Goal: Task Accomplishment & Management: Use online tool/utility

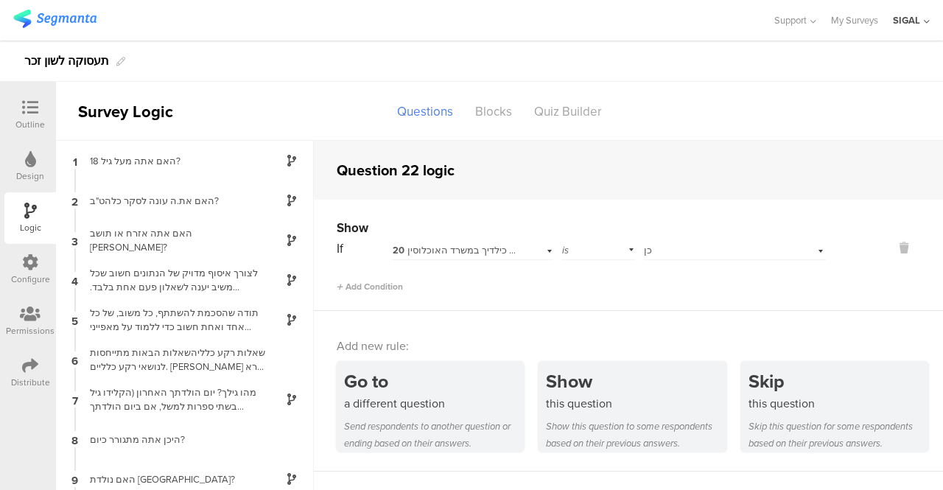
scroll to position [651, 0]
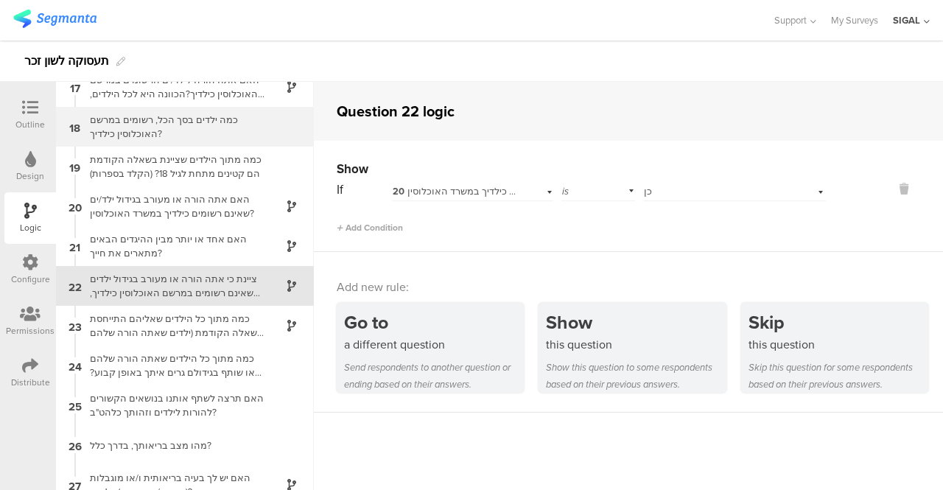
click at [184, 126] on div "כמה ילדים בסך הכל, רשומים במרשם האוכלוסין כילדיך?" at bounding box center [173, 127] width 184 height 28
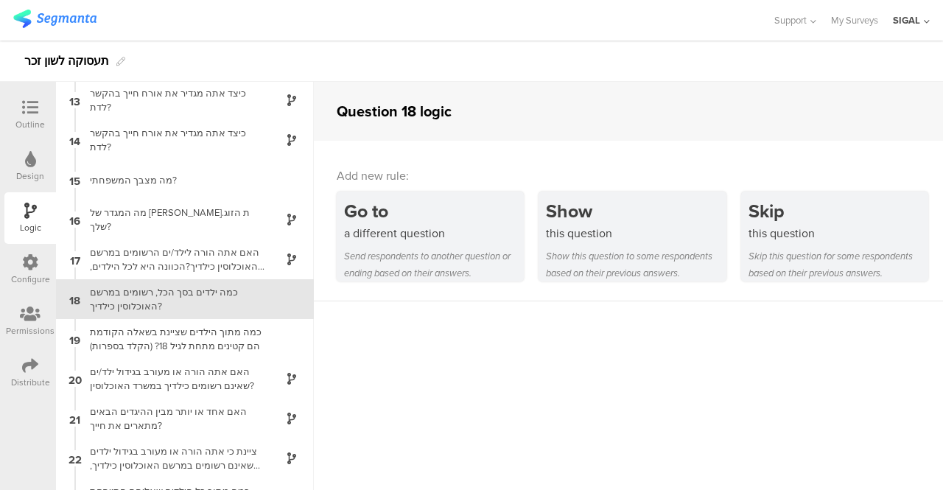
scroll to position [492, 0]
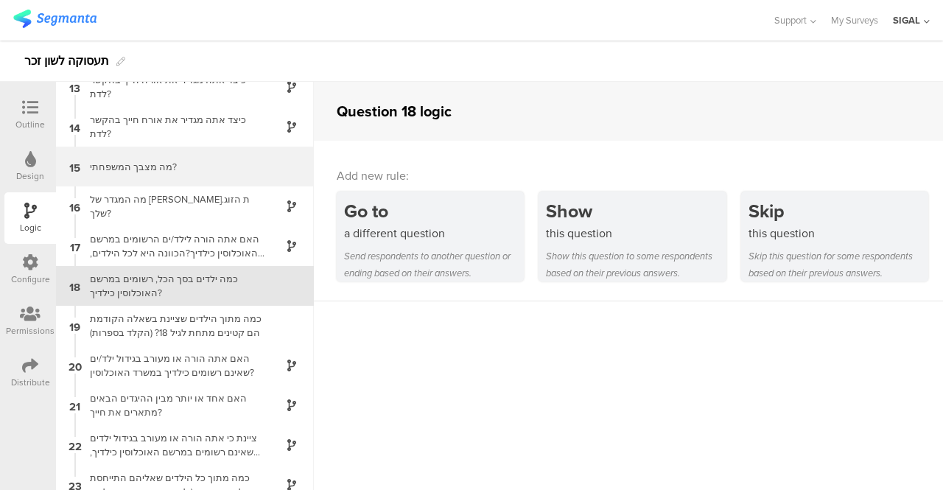
click at [163, 172] on div "מה מצבך המשפחתי?" at bounding box center [173, 167] width 184 height 14
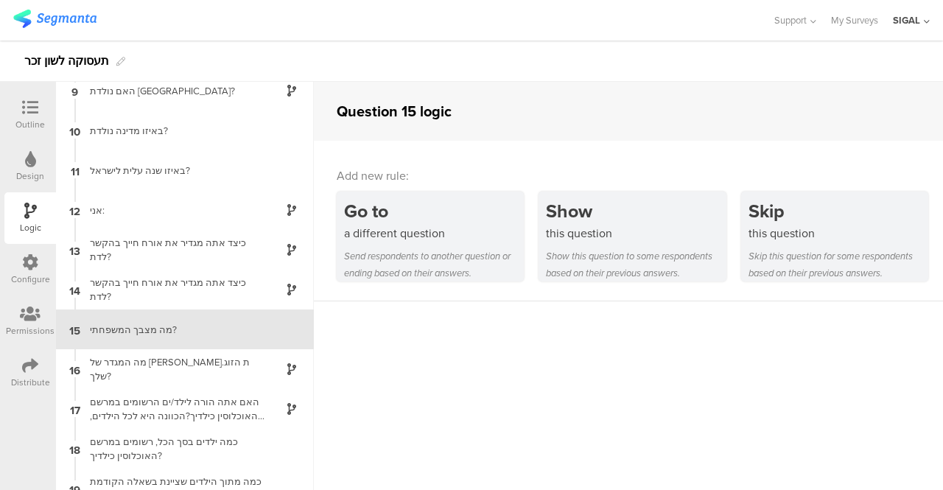
scroll to position [373, 0]
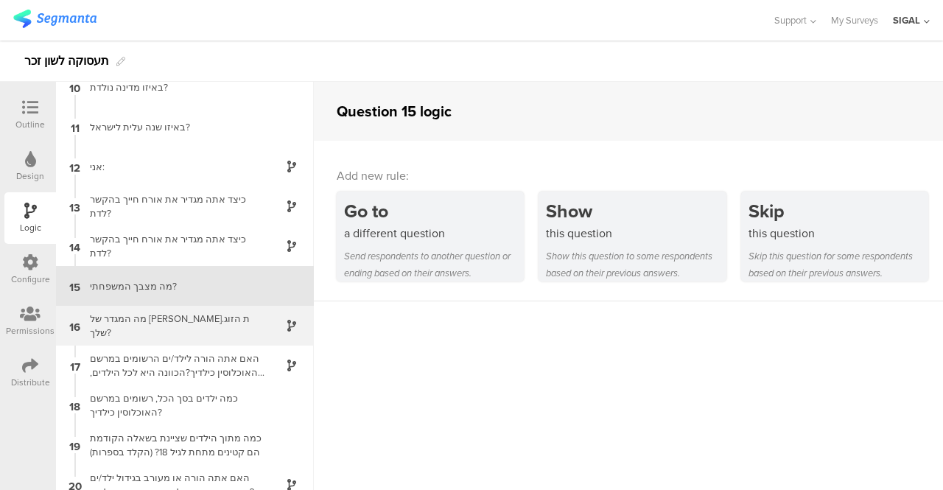
click at [176, 326] on div "מה המגדר של [PERSON_NAME].ת הזוג שלך?" at bounding box center [173, 326] width 184 height 28
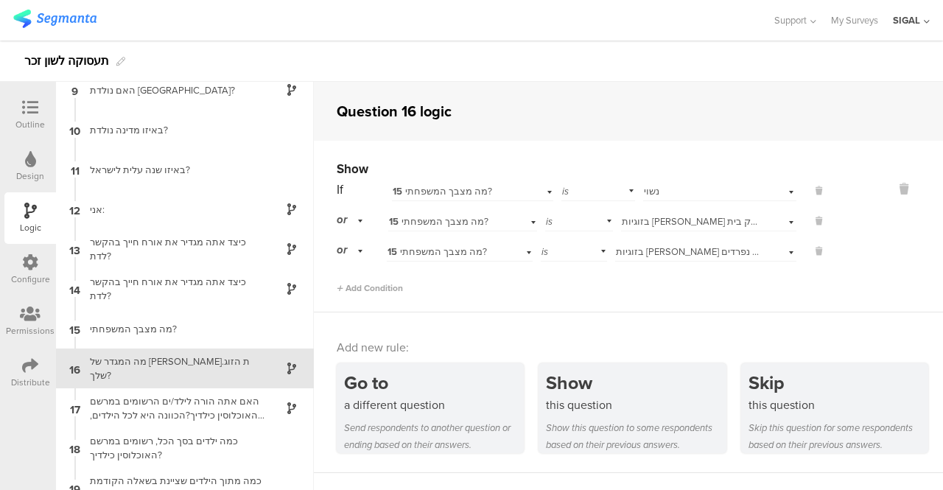
scroll to position [413, 0]
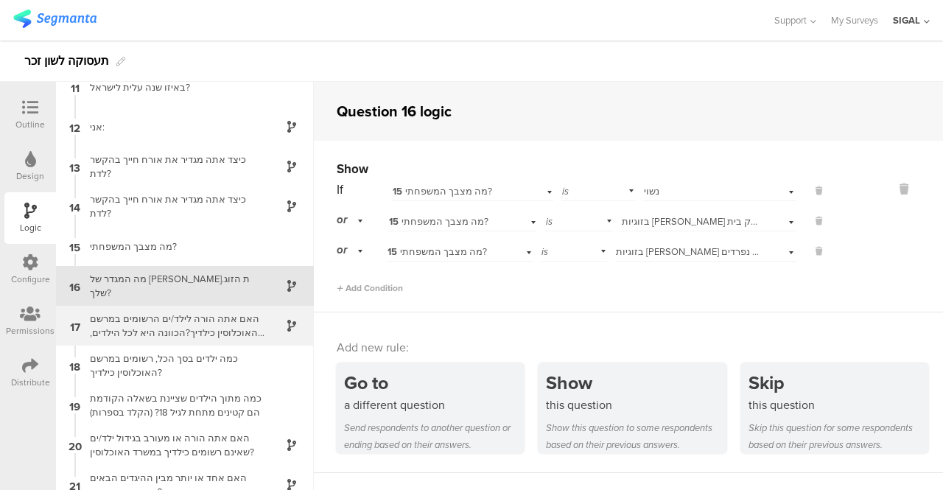
click at [188, 316] on div "האם אתה הורה לילד/ים הרשומים במרשם האוכלוסין כילדיך?הכוונה היא לכל הילדים, בכל …" at bounding box center [173, 326] width 184 height 28
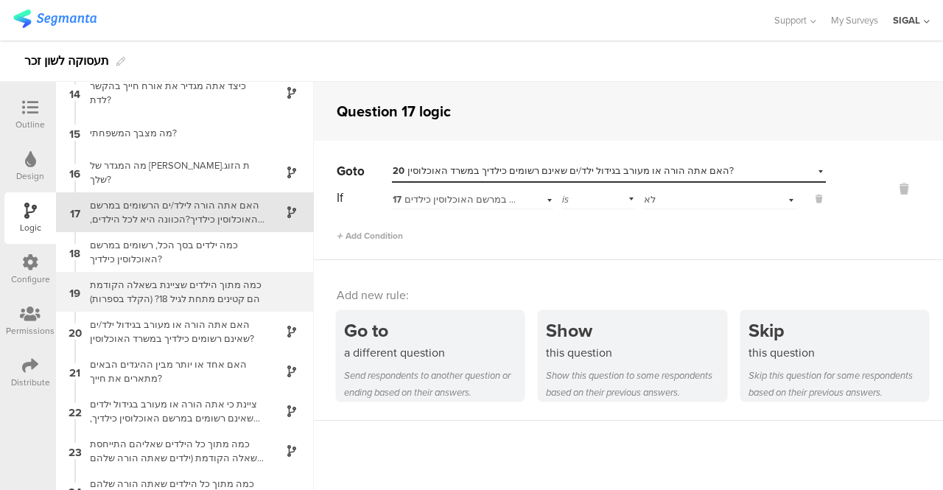
scroll to position [600, 0]
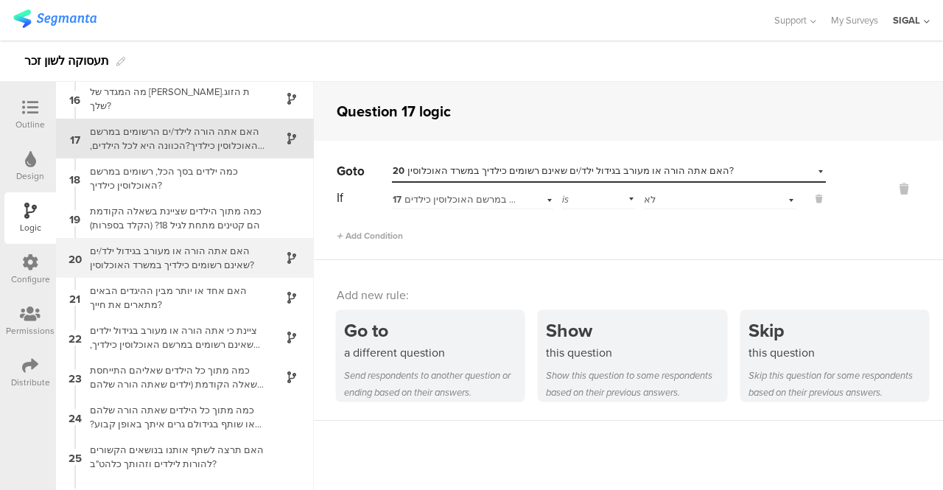
click at [194, 257] on div "האם אתה הורה או מעורב בגידול ילד/ים שאינם רשומים כילדיך במשרד האוכלוסין?" at bounding box center [173, 258] width 184 height 28
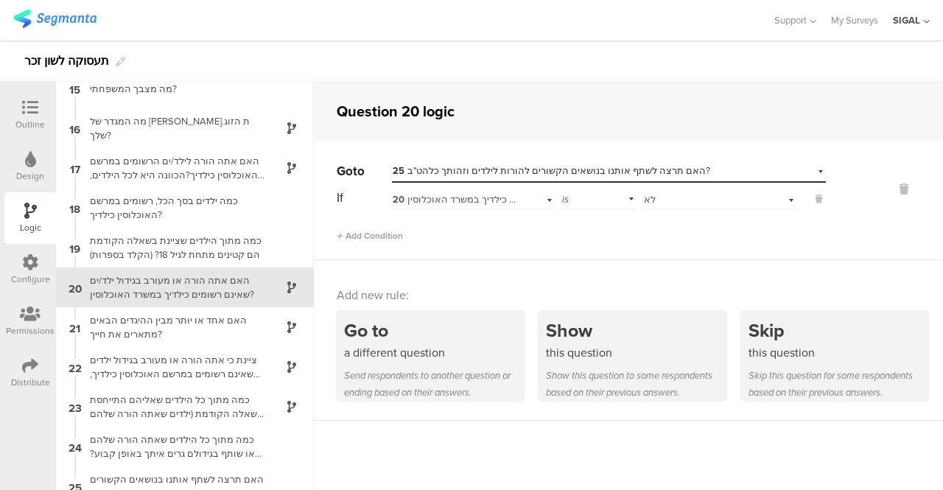
scroll to position [572, 0]
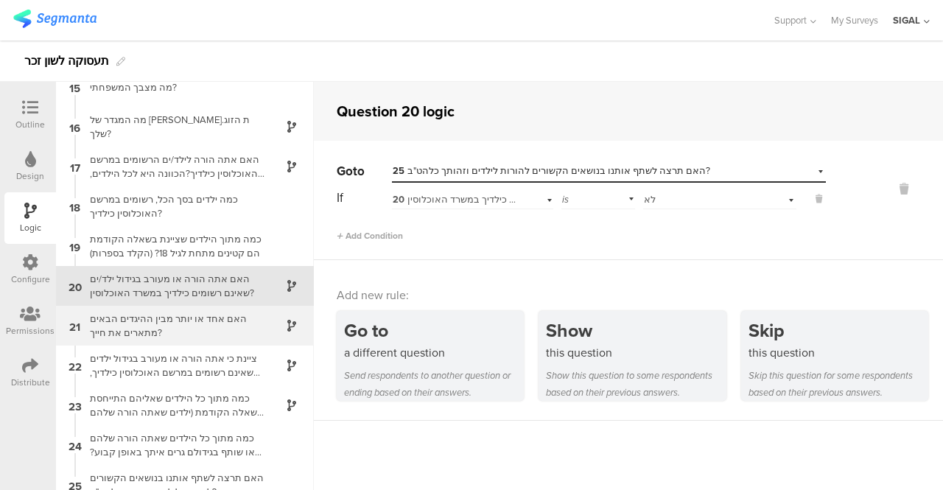
click at [143, 326] on div "האם אחד או יותר מבין ההיגדים הבאים מתארים את חייך?" at bounding box center [173, 326] width 184 height 28
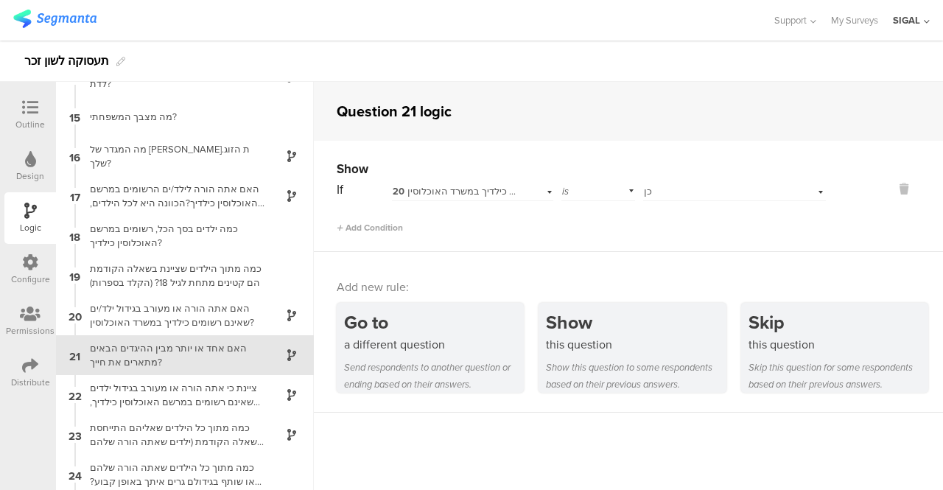
scroll to position [611, 0]
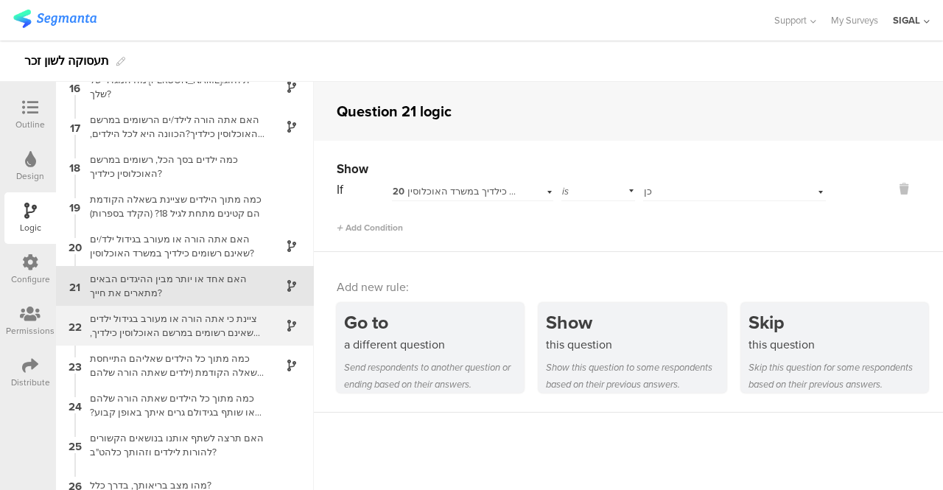
click at [172, 320] on div "ציינת כי אתה הורה או מעורב בגידול ילדים שאינם רשומים במרשם האוכלוסין כילדיך, כמ…" at bounding box center [173, 326] width 184 height 28
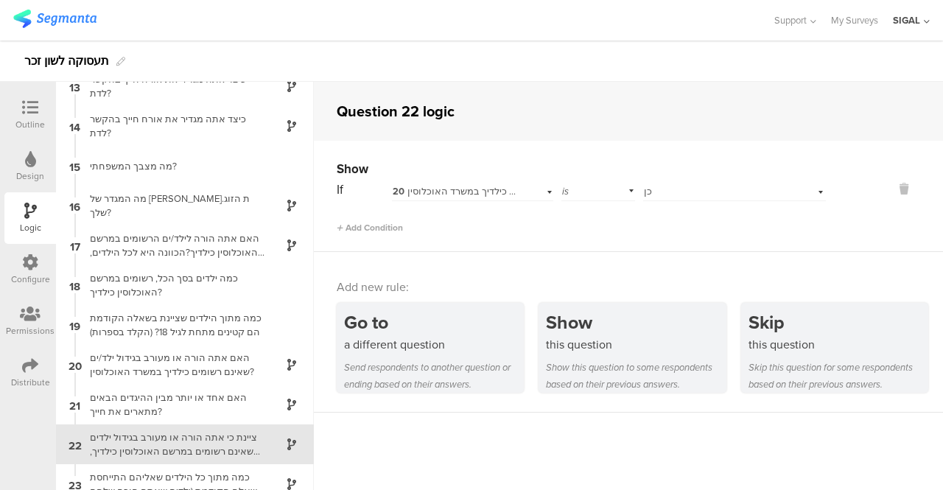
scroll to position [651, 0]
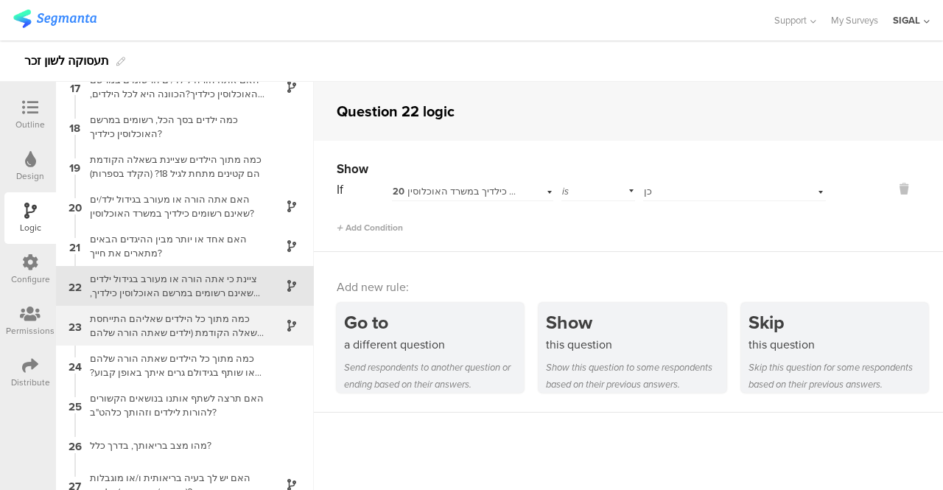
click at [166, 322] on div "כמה מתוך כל הילדים שאליהם התייחסת בשאלה הקודמת (ילדים שאתה הורה שלהם או מעורב ב…" at bounding box center [173, 326] width 184 height 28
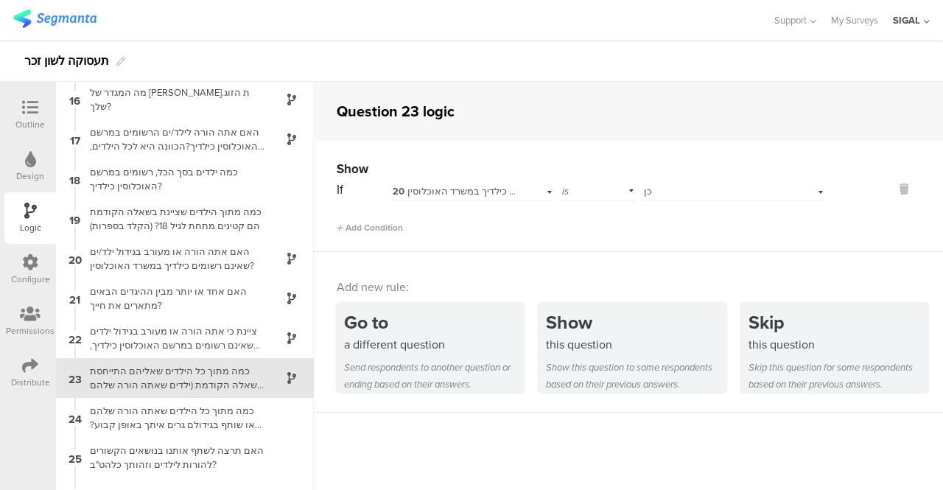
scroll to position [691, 0]
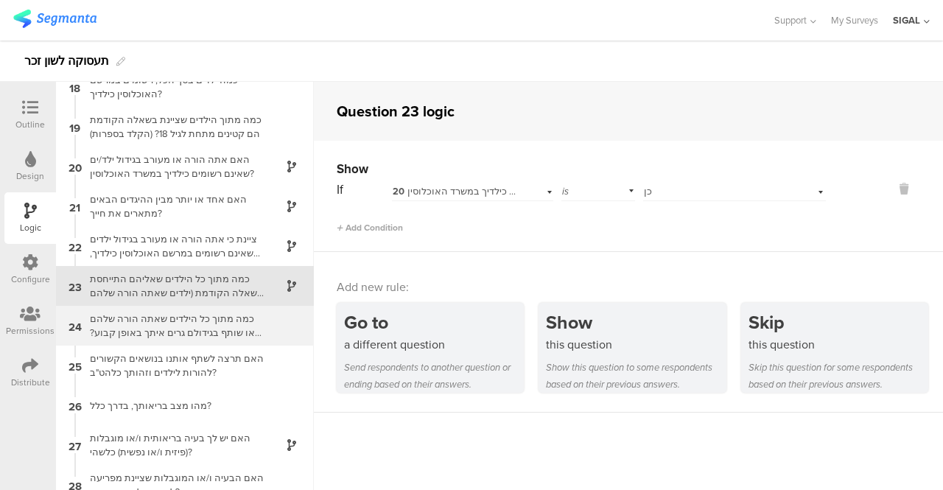
click at [142, 324] on div "כמה מתוך כל הילדים שאתה הורה שלהם או שותף בגידולם גרים איתך באופן קבוע?התייחס ג…" at bounding box center [173, 326] width 184 height 28
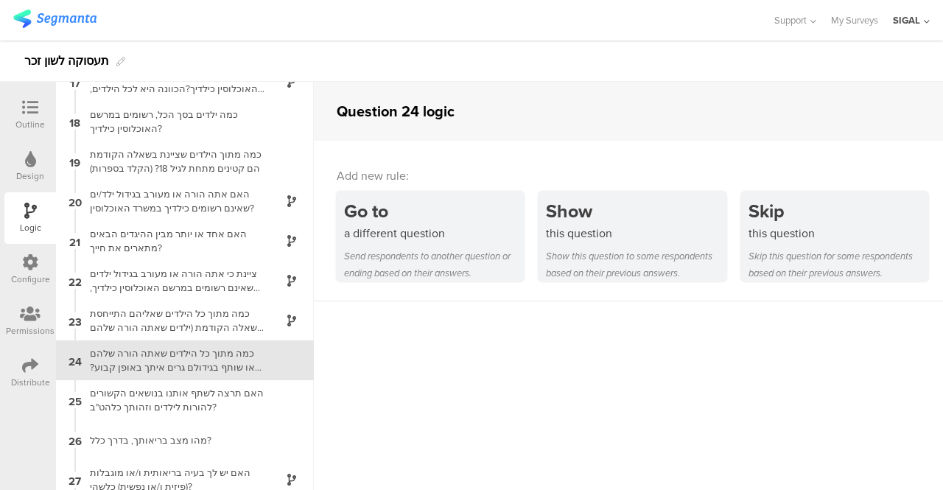
scroll to position [731, 0]
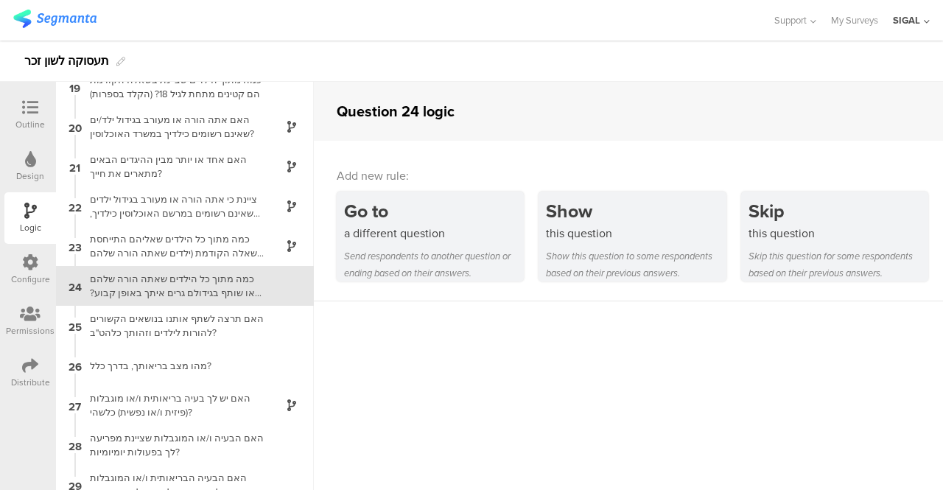
click at [29, 108] on icon at bounding box center [30, 107] width 16 height 16
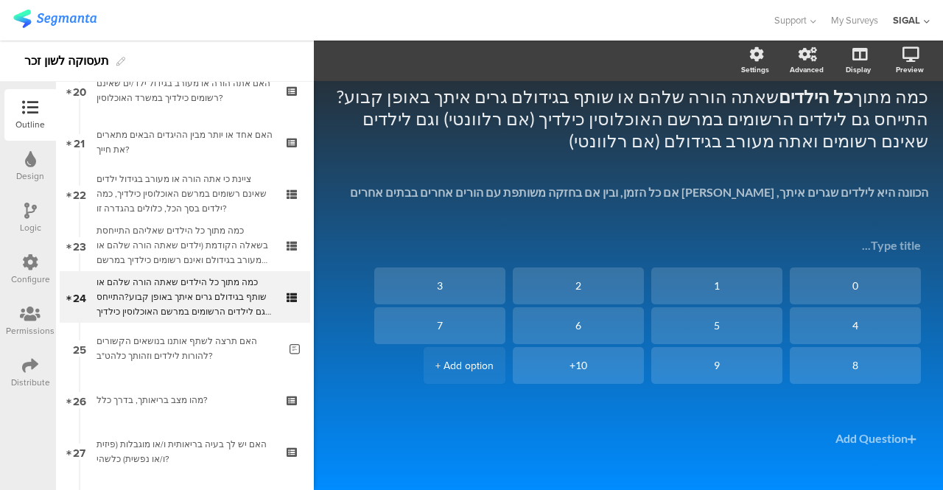
scroll to position [1067, 0]
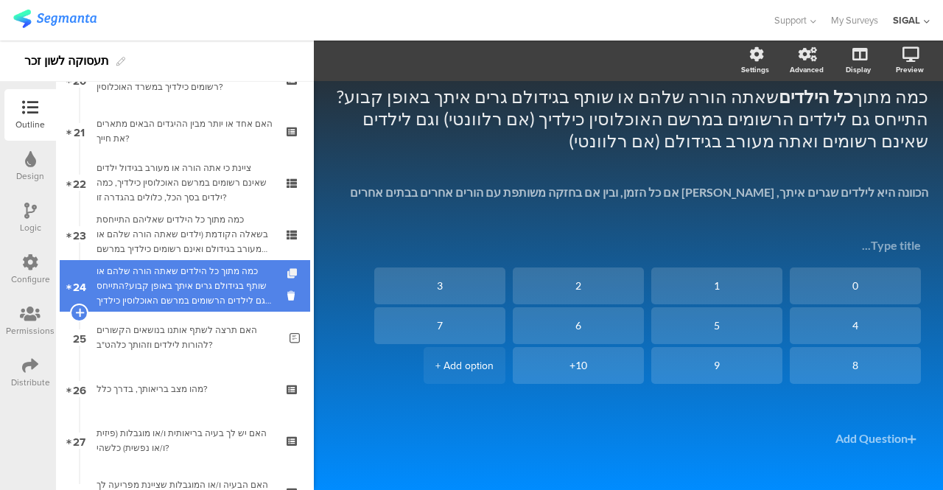
click at [287, 270] on icon at bounding box center [293, 274] width 13 height 10
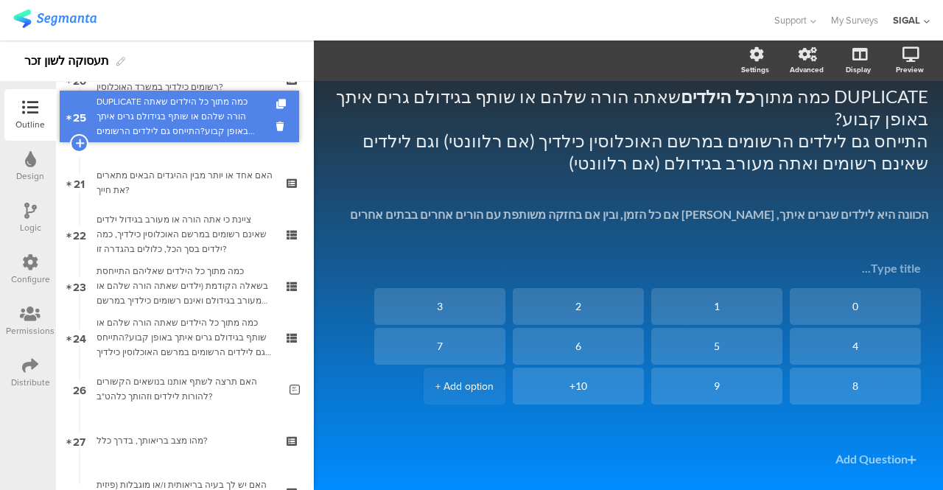
drag, startPoint x: 159, startPoint y: 326, endPoint x: 182, endPoint y: 105, distance: 222.2
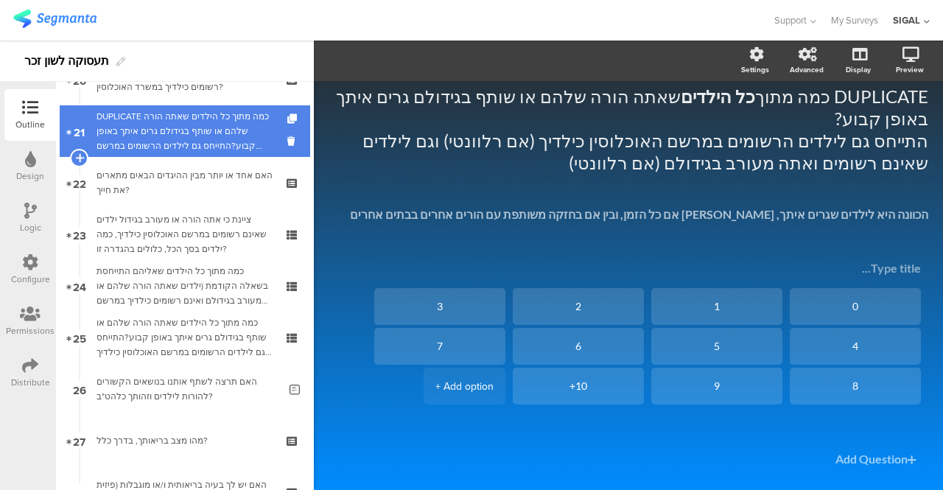
click at [152, 120] on div "DUPLICATE כמה מתוך כל הילדים שאתה הורה שלהם או שותף בגידולם גרים איתך באופן קבו…" at bounding box center [184, 131] width 176 height 44
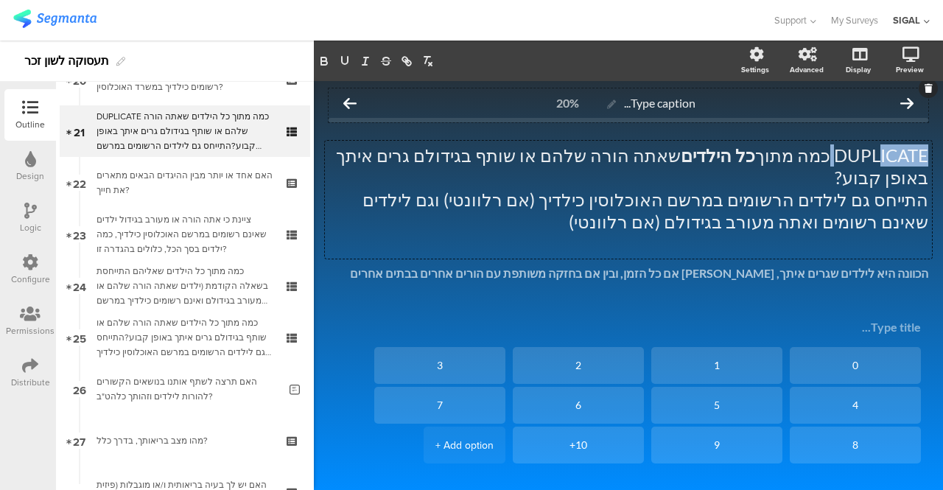
drag, startPoint x: 817, startPoint y: 98, endPoint x: 870, endPoint y: 96, distance: 53.1
click at [870, 96] on div "Type caption... 20% DUPLICATE כמה מתוך כל הילדים שאתה הורה שלהם או שותף בגידולם…" at bounding box center [629, 335] width 600 height 495
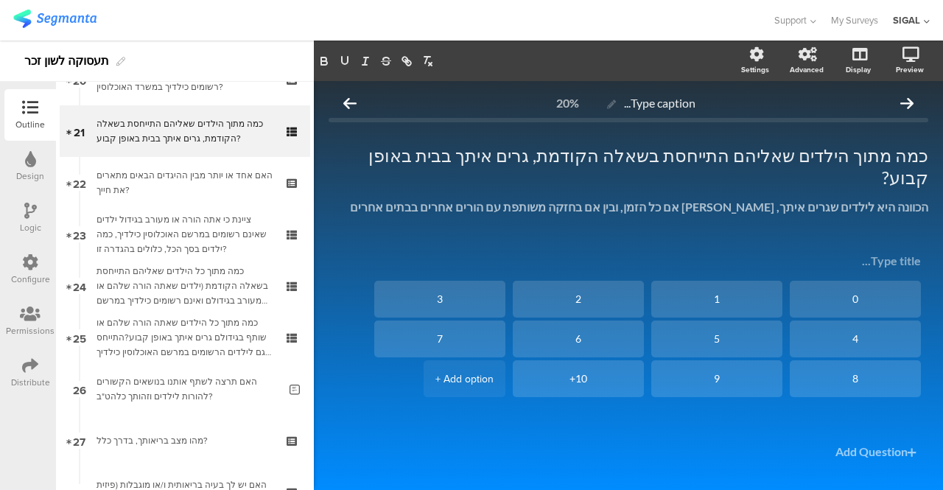
scroll to position [914, 0]
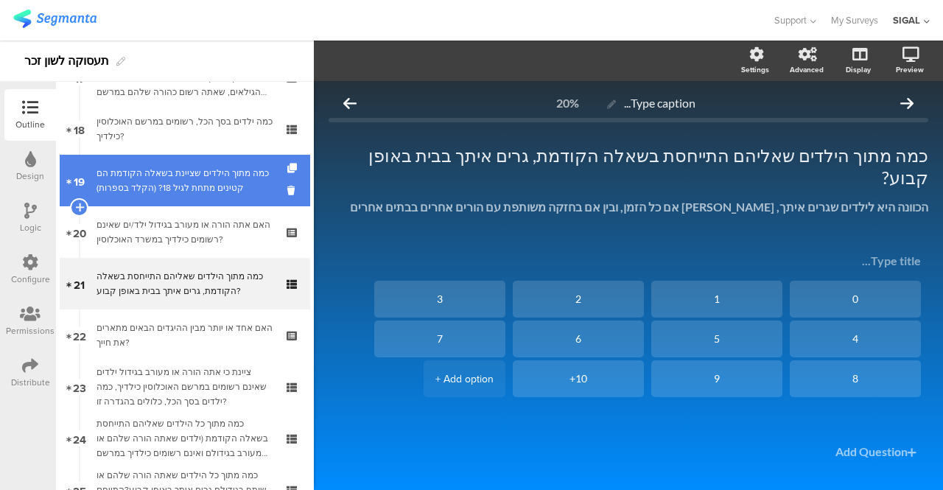
click at [217, 185] on div "כמה מתוך הילדים שציינת בשאלה הקודמת הם קטינים מתחת לגיל 18? (הקלד בספרות)" at bounding box center [187, 180] width 182 height 29
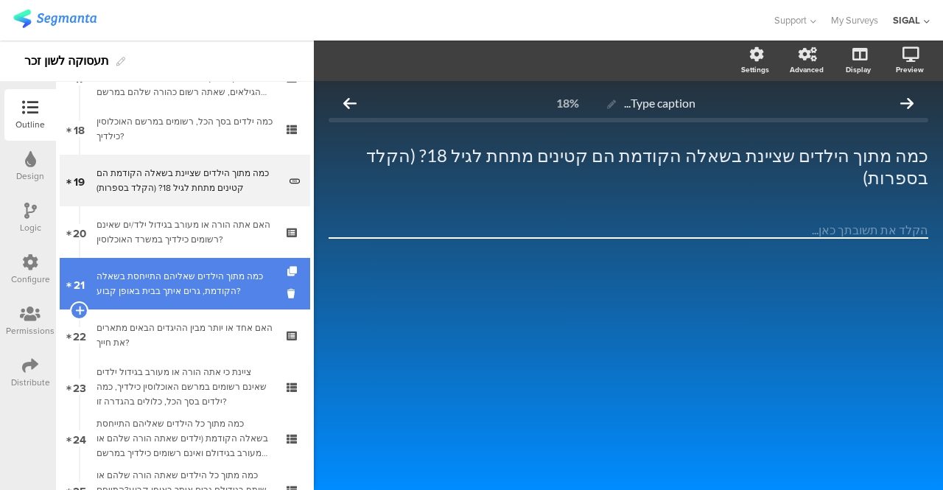
click at [197, 282] on div "כמה מתוך הילדים שאליהם התייחסת בשאלה הקודמת, גרים איתך בבית באופן קבוע?" at bounding box center [184, 283] width 176 height 29
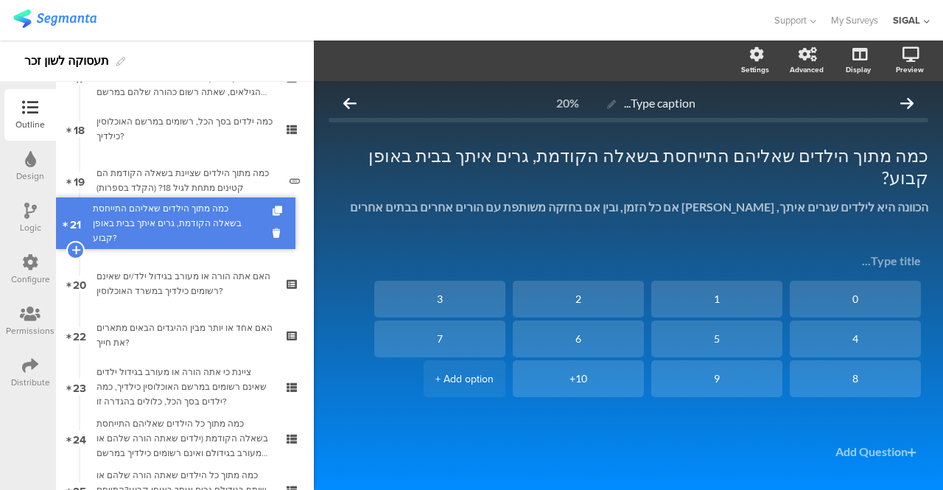
drag, startPoint x: 197, startPoint y: 282, endPoint x: 212, endPoint y: 222, distance: 62.4
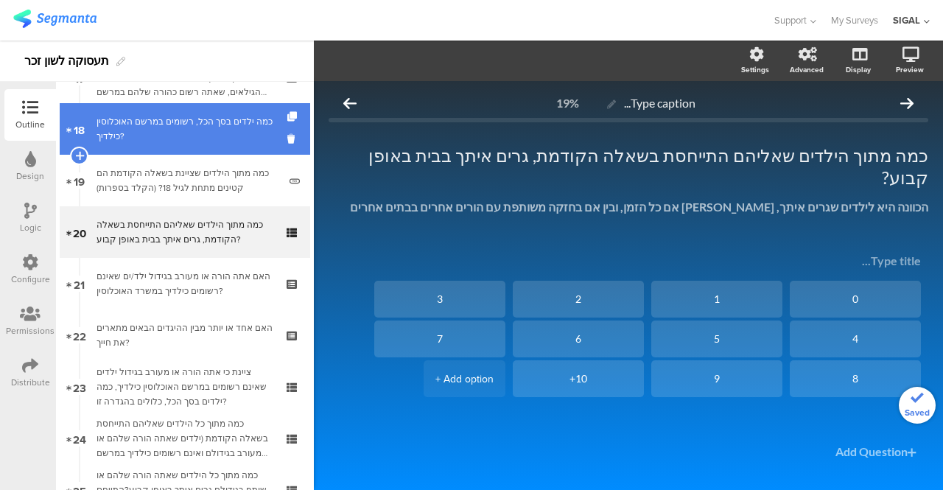
click at [180, 123] on div "כמה ילדים בסך הכל, רשומים במרשם האוכלוסין כילדיך?" at bounding box center [184, 128] width 176 height 29
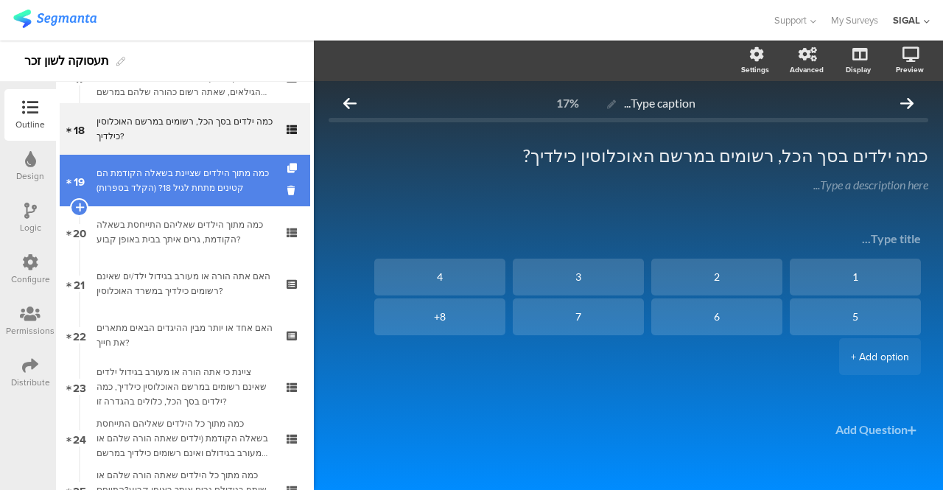
click at [172, 166] on div "כמה מתוך הילדים שציינת בשאלה הקודמת הם קטינים מתחת לגיל 18? (הקלד בספרות)" at bounding box center [187, 180] width 182 height 29
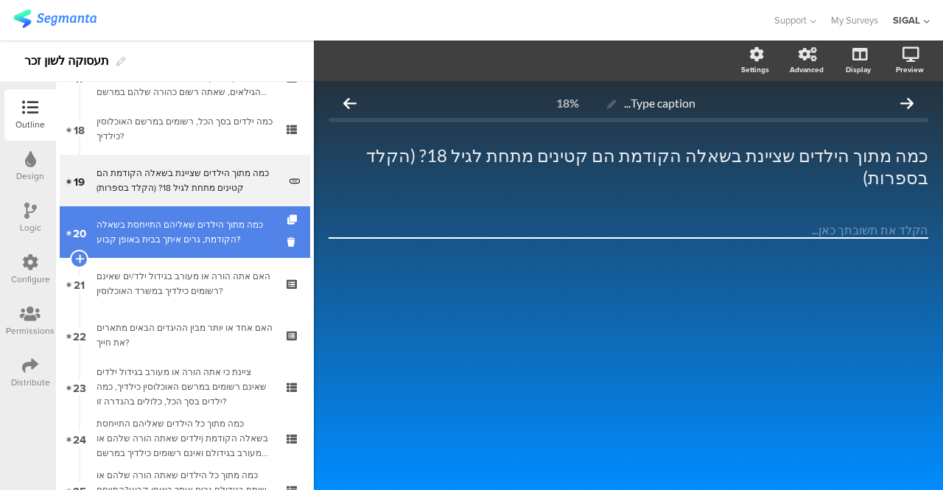
click at [165, 222] on div "כמה מתוך הילדים שאליהם התייחסת בשאלה הקודמת, גרים איתך בבית באופן קבוע?" at bounding box center [184, 231] width 176 height 29
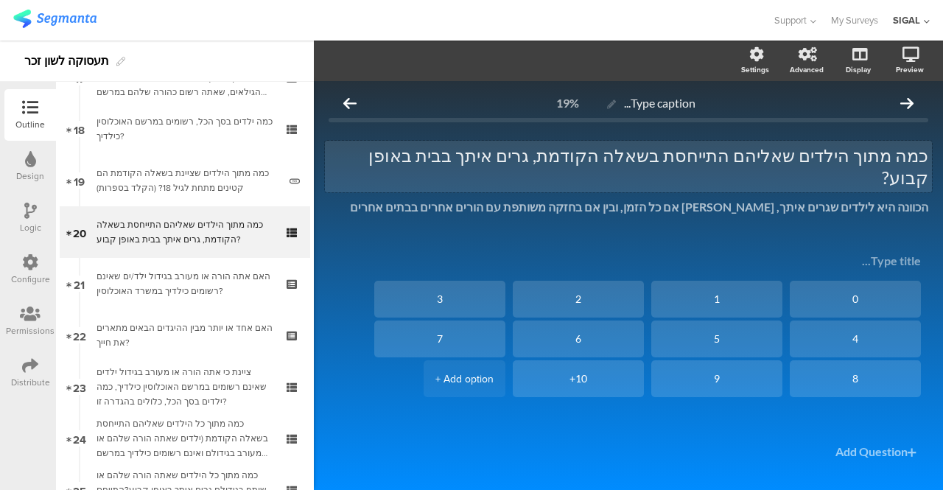
click at [773, 157] on p "כמה מתוך הילדים שאליהם התייחסת בשאלה הקודמת, גרים איתך בבית באופן קבוע?" at bounding box center [629, 166] width 600 height 44
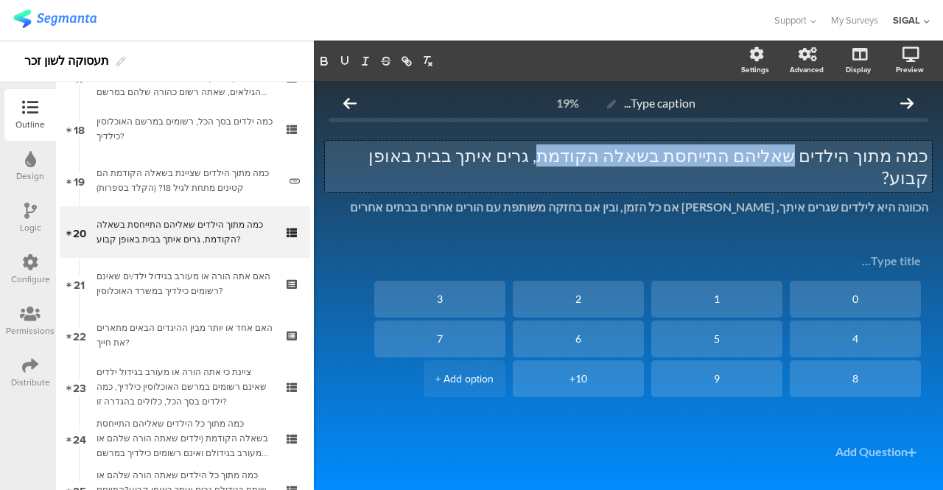
drag, startPoint x: 809, startPoint y: 158, endPoint x: 612, endPoint y: 164, distance: 196.8
click at [612, 164] on p "כמה מתוך הילדים שאליהם התייחסת בשאלה הקודמת, גרים איתך בבית באופן קבוע?" at bounding box center [629, 166] width 600 height 44
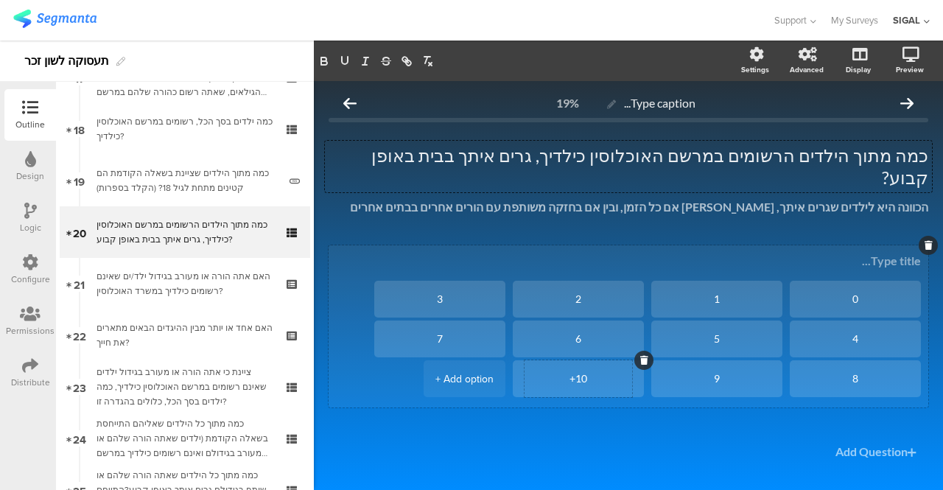
click at [610, 373] on textarea "10+" at bounding box center [578, 378] width 108 height 11
click at [636, 351] on div at bounding box center [643, 360] width 19 height 19
click at [640, 356] on icon at bounding box center [644, 360] width 8 height 9
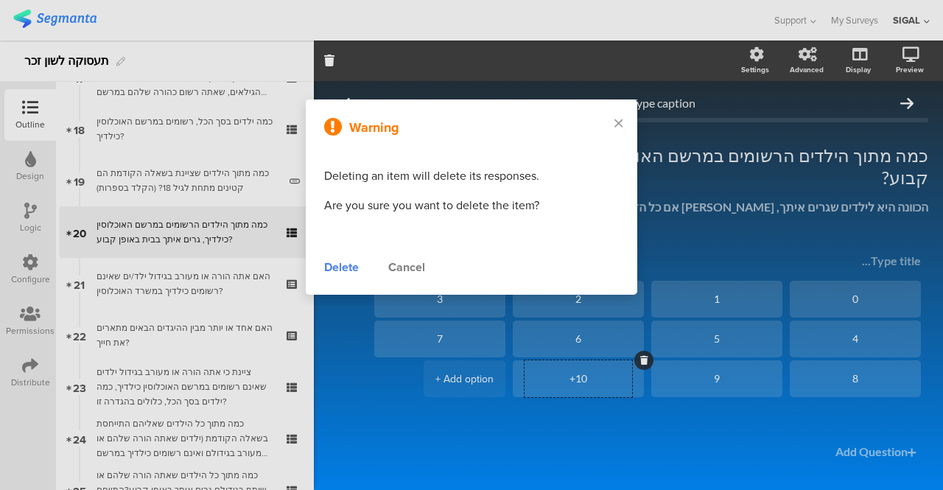
click at [340, 270] on div "Delete" at bounding box center [341, 268] width 35 height 18
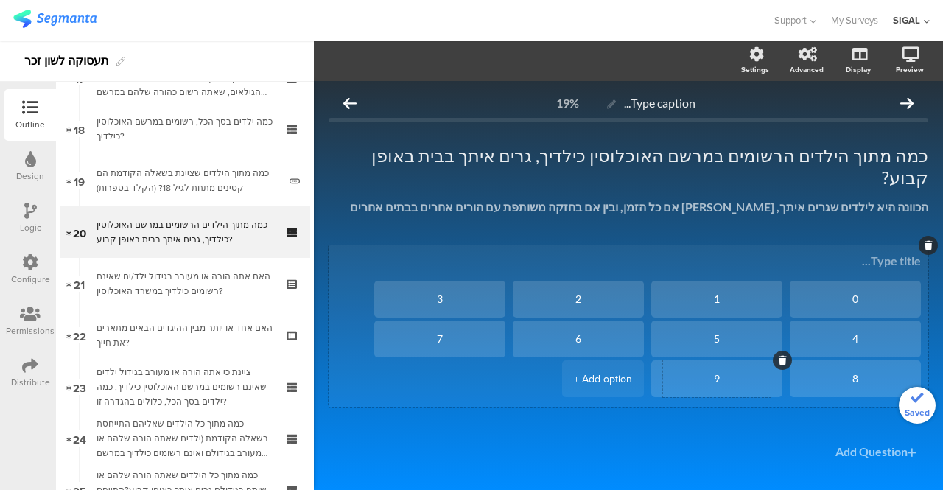
click at [692, 365] on div "9" at bounding box center [717, 378] width 108 height 37
click at [779, 356] on icon at bounding box center [783, 360] width 8 height 9
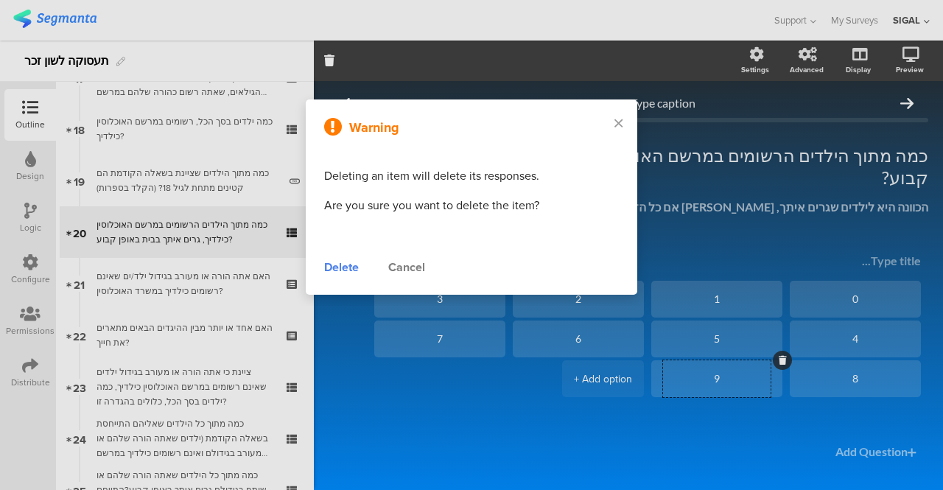
click at [348, 270] on div "Delete" at bounding box center [341, 268] width 35 height 18
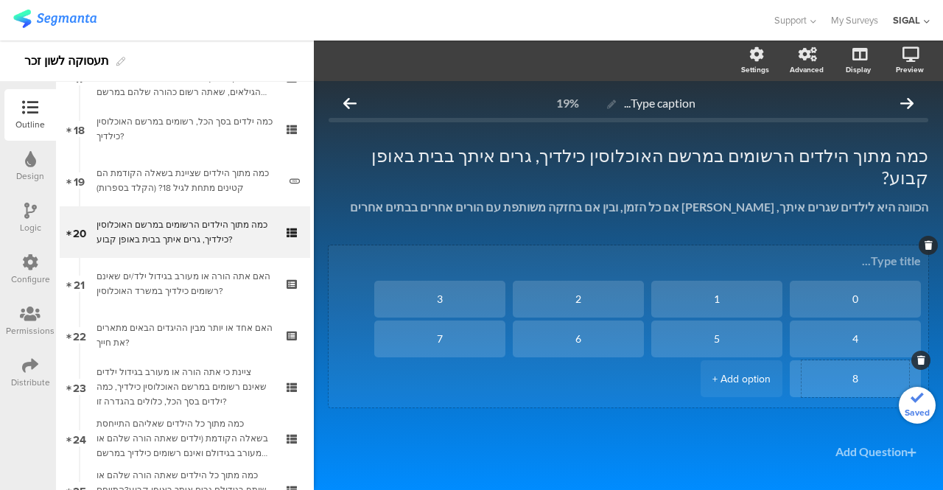
click at [822, 362] on div "8" at bounding box center [855, 378] width 108 height 37
click at [859, 373] on textarea "8" at bounding box center [855, 378] width 108 height 11
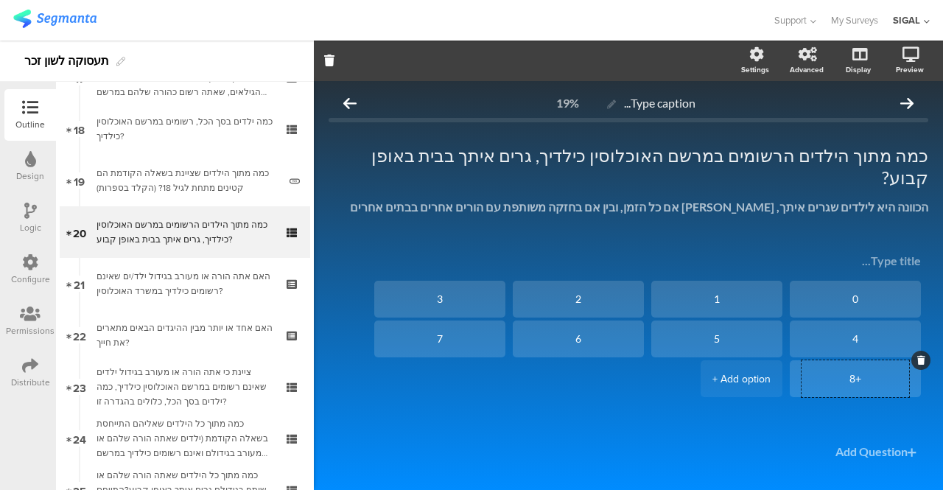
type textarea "+8"
click at [600, 410] on span "0 1 2 3 4 5 6 7 +8 + Add option" at bounding box center [629, 341] width 600 height 192
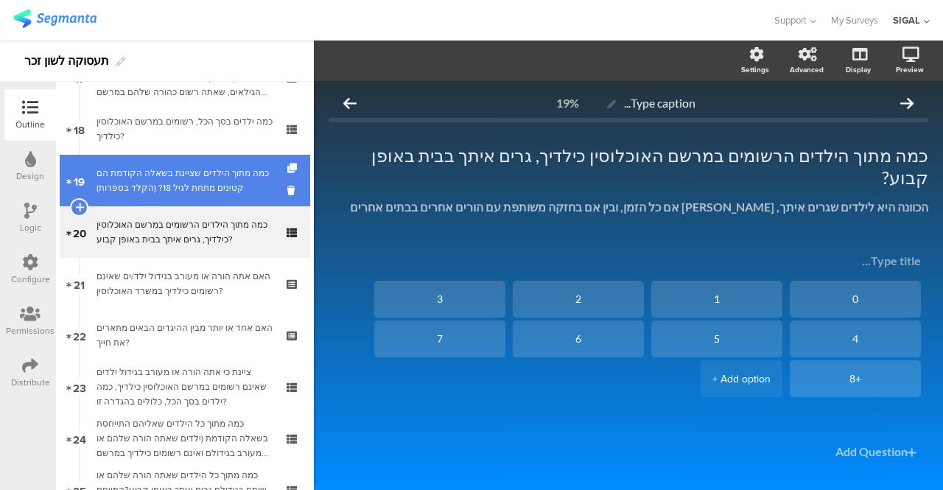
click at [172, 164] on link "19 כמה מתוך הילדים שציינת בשאלה הקודמת הם קטינים מתחת לגיל 18? (הקלד בספרות)" at bounding box center [185, 181] width 250 height 52
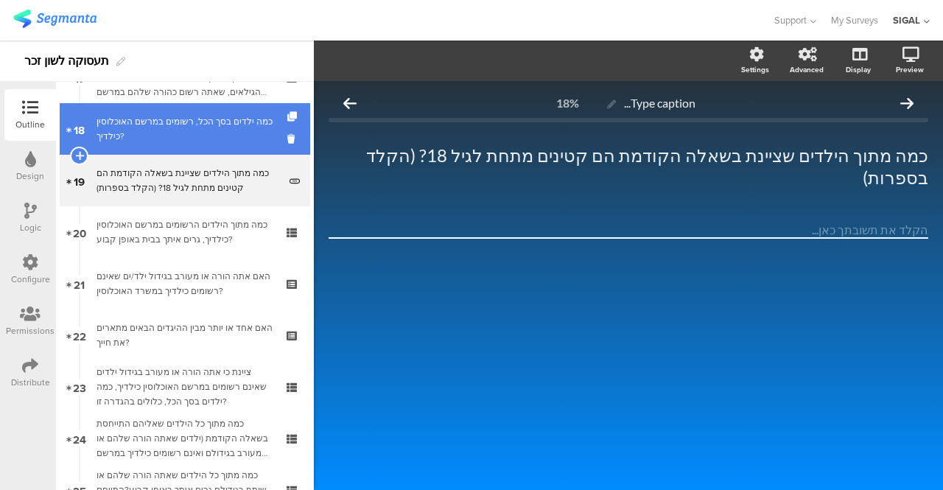
click at [163, 130] on div "כמה ילדים בסך הכל, רשומים במרשם האוכלוסין כילדיך?" at bounding box center [184, 128] width 176 height 29
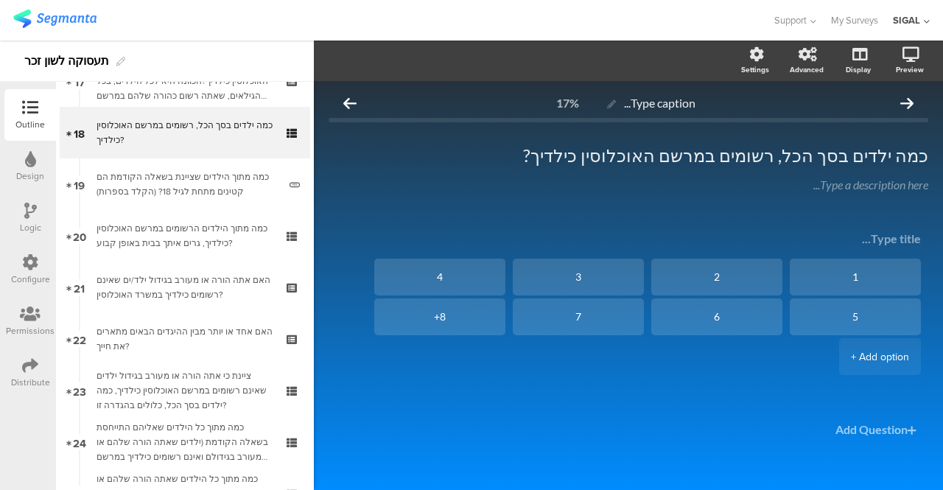
scroll to position [781, 0]
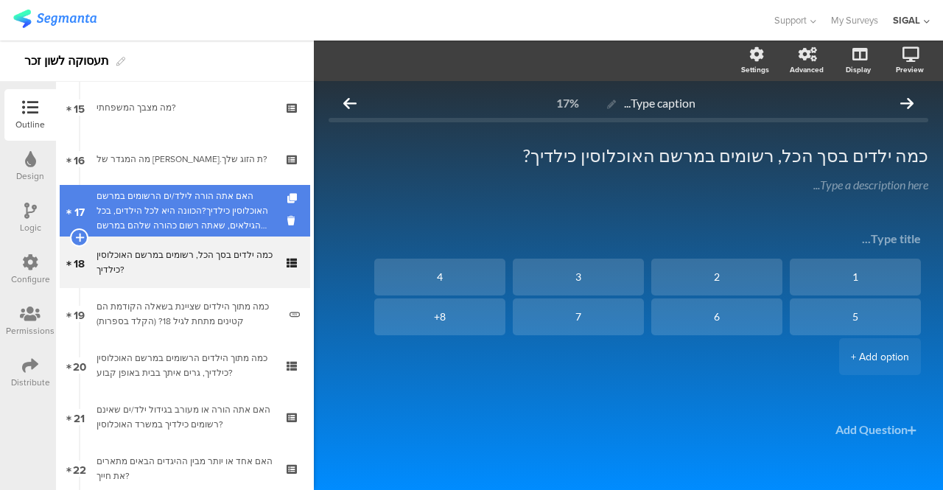
click at [186, 200] on div "האם אתה הורה לילד/ים הרשומים במרשם האוכלוסין כילדיך?הכוונה היא לכל הילדים, בכל …" at bounding box center [184, 211] width 176 height 44
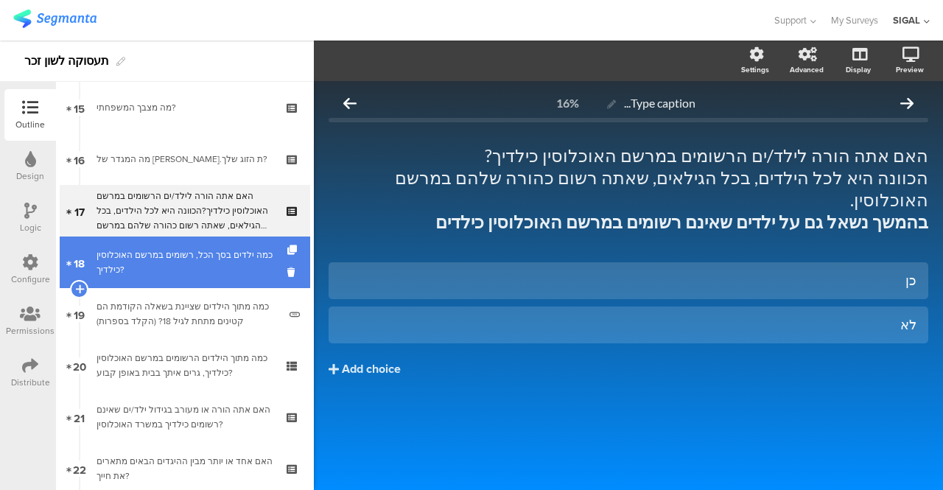
click at [201, 261] on div "כמה ילדים בסך הכל, רשומים במרשם האוכלוסין כילדיך?" at bounding box center [184, 262] width 176 height 29
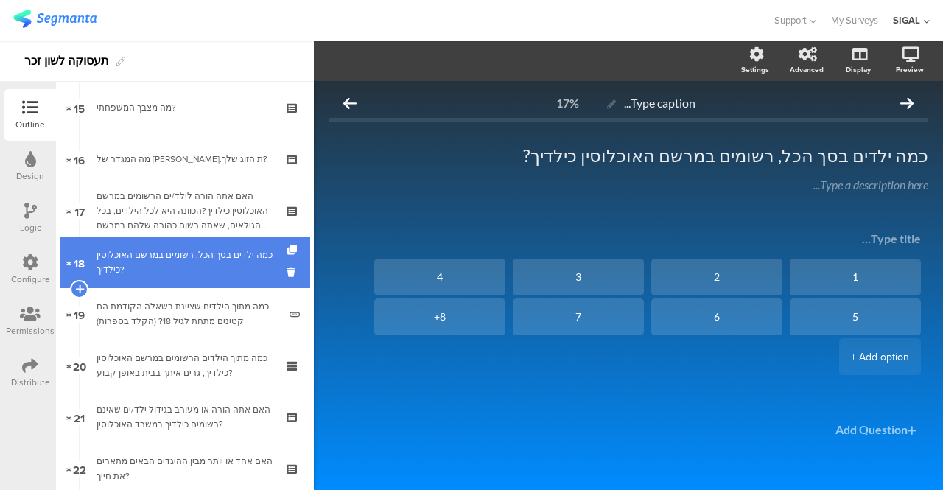
click at [179, 273] on div "כמה ילדים בסך הכל, רשומים במרשם האוכלוסין כילדיך?" at bounding box center [184, 262] width 176 height 29
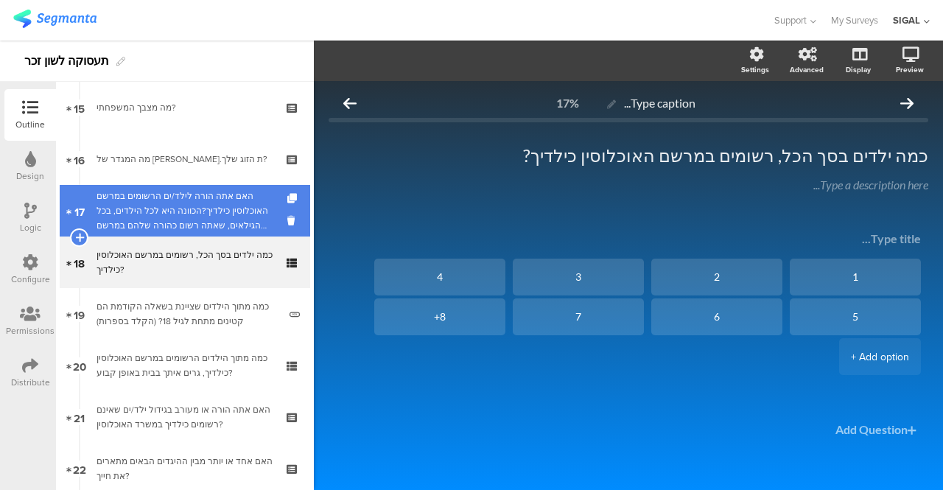
click at [173, 228] on div "האם אתה הורה לילד/ים הרשומים במרשם האוכלוסין כילדיך?הכוונה היא לכל הילדים, בכל …" at bounding box center [184, 211] width 176 height 44
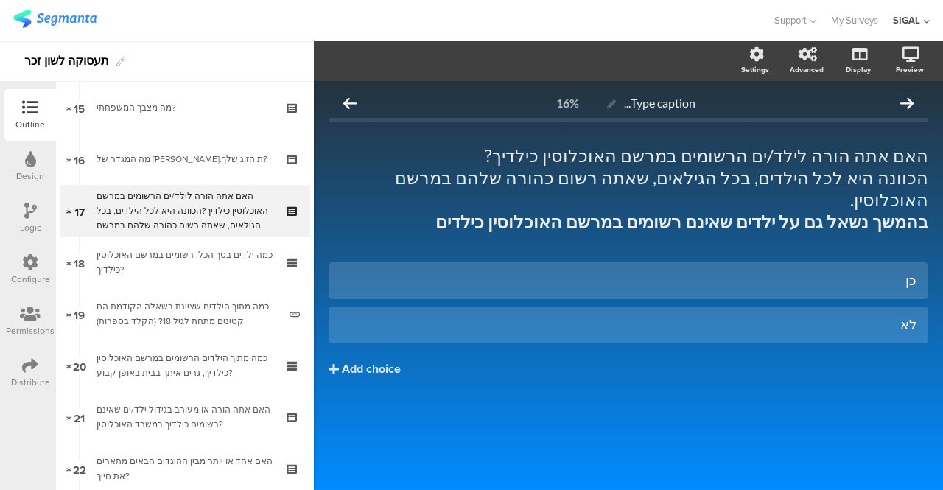
click at [34, 220] on div at bounding box center [30, 212] width 13 height 18
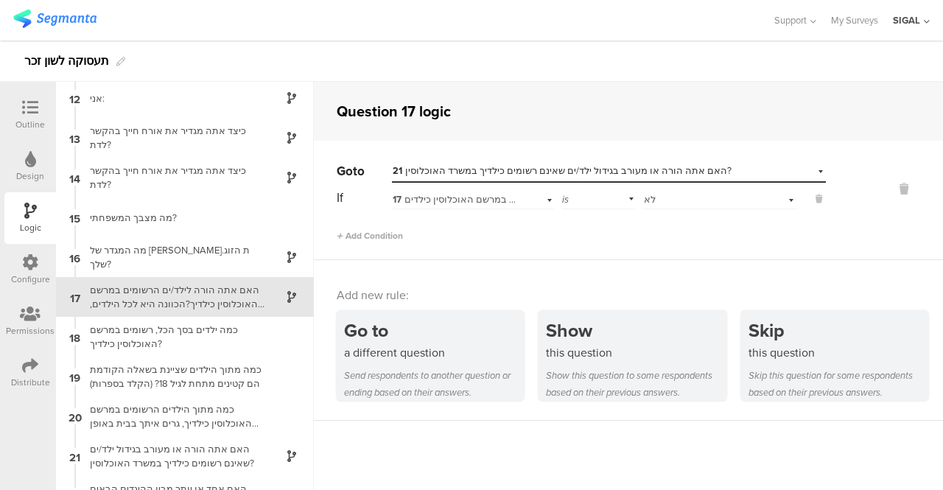
scroll to position [452, 0]
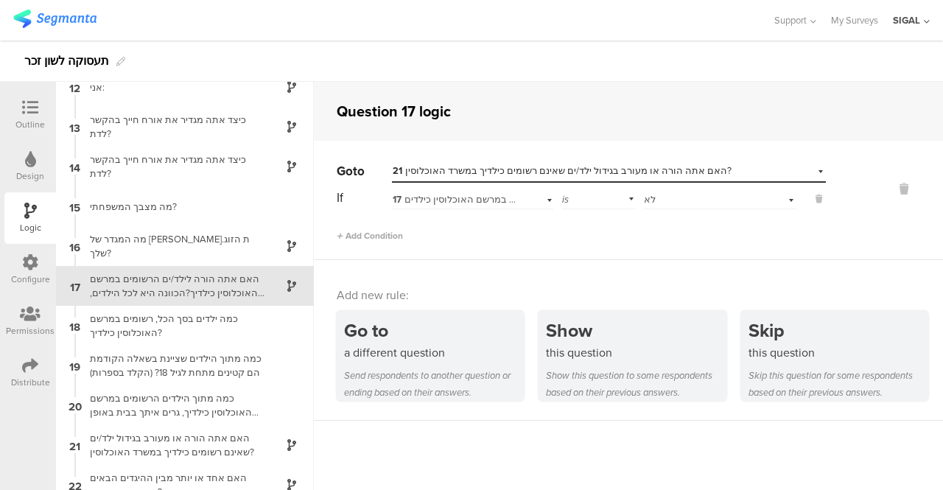
click at [41, 117] on div at bounding box center [29, 108] width 29 height 18
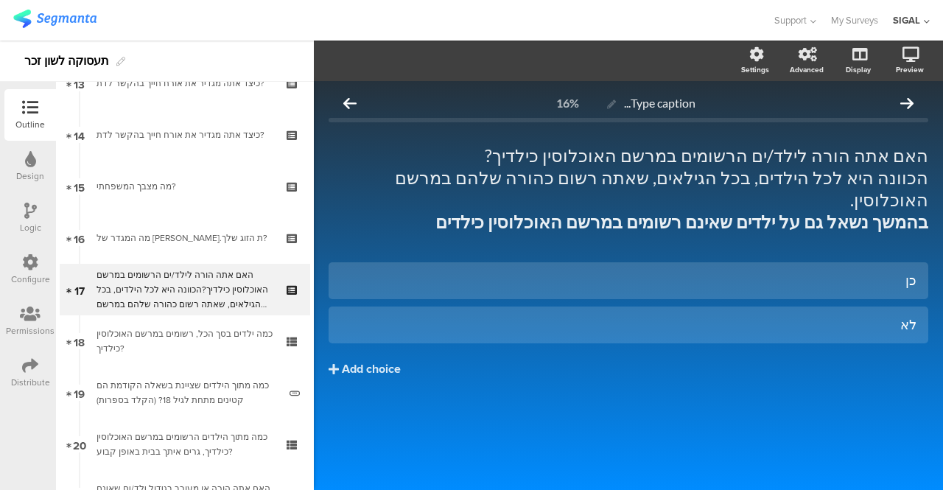
scroll to position [706, 0]
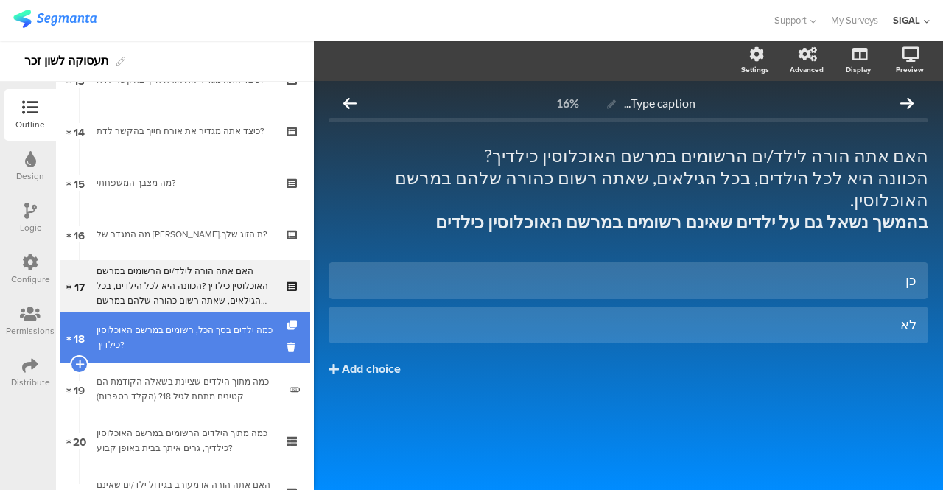
click at [175, 333] on div "כמה ילדים בסך הכל, רשומים במרשם האוכלוסין כילדיך?" at bounding box center [184, 337] width 176 height 29
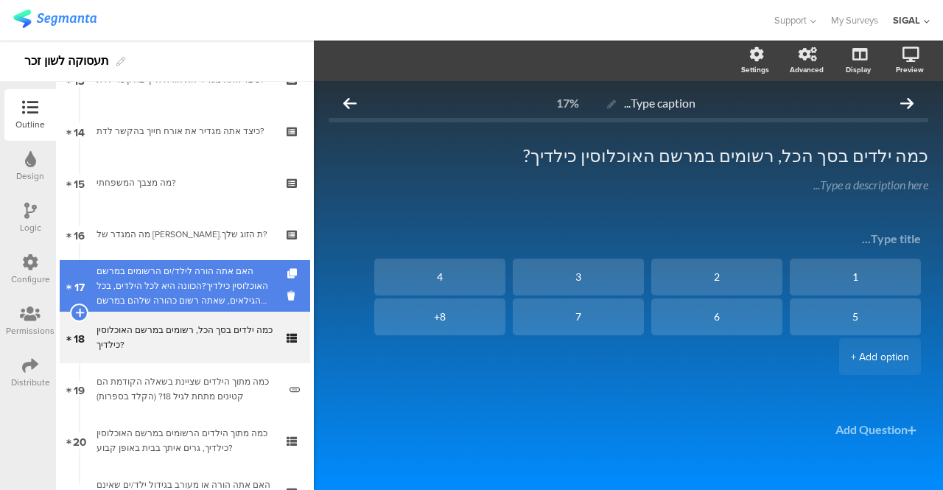
click at [261, 286] on div "האם אתה הורה לילד/ים הרשומים במרשם האוכלוסין כילדיך?הכוונה היא לכל הילדים, בכל …" at bounding box center [184, 286] width 176 height 44
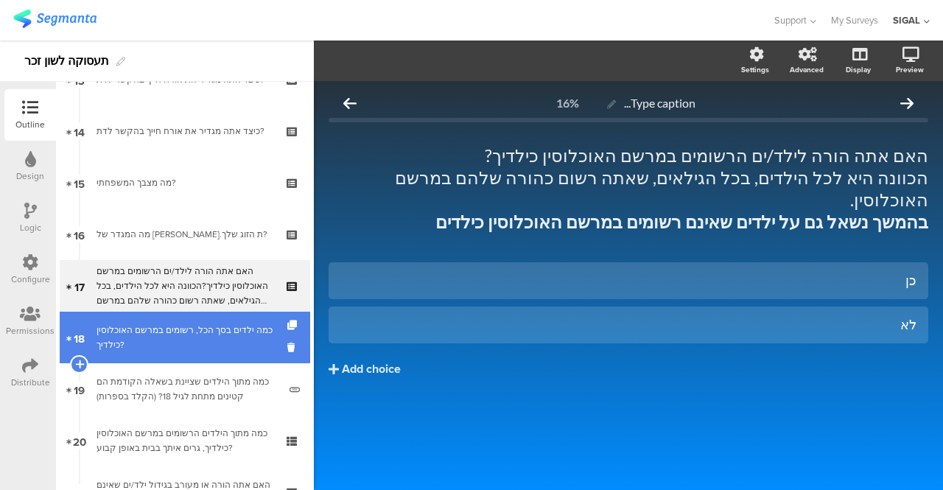
click at [205, 323] on div "כמה ילדים בסך הכל, רשומים במרשם האוכלוסין כילדיך?" at bounding box center [184, 337] width 176 height 29
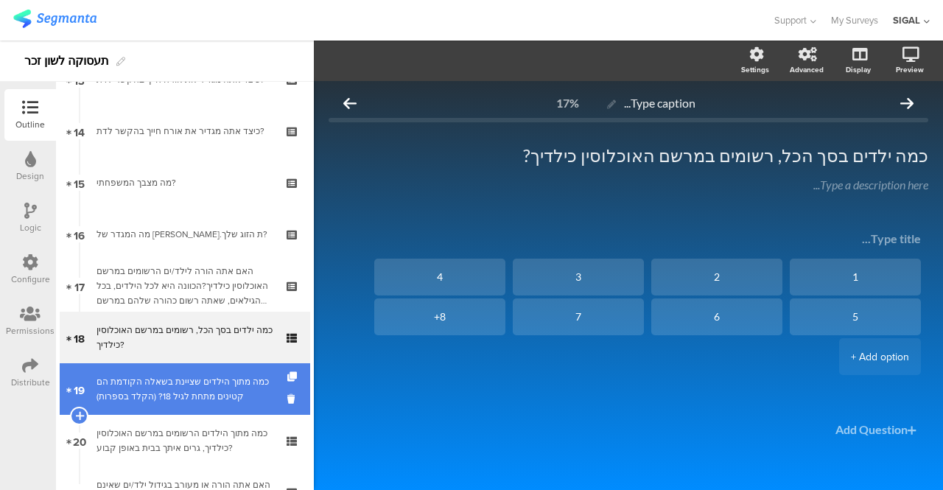
click at [193, 380] on div "כמה מתוך הילדים שציינת בשאלה הקודמת הם קטינים מתחת לגיל 18? (הקלד בספרות)" at bounding box center [187, 388] width 182 height 29
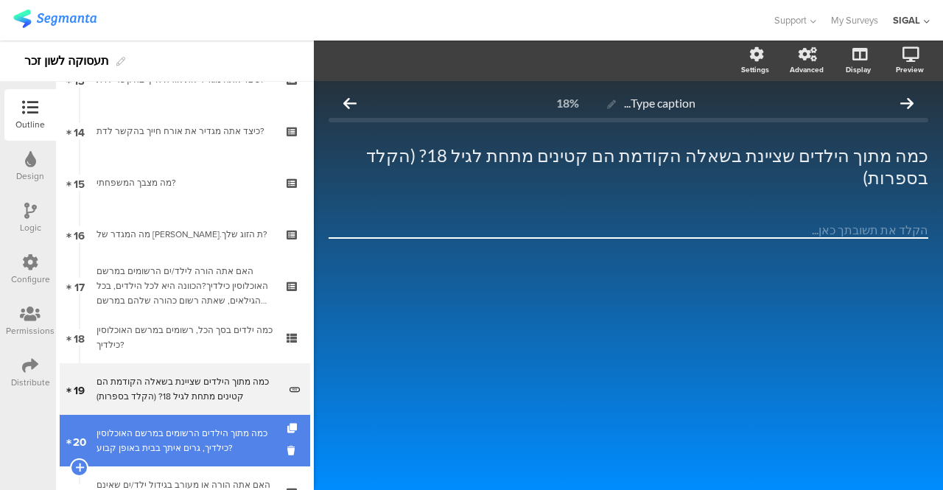
click at [198, 434] on div "כמה מתוך הילדים הרשומים במרשם האוכלוסין כילדיך, גרים איתך בבית באופן קבוע?" at bounding box center [184, 440] width 176 height 29
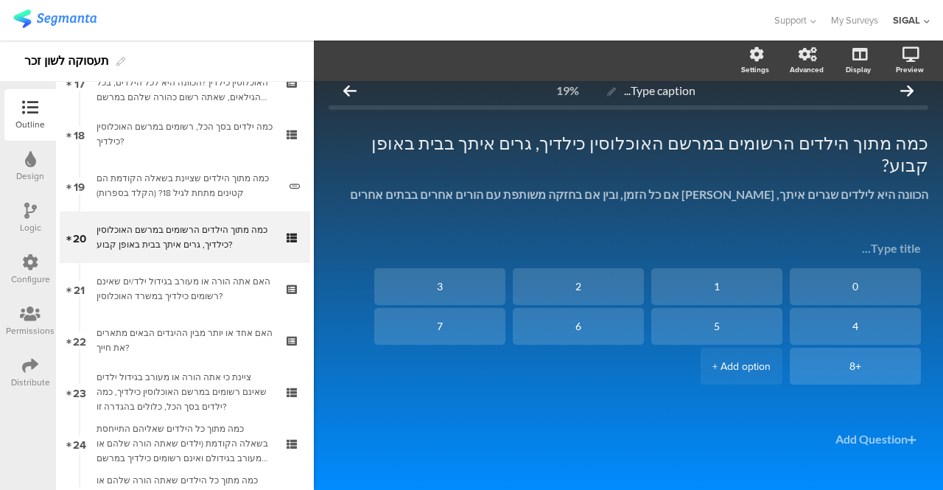
scroll to position [932, 0]
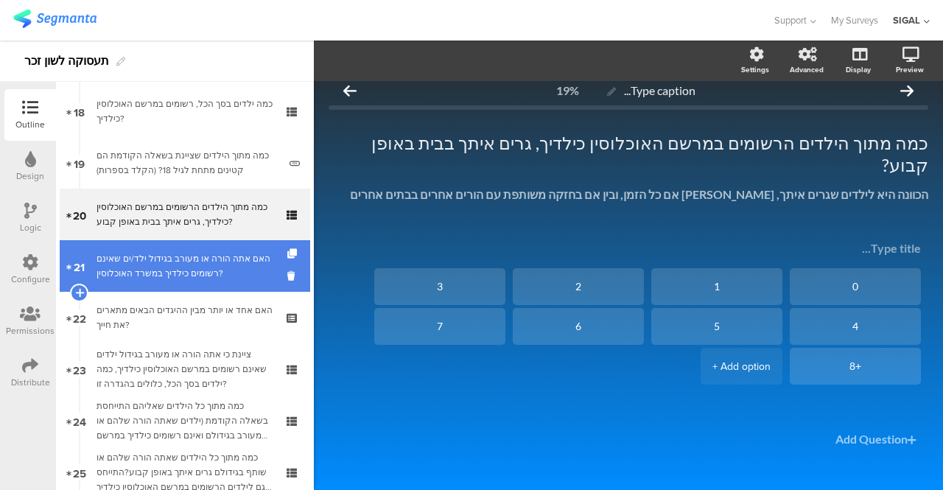
click at [198, 263] on div "האם אתה הורה או מעורב בגידול ילד/ים שאינם רשומים כילדיך במשרד האוכלוסין?" at bounding box center [184, 265] width 176 height 29
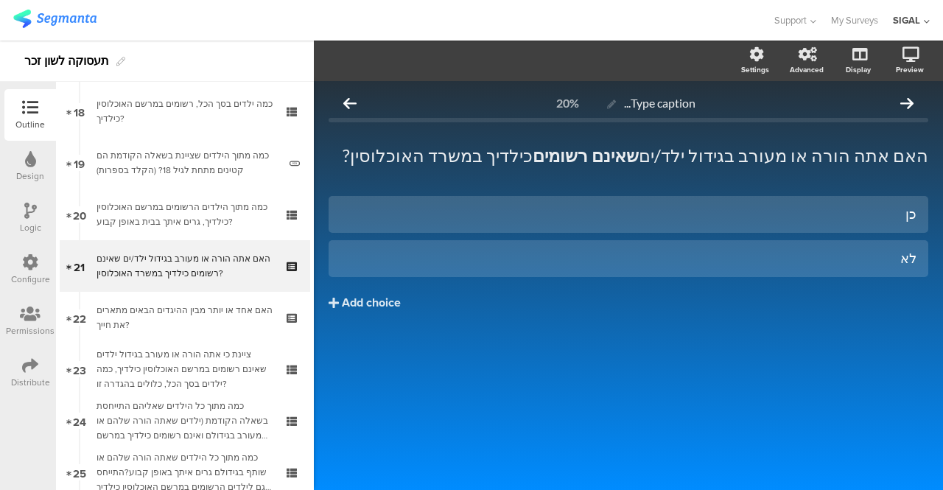
click at [34, 217] on icon at bounding box center [30, 211] width 13 height 16
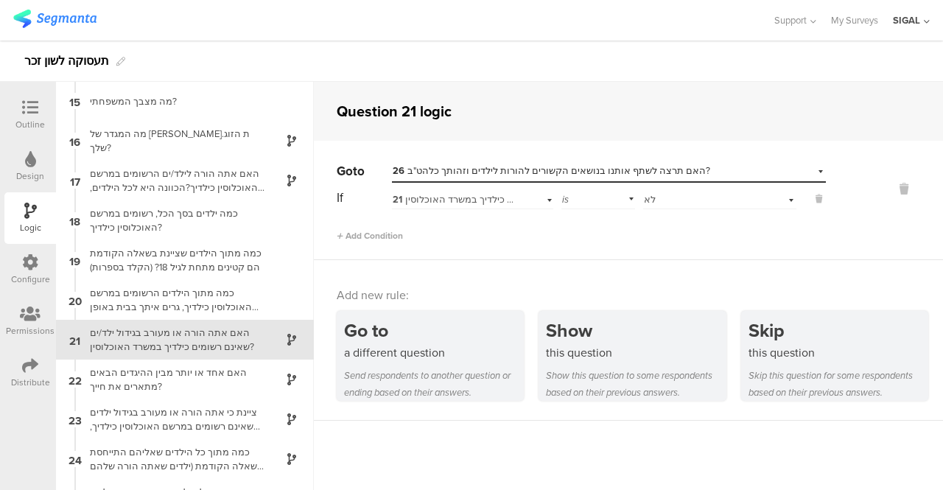
scroll to position [611, 0]
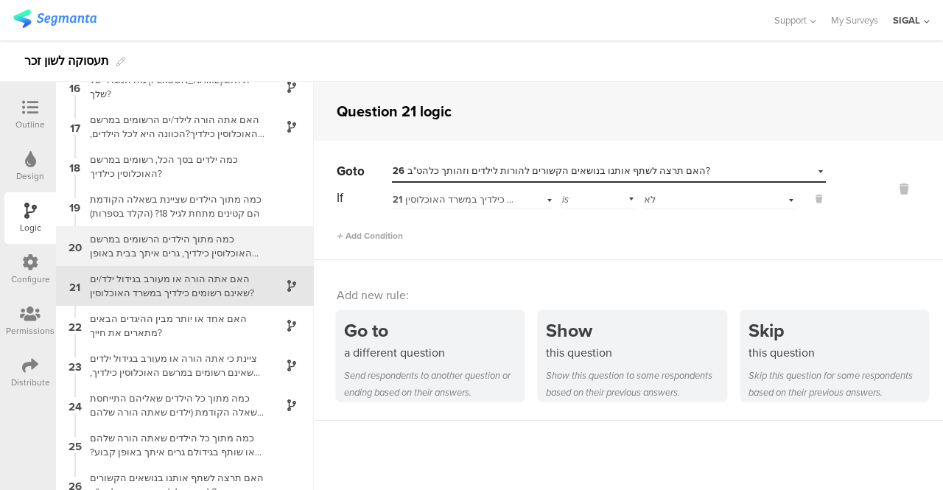
click at [188, 242] on div "כמה מתוך הילדים הרשומים במרשם האוכלוסין כילדיך, גרים איתך בבית באופן קבוע?" at bounding box center [173, 246] width 184 height 28
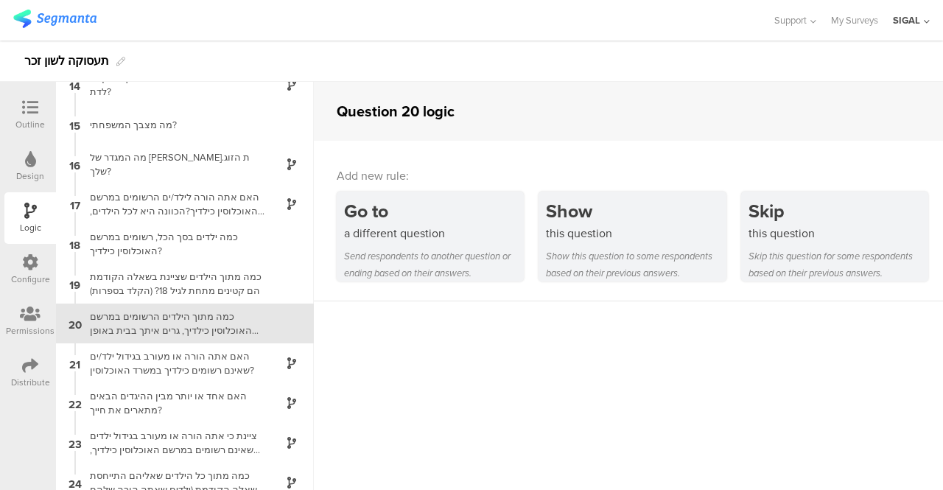
scroll to position [572, 0]
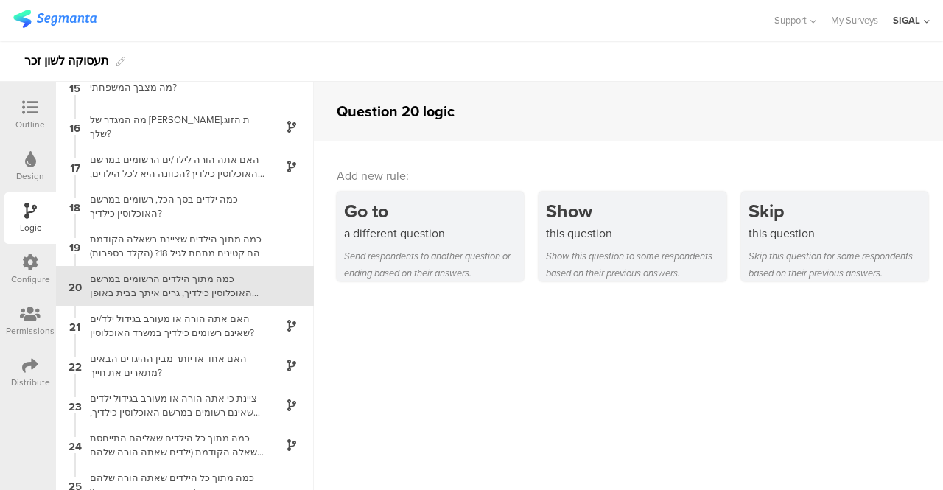
click at [29, 114] on icon at bounding box center [30, 107] width 16 height 16
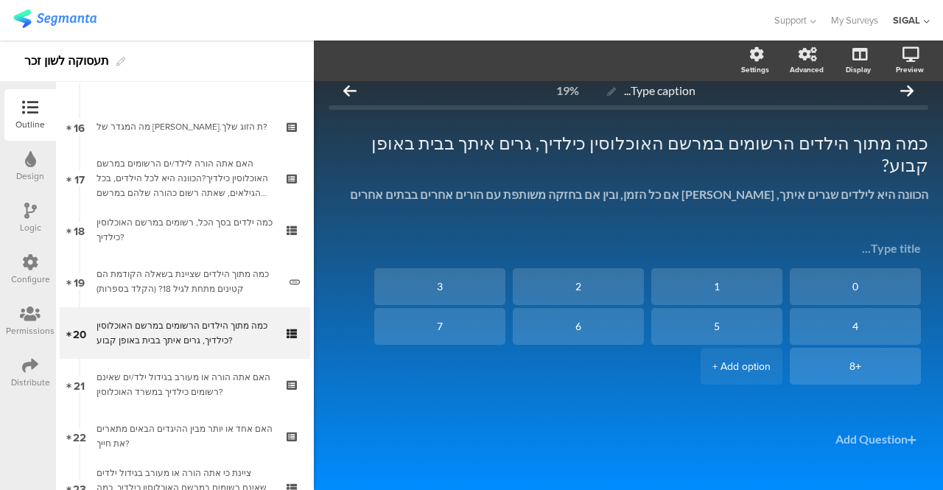
scroll to position [860, 0]
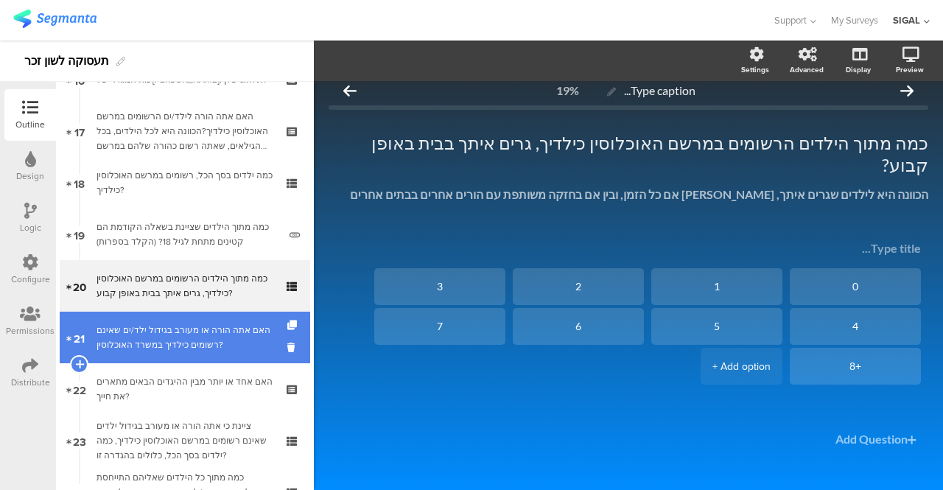
click at [158, 324] on div "האם אתה הורה או מעורב בגידול ילד/ים שאינם רשומים כילדיך במשרד האוכלוסין?" at bounding box center [184, 337] width 176 height 29
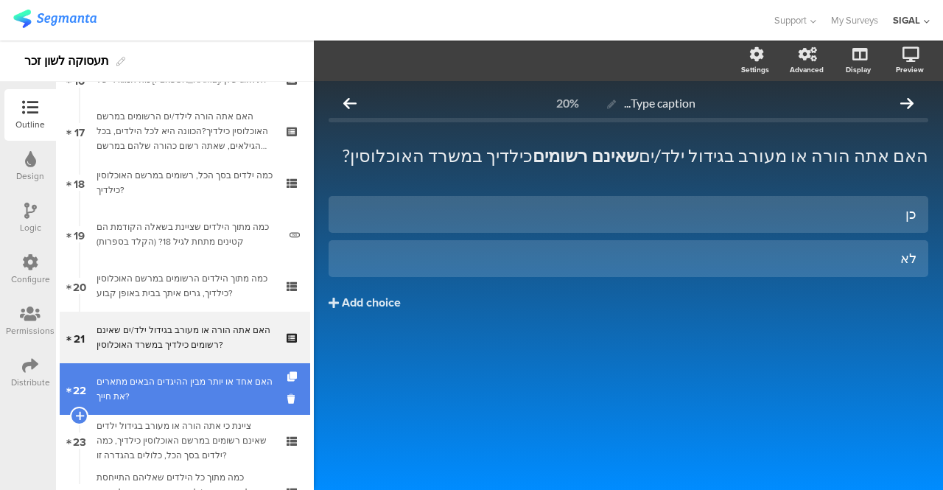
click at [142, 381] on div "האם אחד או יותר מבין ההיגדים הבאים מתארים את חייך?" at bounding box center [184, 388] width 176 height 29
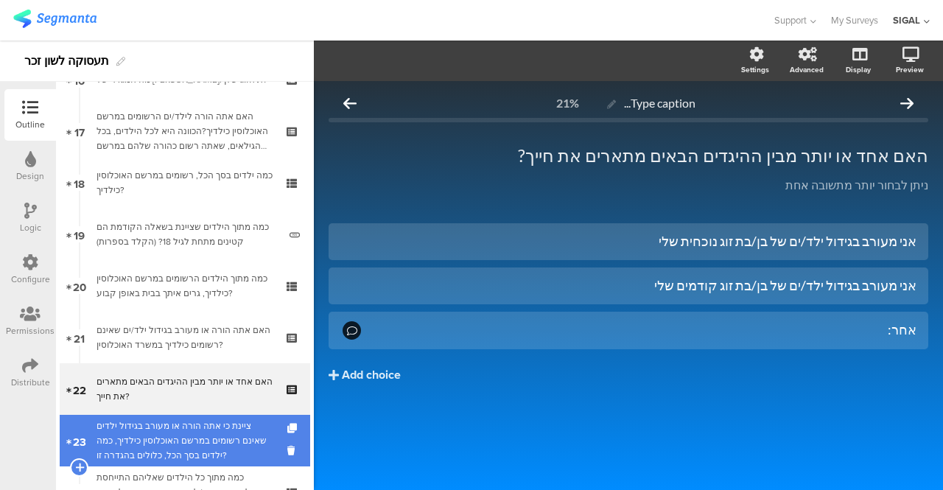
click at [195, 429] on div "ציינת כי אתה הורה או מעורב בגידול ילדים שאינם רשומים במרשם האוכלוסין כילדיך, כמ…" at bounding box center [184, 440] width 176 height 44
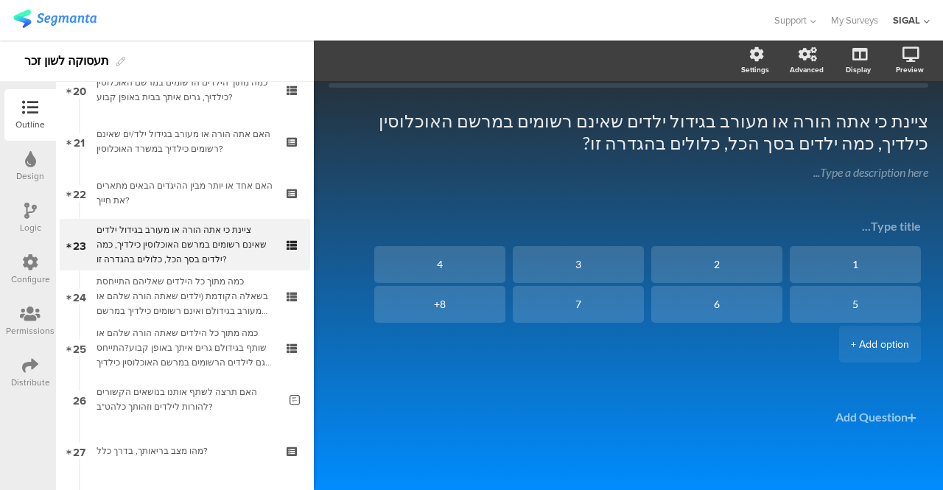
scroll to position [1106, 0]
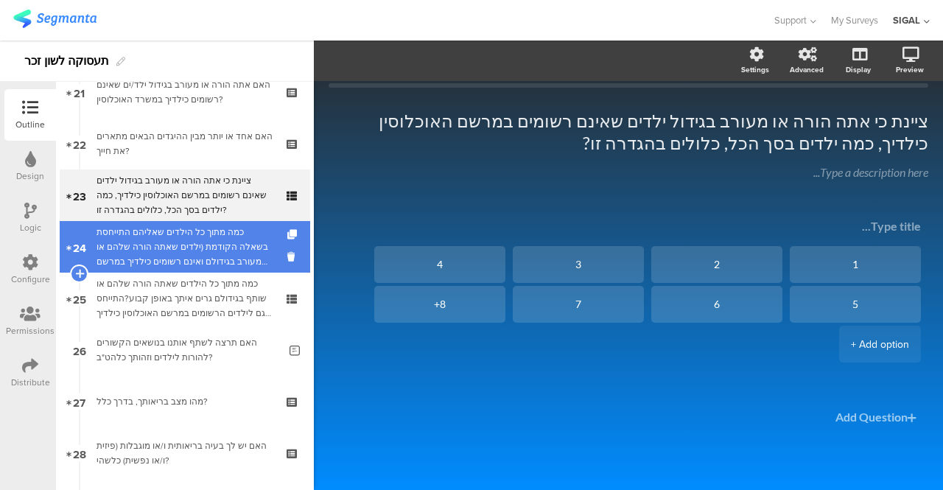
click at [182, 234] on div "כמה מתוך כל הילדים שאליהם התייחסת בשאלה הקודמת (ילדים שאתה הורה שלהם או מעורב ב…" at bounding box center [184, 247] width 176 height 44
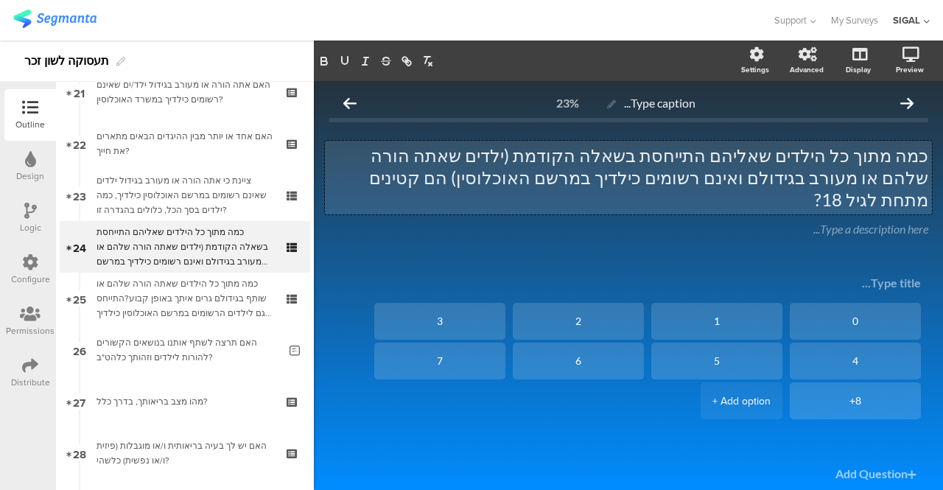
click at [790, 121] on div "Type caption... 23% כמה מתוך כל הילדים שאליהם התייחסת בשאלה הקודמת (ילדים שאתה …" at bounding box center [629, 313] width 600 height 451
drag, startPoint x: 788, startPoint y: 150, endPoint x: 687, endPoint y: 164, distance: 102.0
click at [687, 164] on p "כמה מתוך כל הילדים שאליהם התייחסת בשאלה הקודמת (ילדים שאתה הורה שלהם או מעורב ב…" at bounding box center [629, 177] width 600 height 66
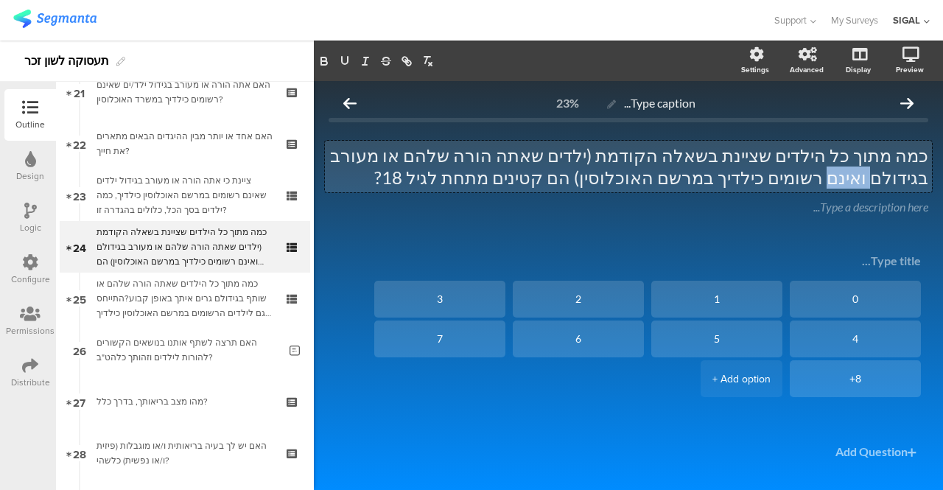
drag, startPoint x: 389, startPoint y: 158, endPoint x: 351, endPoint y: 165, distance: 38.9
click at [351, 165] on p "כמה מתוך כל הילדים שציינת בשאלה הקודמת (ילדים שאתה הורה שלהם או מעורב בגידולם ו…" at bounding box center [629, 166] width 600 height 44
click at [351, 161] on p "כמה מתוך כל הילדים שציינת בשאלה הקודמת (ילדים שאתה הורה שלהם או מעורב בגידולם ו…" at bounding box center [629, 166] width 600 height 44
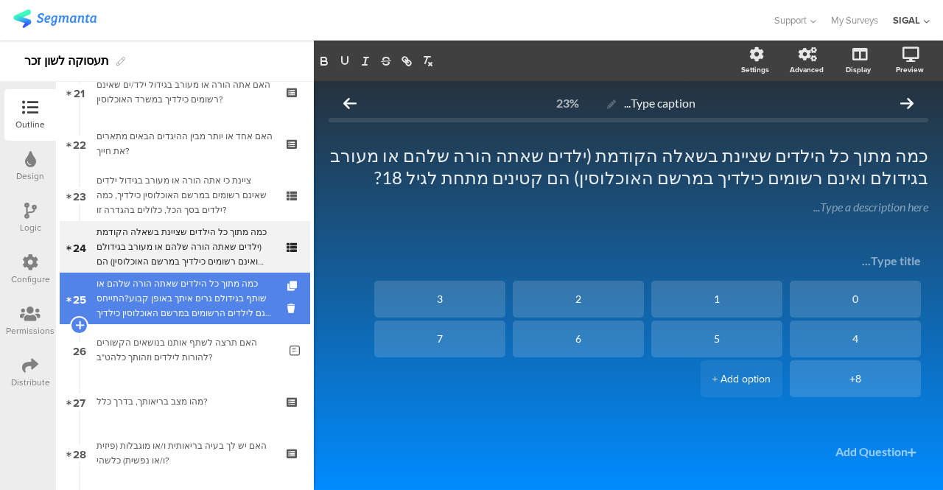
click at [209, 302] on div "כמה מתוך כל הילדים שאתה הורה שלהם או שותף בגידולם גרים איתך באופן קבוע?התייחס ג…" at bounding box center [184, 298] width 176 height 44
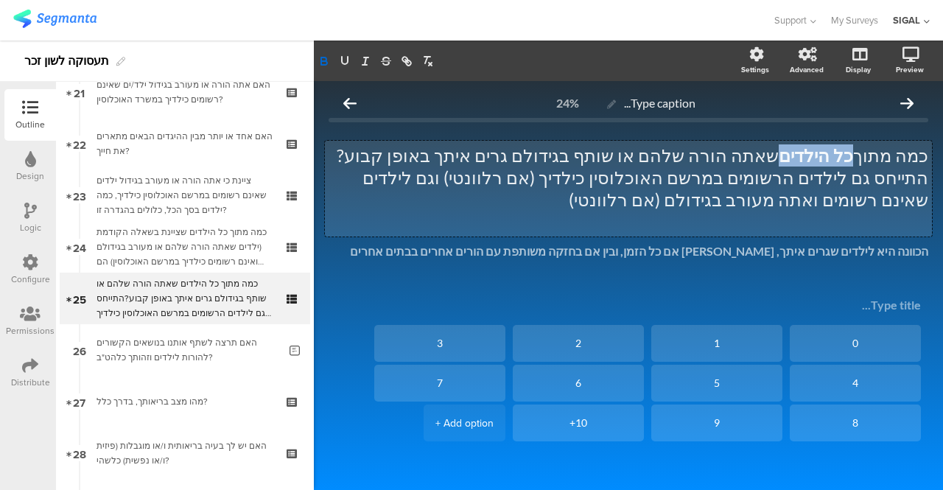
drag, startPoint x: 853, startPoint y: 154, endPoint x: 796, endPoint y: 161, distance: 57.9
click at [796, 161] on div "כמה מתוך כל הילדים שאתה הורה שלהם או שותף בגידולם גרים איתך באופן קבוע? התייחס …" at bounding box center [628, 189] width 607 height 96
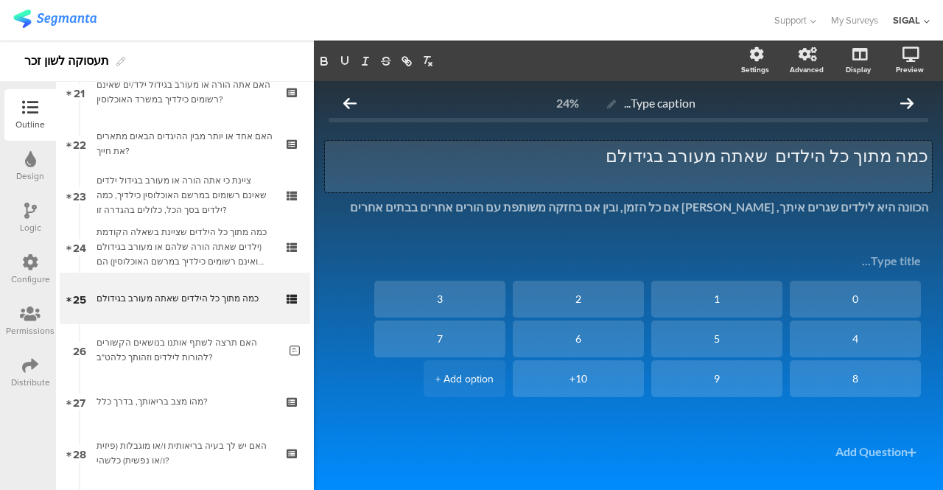
click at [797, 163] on p "כמה מתוך כל הילדים שאתה מעורב בגידולם" at bounding box center [629, 155] width 600 height 22
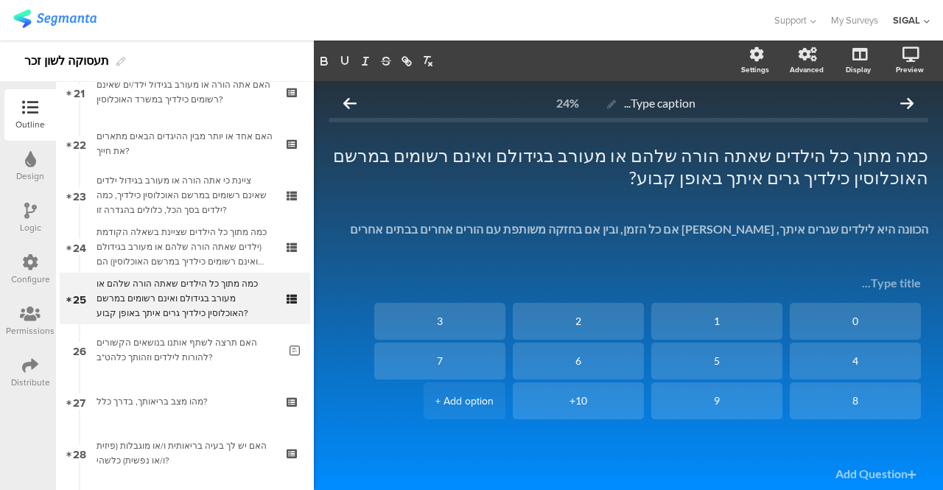
click at [386, 267] on div "Type caption... 24% כמה מתוך כל הילדים שאתה הורה שלהם או מעורב בגידולם ואינם רש…" at bounding box center [629, 313] width 600 height 451
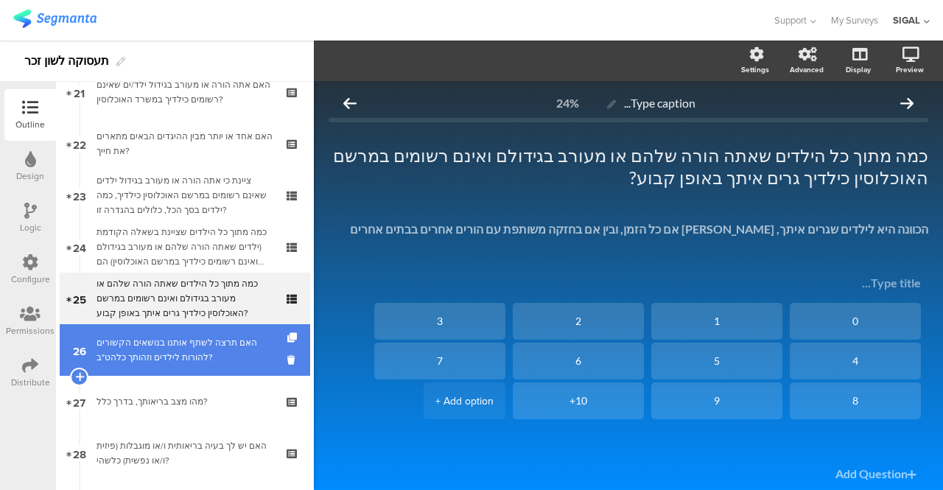
click at [198, 358] on div "האם תרצה לשתף אותנו בנושאים הקשורים להורות לילדים וזהותך כלהט"ב?" at bounding box center [187, 349] width 182 height 29
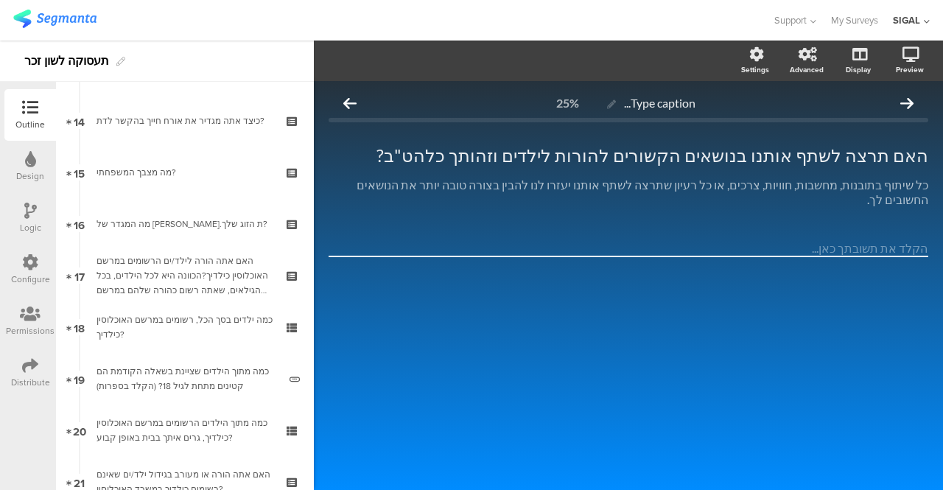
scroll to position [737, 0]
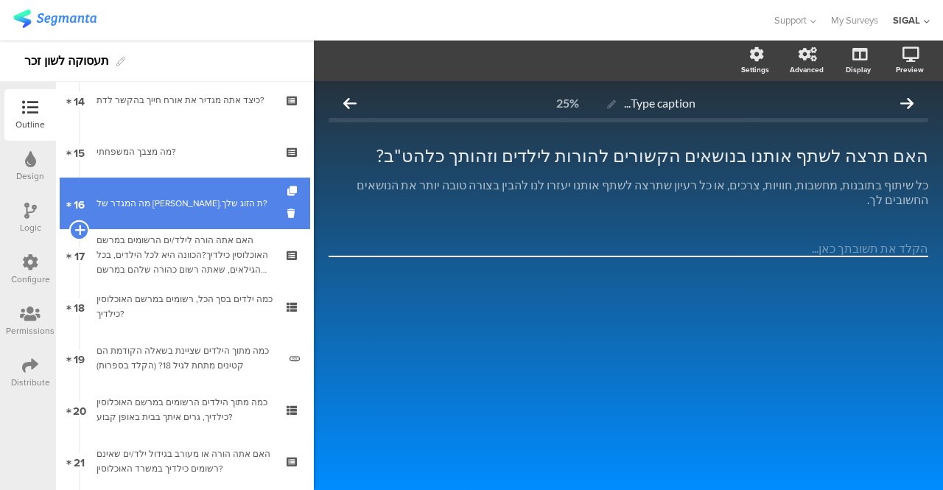
click at [77, 232] on icon at bounding box center [79, 229] width 10 height 13
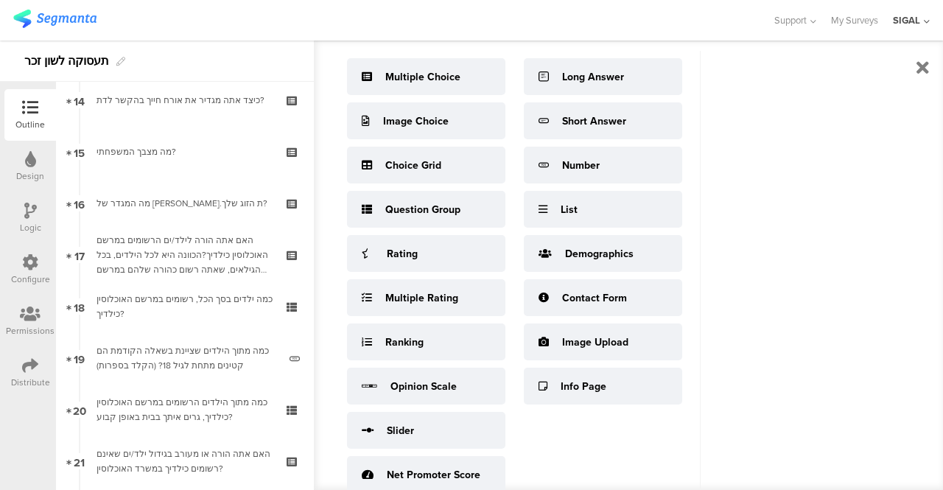
scroll to position [78, 0]
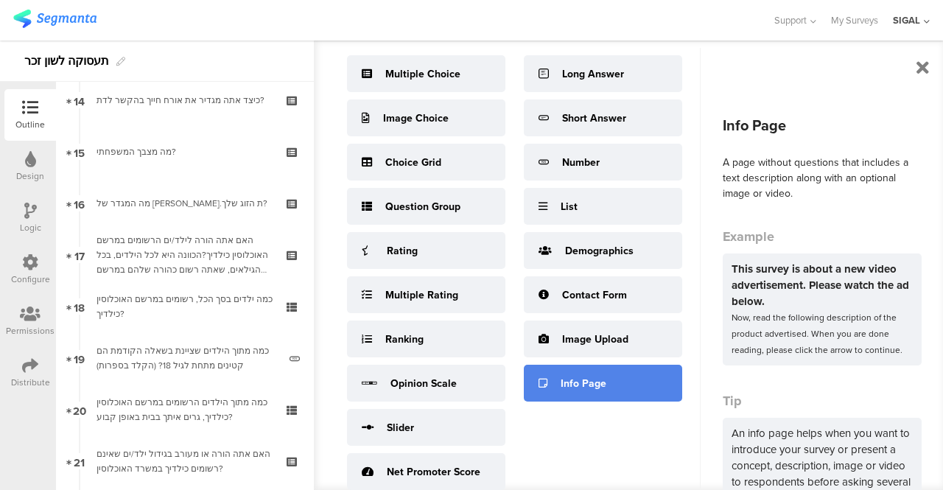
click at [575, 388] on div "Info Page" at bounding box center [584, 383] width 46 height 15
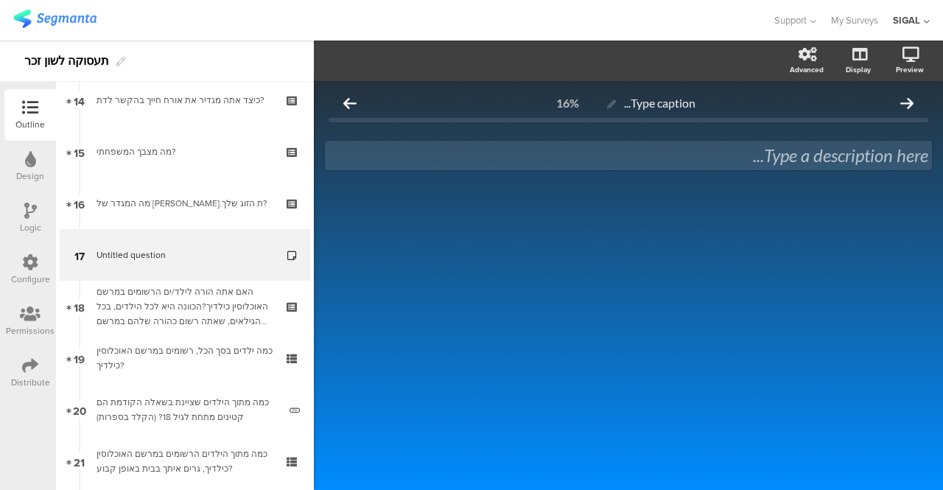
click at [716, 158] on div "Type a description here..." at bounding box center [629, 155] width 600 height 22
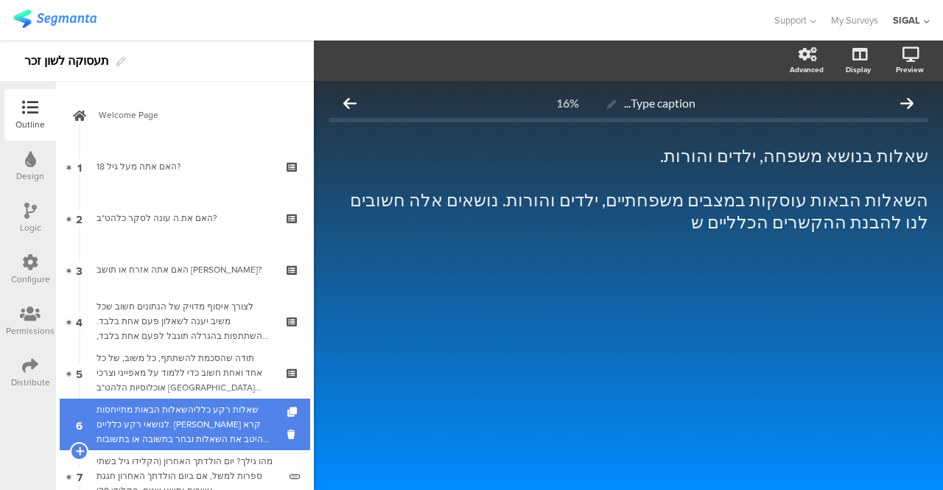
click at [178, 432] on div "שאלות רקע כלליהשאלות הבאות מתייחסות לנושאי רקע כלליים. [PERSON_NAME] קרא היטב א…" at bounding box center [184, 424] width 176 height 44
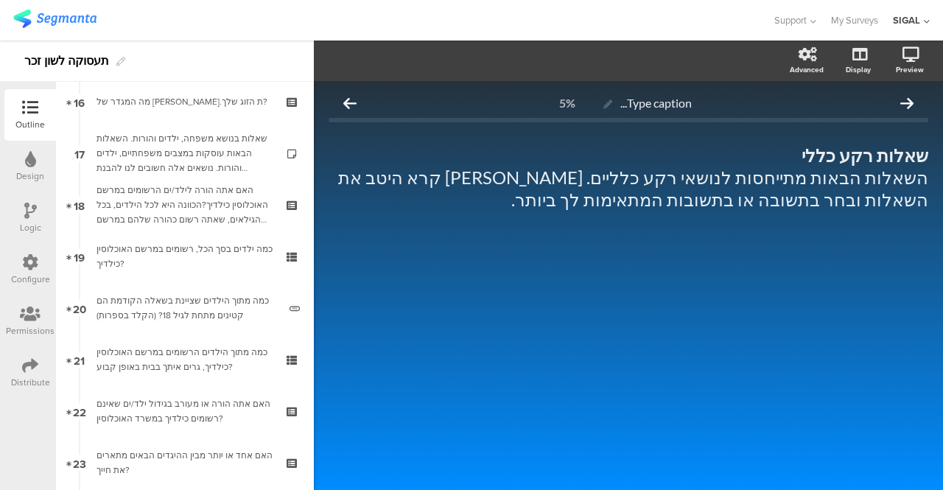
scroll to position [734, 0]
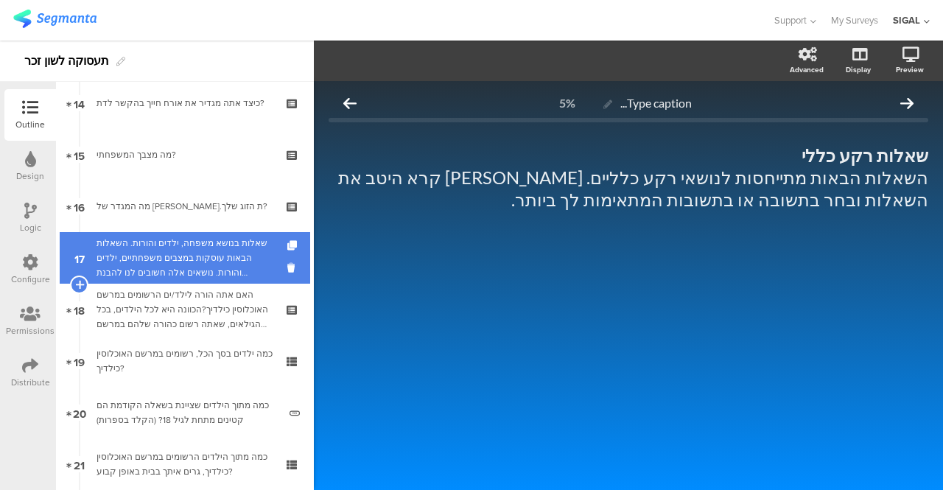
click at [217, 248] on div "שאלות בנושא משפחה, ילדים והורות. השאלות הבאות עוסקות במצבים משפחתיים, ילדים והו…" at bounding box center [184, 258] width 176 height 44
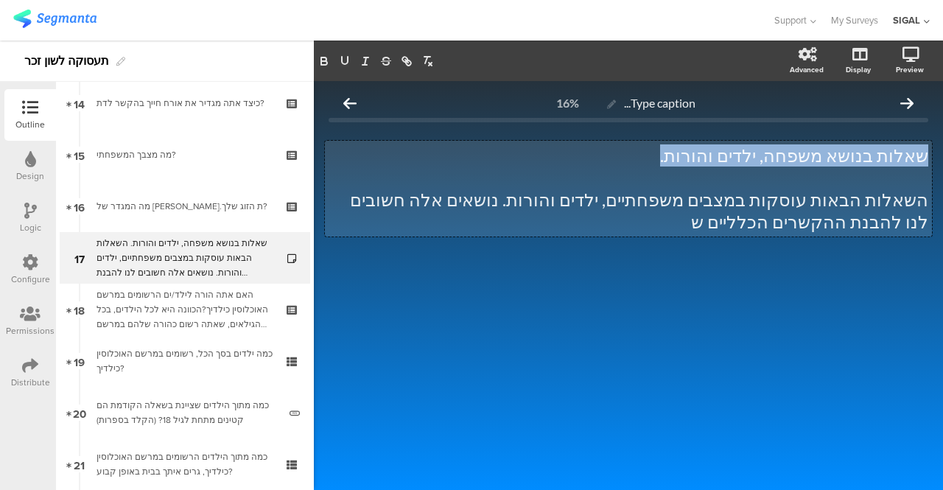
drag, startPoint x: 928, startPoint y: 154, endPoint x: 709, endPoint y: 161, distance: 219.6
click at [709, 161] on div "שאלות בנושא משפחה, ילדים והורות. השאלות הבאות עוסקות במצבים משפחתיים, ילדים והו…" at bounding box center [628, 189] width 607 height 96
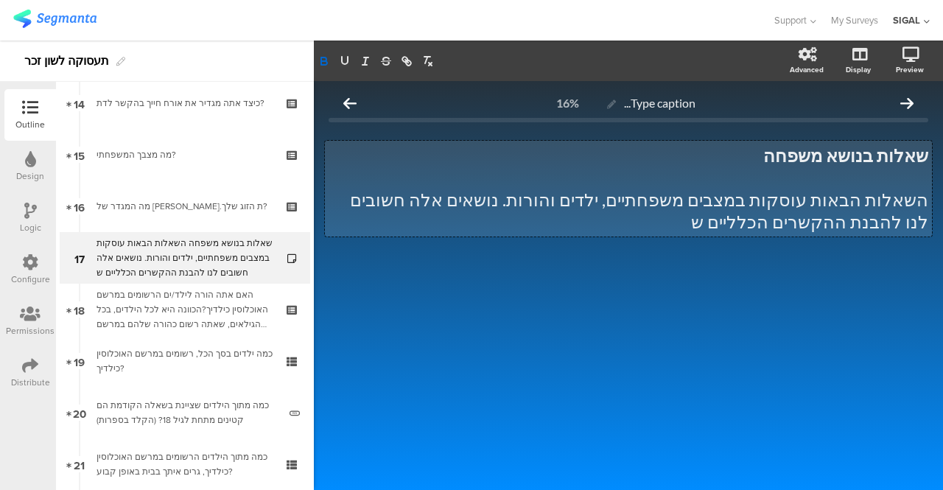
click at [857, 226] on p "השאלות הבאות עוסקות במצבים משפחתיים, ילדים והורות. נושאים אלה חשובים לנו להבנת …" at bounding box center [629, 211] width 600 height 44
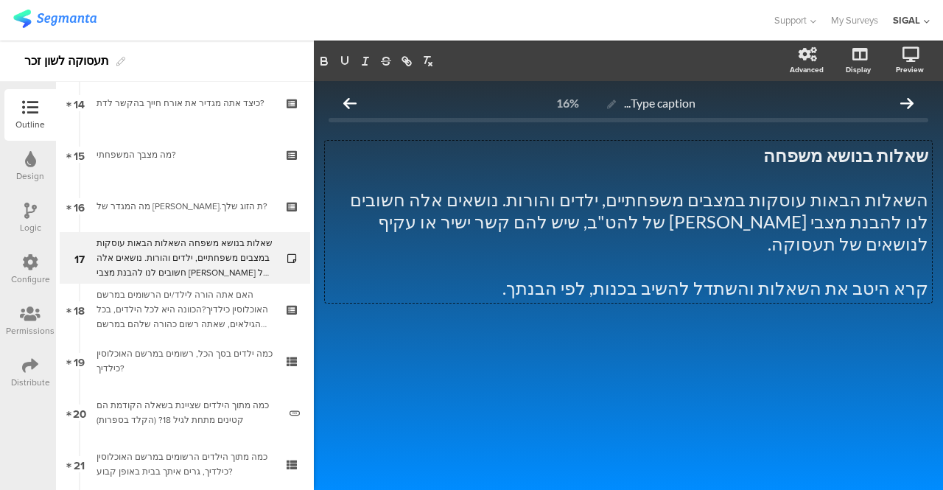
click at [560, 371] on div "Type caption... 16% שאלות בנושא משפחה השאלות הבאות עוסקות במצבים משפחתיים, ילדי…" at bounding box center [628, 285] width 629 height 409
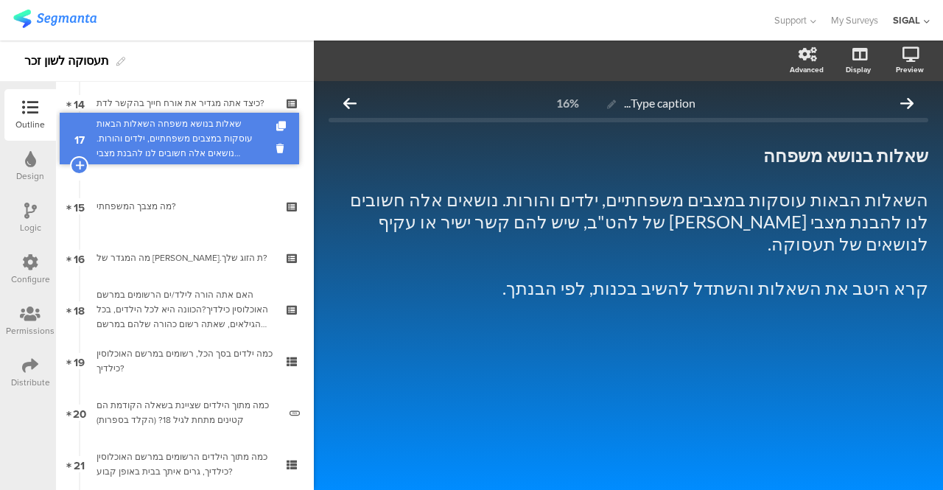
drag, startPoint x: 169, startPoint y: 267, endPoint x: 197, endPoint y: 148, distance: 122.0
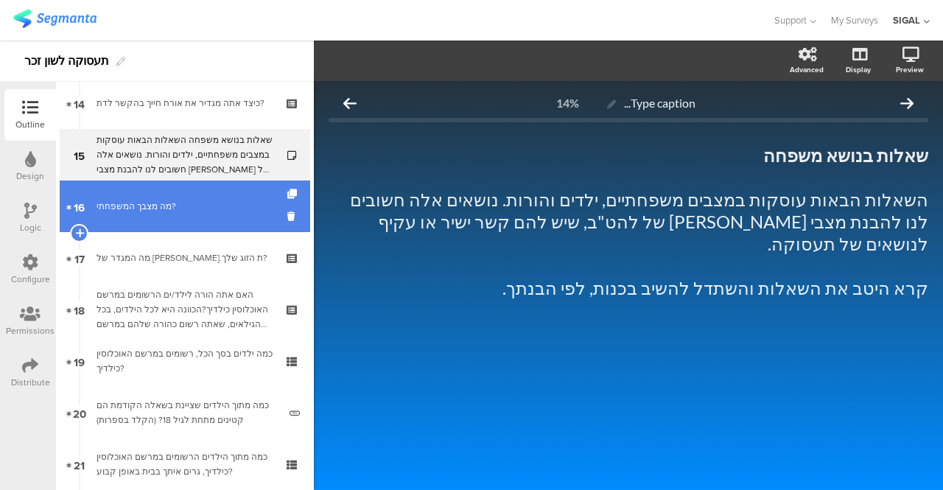
click at [146, 201] on div "מה מצבך המשפחתי?" at bounding box center [184, 206] width 176 height 15
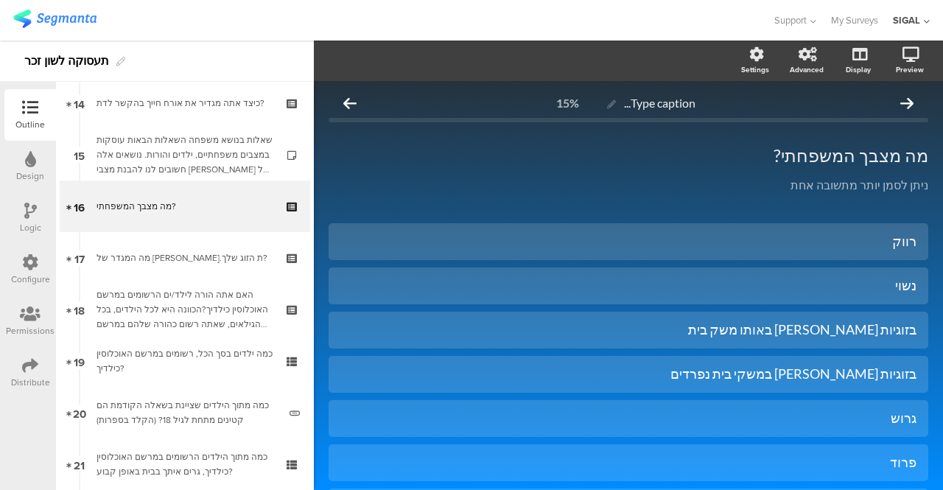
click at [27, 212] on icon at bounding box center [30, 211] width 13 height 16
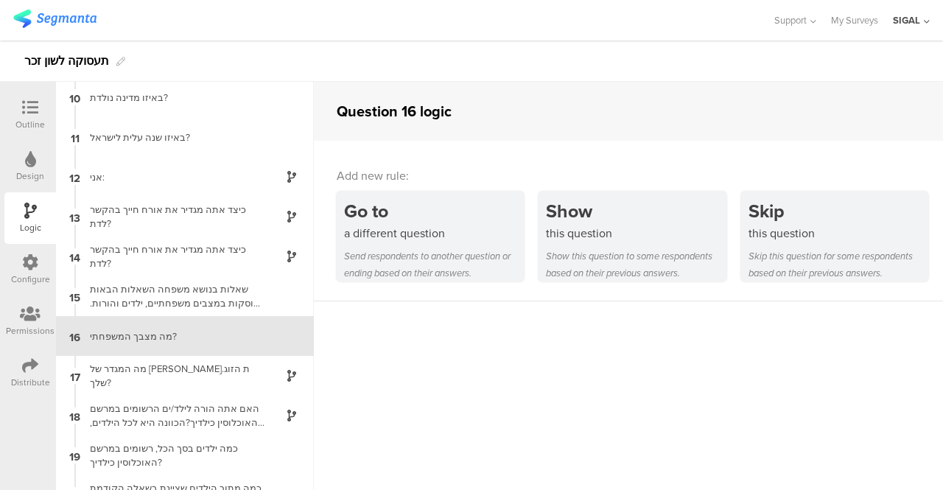
scroll to position [413, 0]
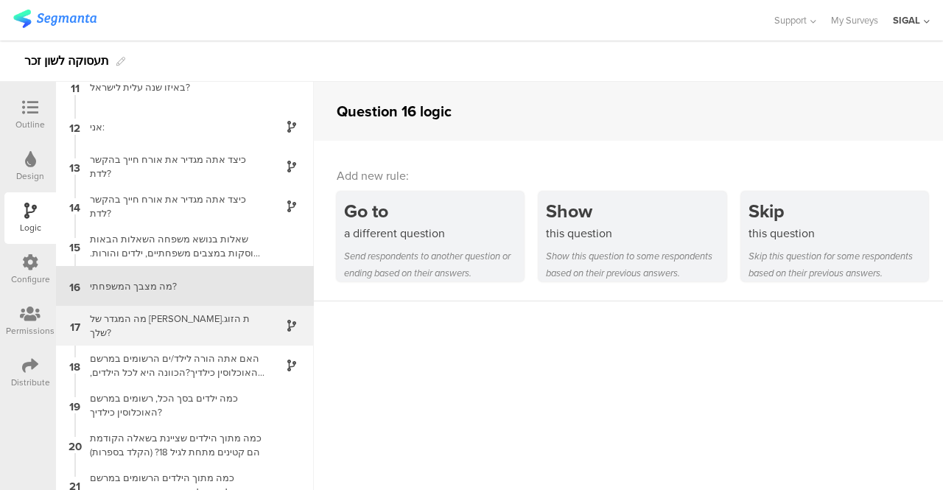
click at [160, 325] on div "מה המגדר של [PERSON_NAME].ת הזוג שלך?" at bounding box center [173, 326] width 184 height 28
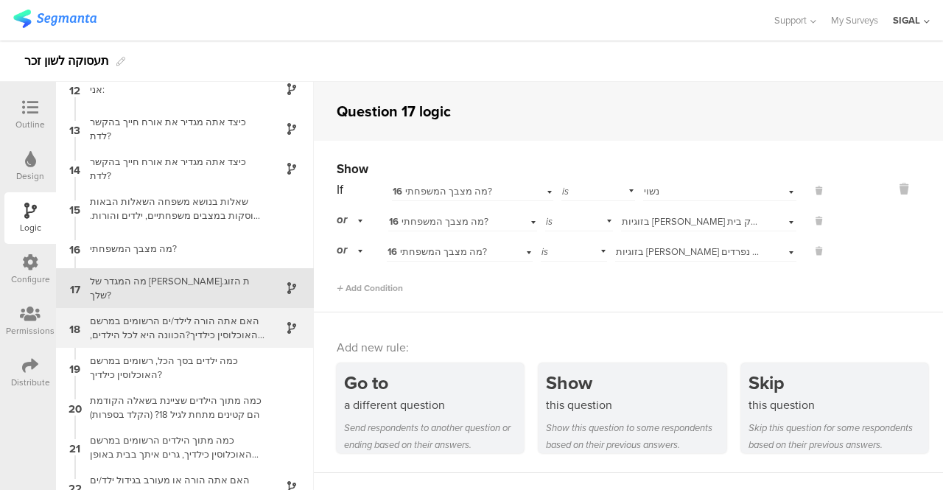
scroll to position [452, 0]
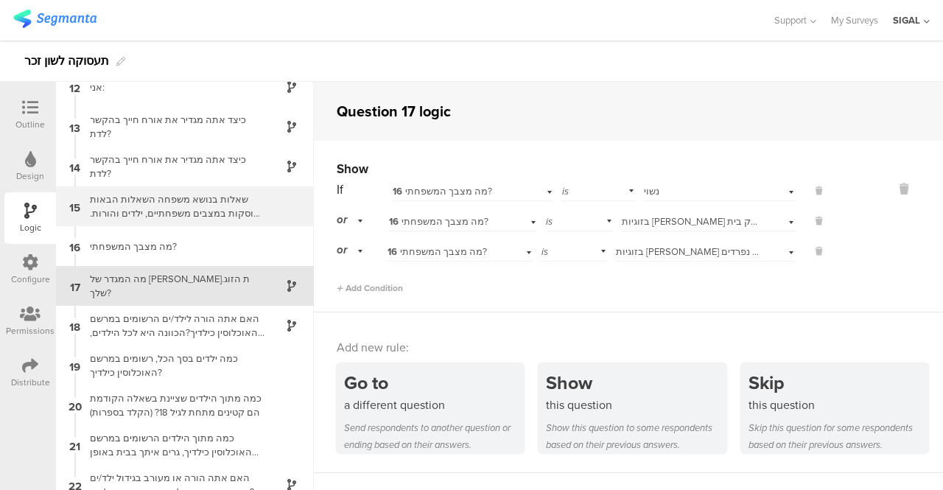
click at [171, 206] on div "שאלות בנושא משפחה השאלות הבאות עוסקות במצבים משפחתיים, ילדים והורות. נושאים אלה…" at bounding box center [173, 206] width 184 height 28
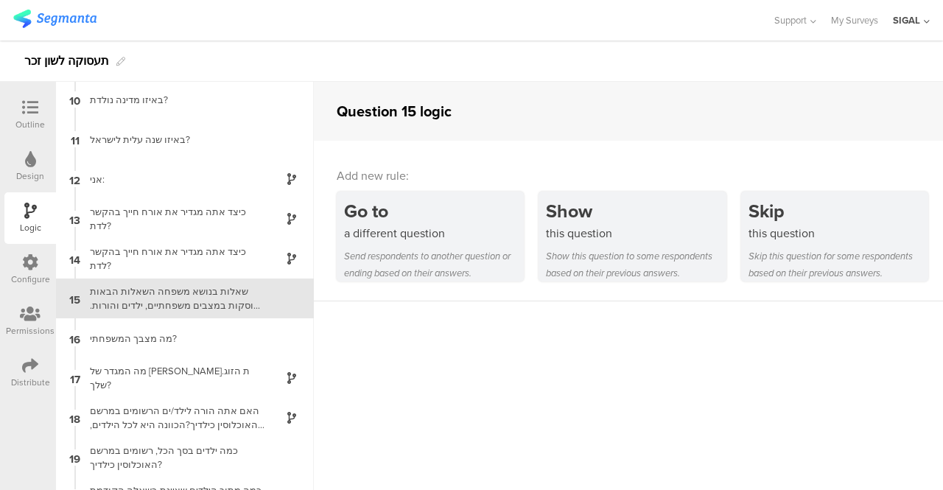
scroll to position [373, 0]
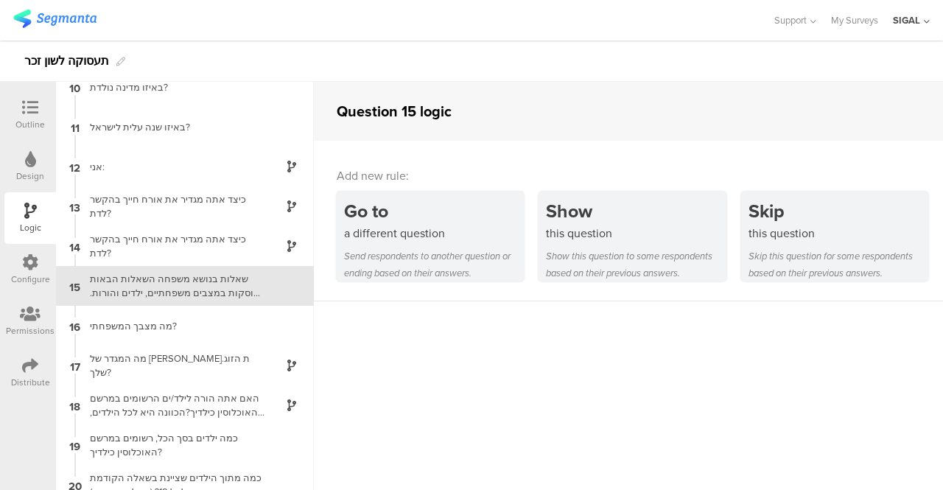
click at [22, 110] on icon at bounding box center [30, 107] width 16 height 16
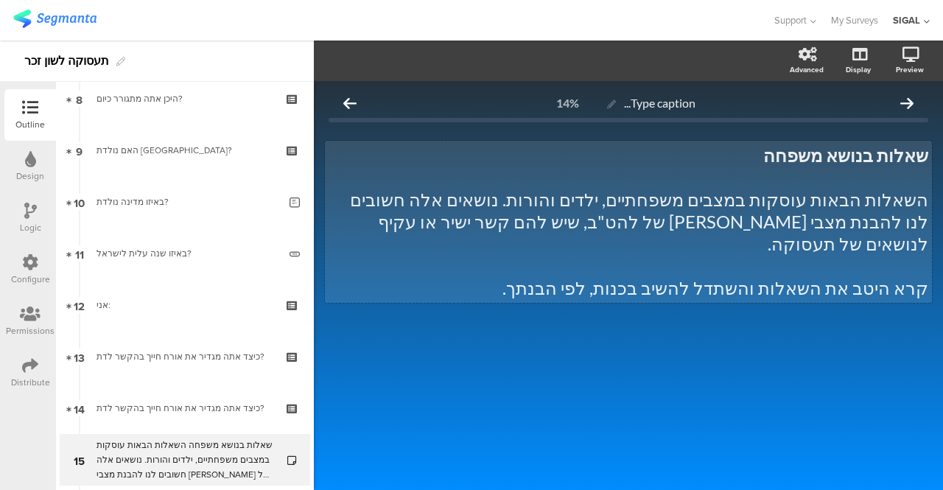
scroll to position [603, 0]
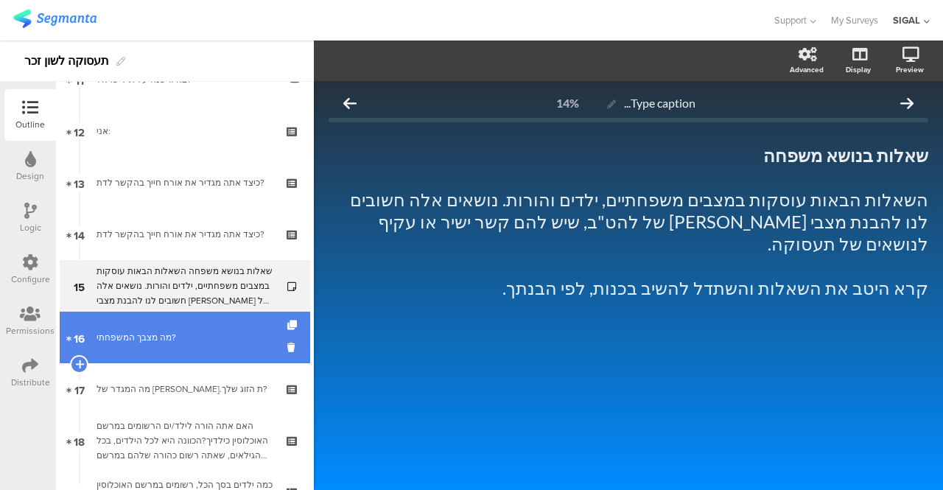
click at [209, 344] on div "מה מצבך המשפחתי?" at bounding box center [184, 337] width 176 height 15
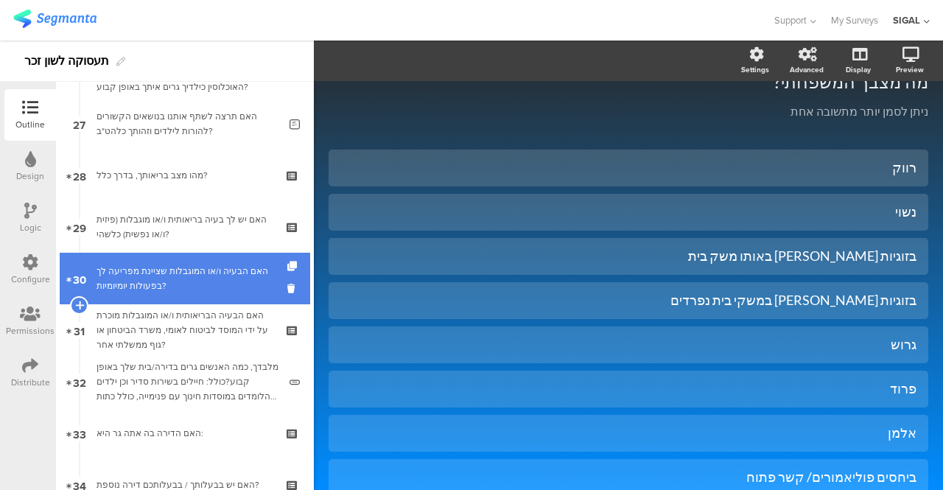
scroll to position [1406, 0]
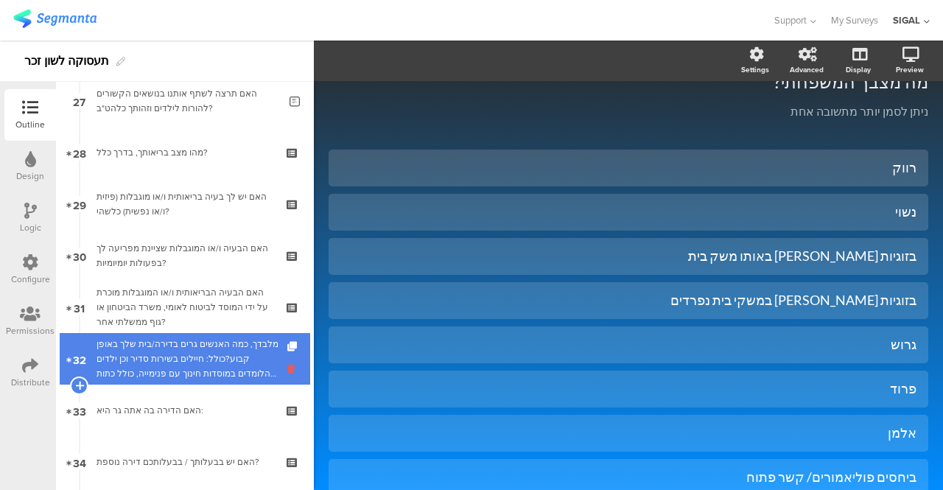
click at [287, 368] on icon at bounding box center [293, 369] width 13 height 14
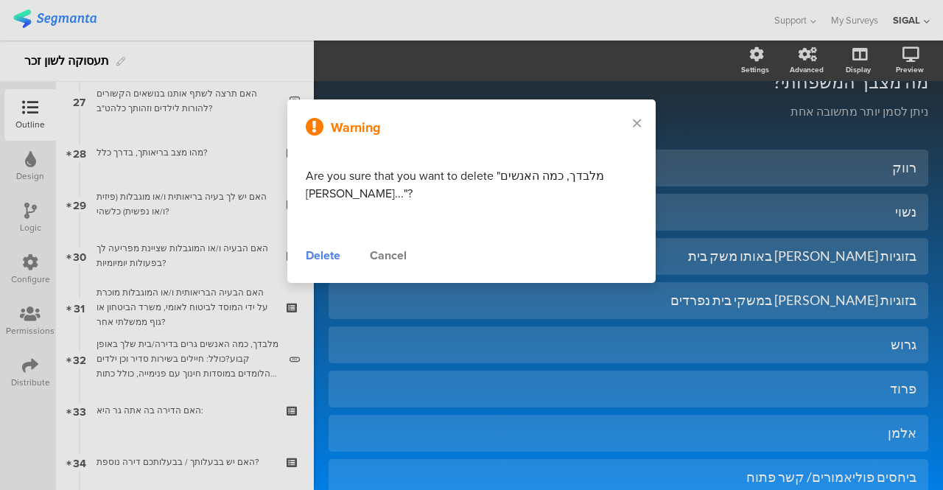
click at [313, 261] on div "Delete" at bounding box center [323, 256] width 35 height 18
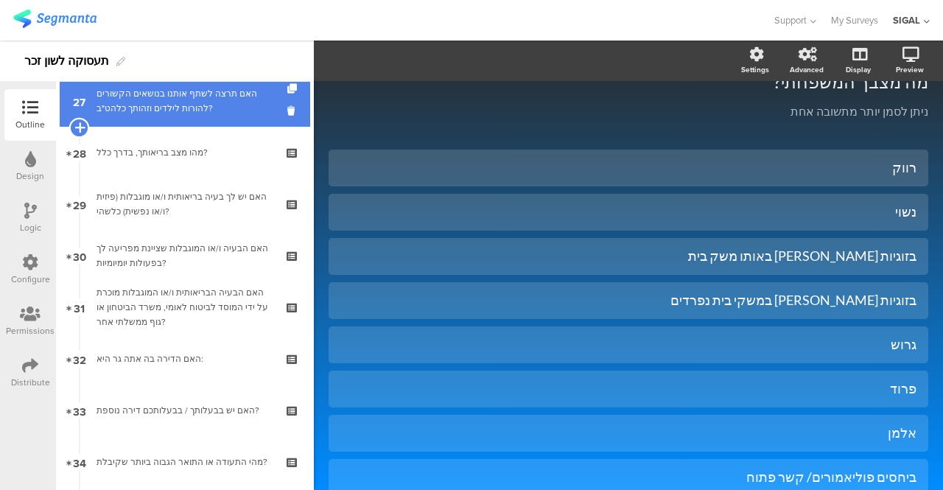
click at [85, 129] on div at bounding box center [79, 128] width 21 height 21
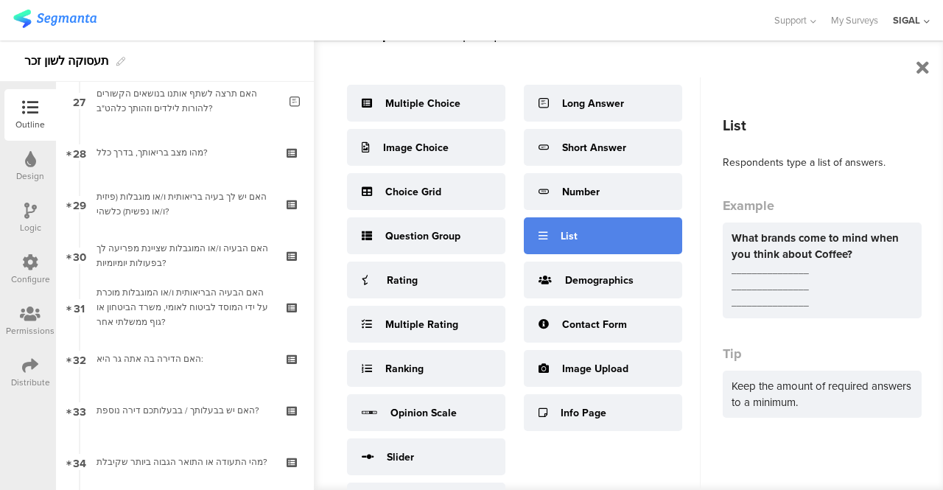
scroll to position [78, 0]
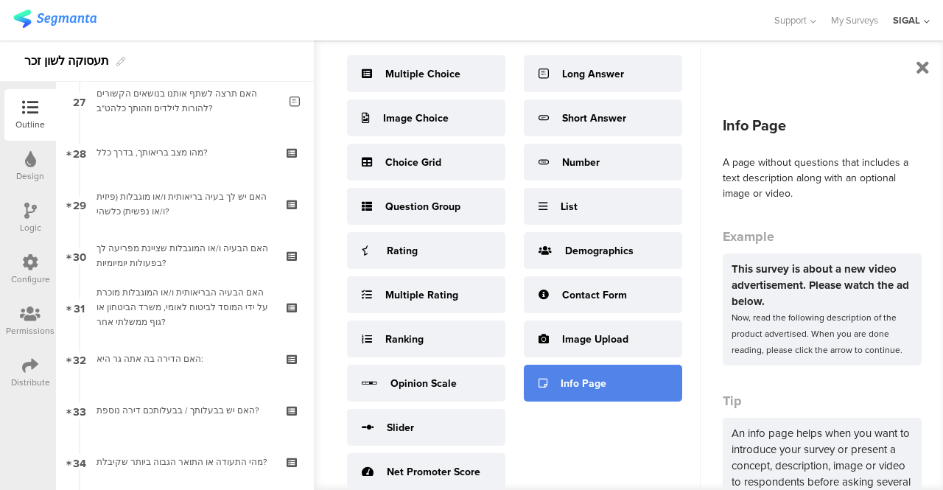
click at [558, 376] on div "Info Page" at bounding box center [603, 383] width 158 height 37
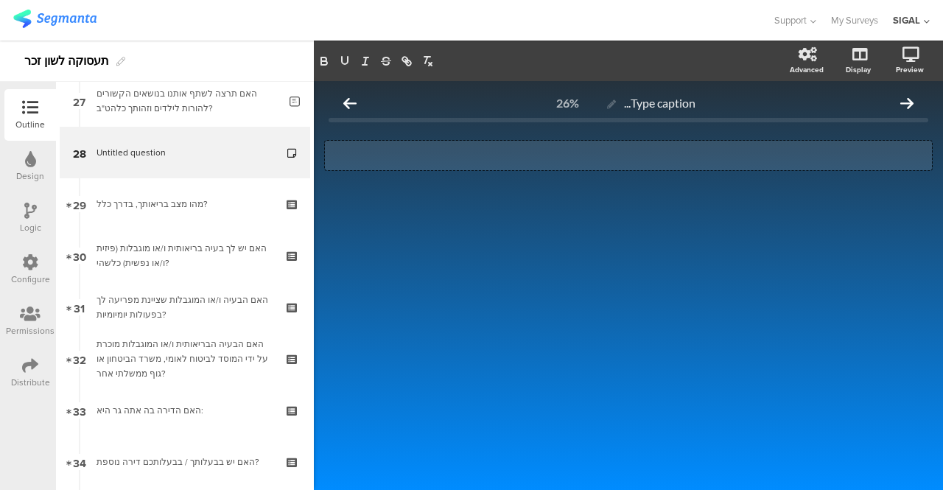
click at [766, 152] on div "Type a description here..." at bounding box center [628, 155] width 607 height 29
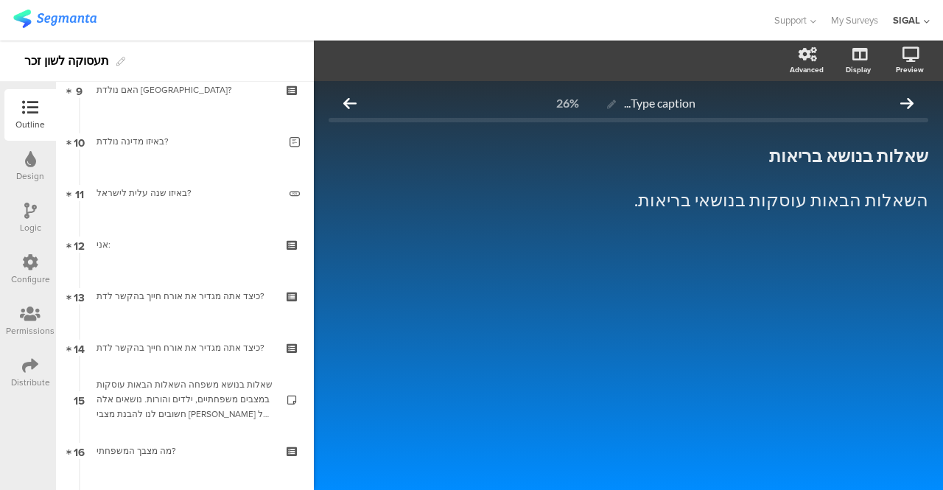
scroll to position [317, 0]
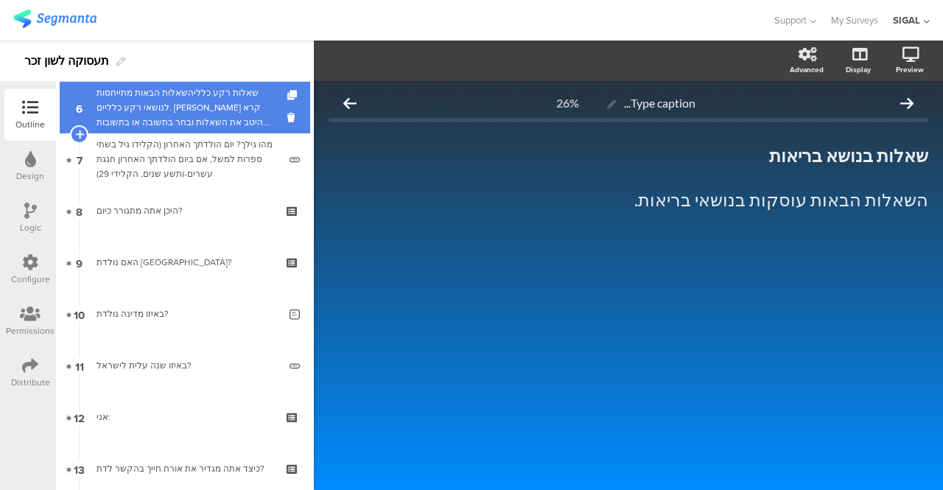
click at [145, 117] on div "שאלות רקע כלליהשאלות הבאות מתייחסות לנושאי רקע כלליים. [PERSON_NAME] קרא היטב א…" at bounding box center [184, 107] width 176 height 44
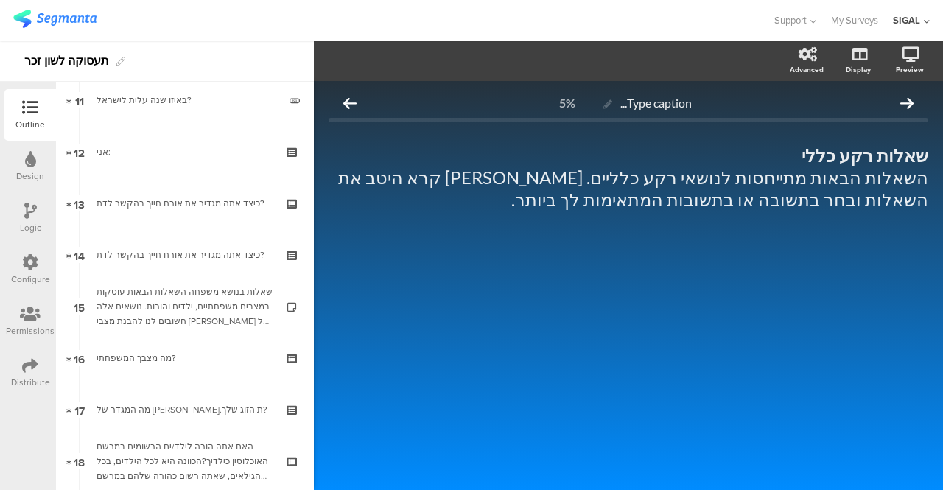
scroll to position [642, 0]
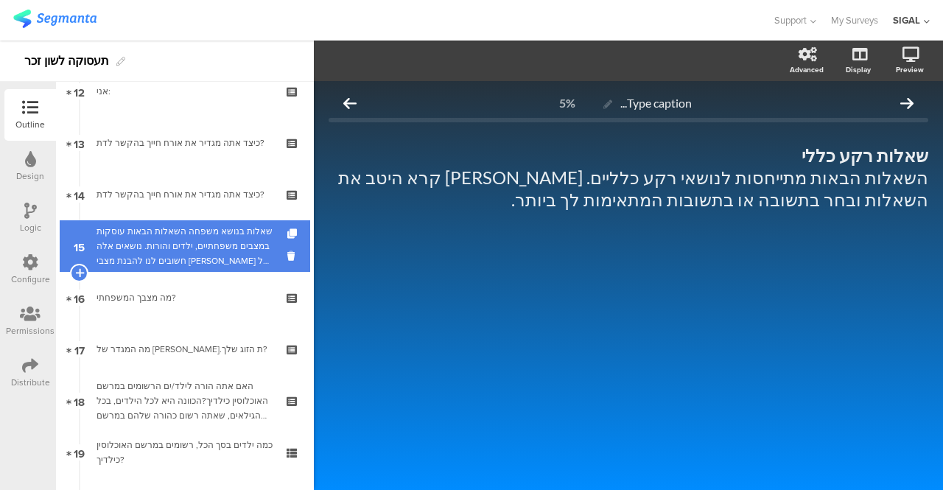
click at [248, 236] on div "שאלות בנושא משפחה השאלות הבאות עוסקות במצבים משפחתיים, ילדים והורות. נושאים אלה…" at bounding box center [184, 246] width 176 height 44
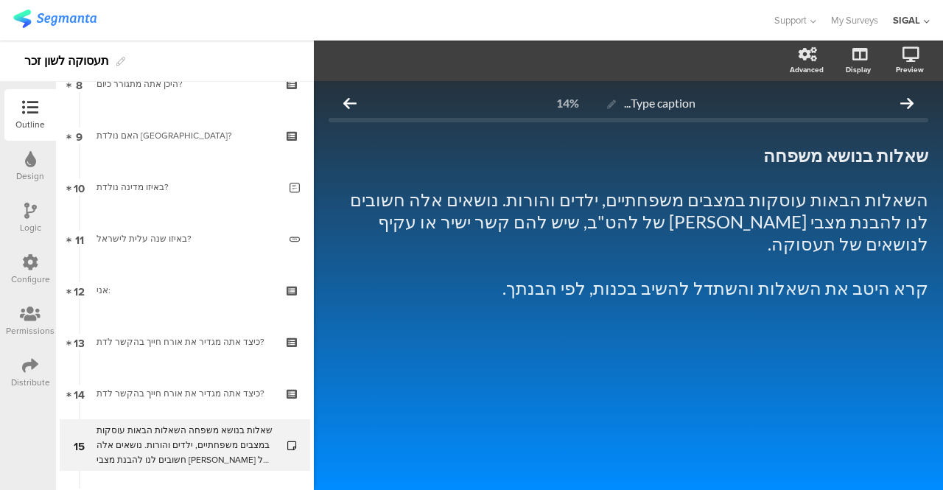
scroll to position [189, 0]
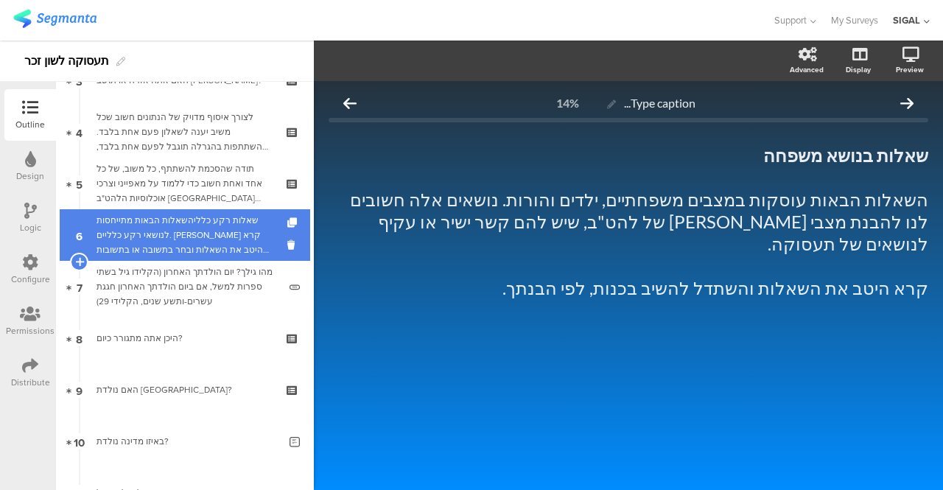
click at [192, 227] on div "שאלות רקע כלליהשאלות הבאות מתייחסות לנושאי רקע כלליים. [PERSON_NAME] קרא היטב א…" at bounding box center [184, 235] width 176 height 44
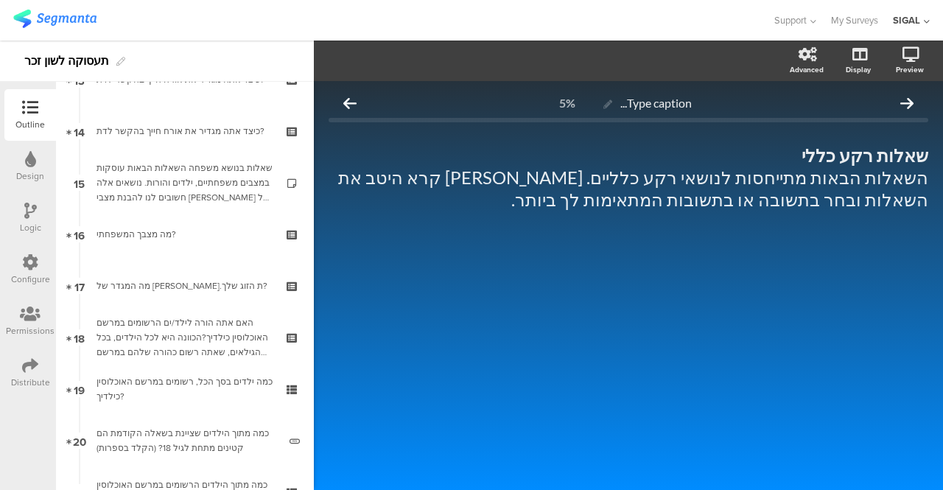
scroll to position [729, 0]
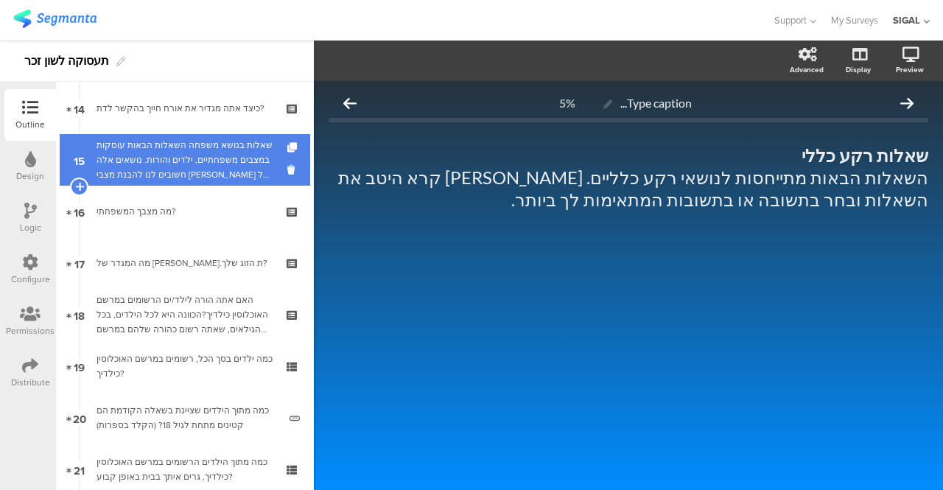
click at [185, 161] on div "שאלות בנושא משפחה השאלות הבאות עוסקות במצבים משפחתיים, ילדים והורות. נושאים אלה…" at bounding box center [184, 160] width 176 height 44
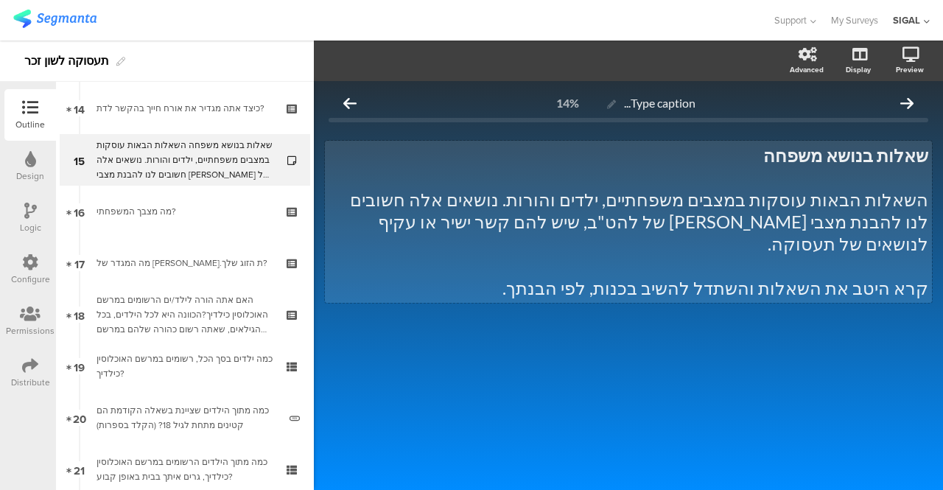
click at [854, 226] on p "השאלות הבאות עוסקות במצבים משפחתיים, ילדים והורות. נושאים אלה חשובים לנו להבנת …" at bounding box center [629, 222] width 600 height 66
click at [845, 223] on p "השאלות הבאות עוסקות במצבים משפחתיים, ילדים והורות. נושאים אלה חשובים לנו להבנת …" at bounding box center [629, 222] width 600 height 66
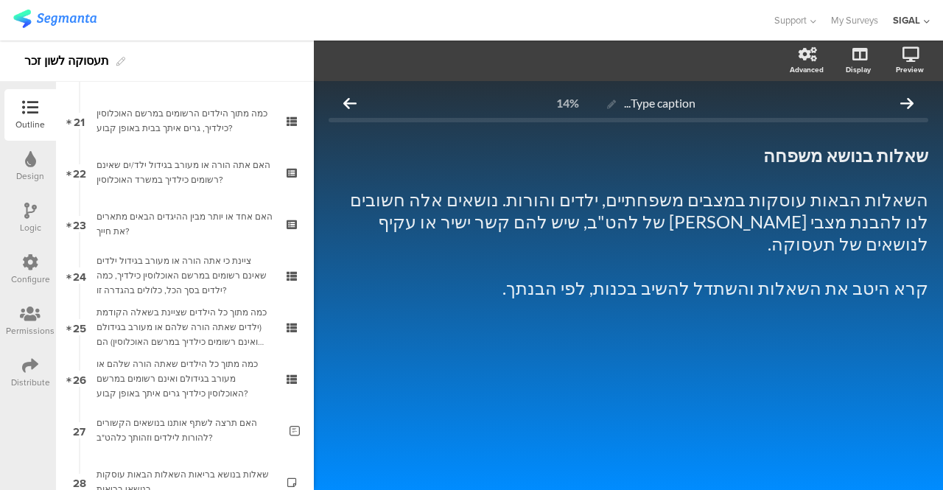
scroll to position [1204, 0]
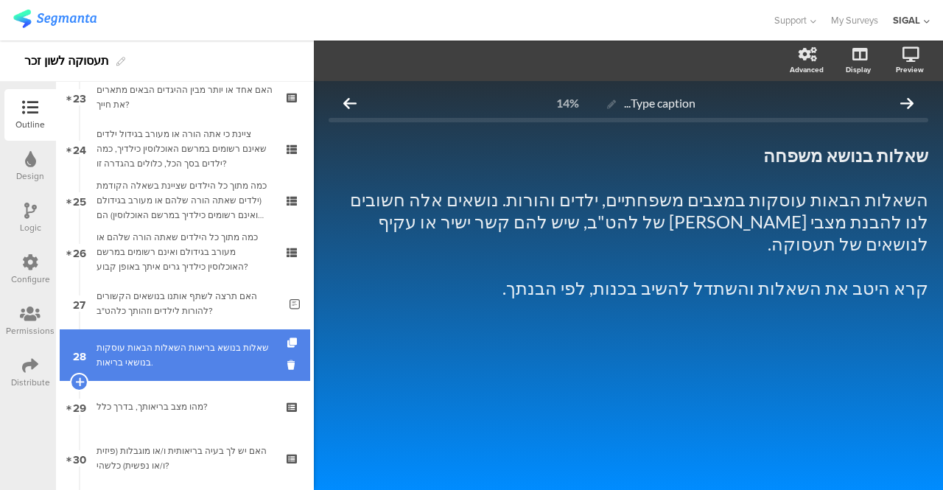
click at [177, 341] on div "שאלות בנושא בריאות השאלות הבאות עוסקות בנושאי בריאות." at bounding box center [184, 354] width 176 height 29
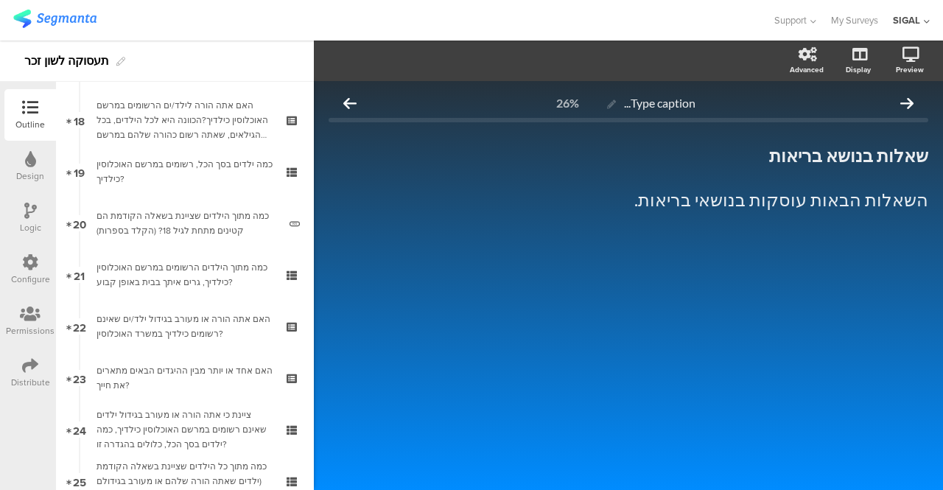
scroll to position [586, 0]
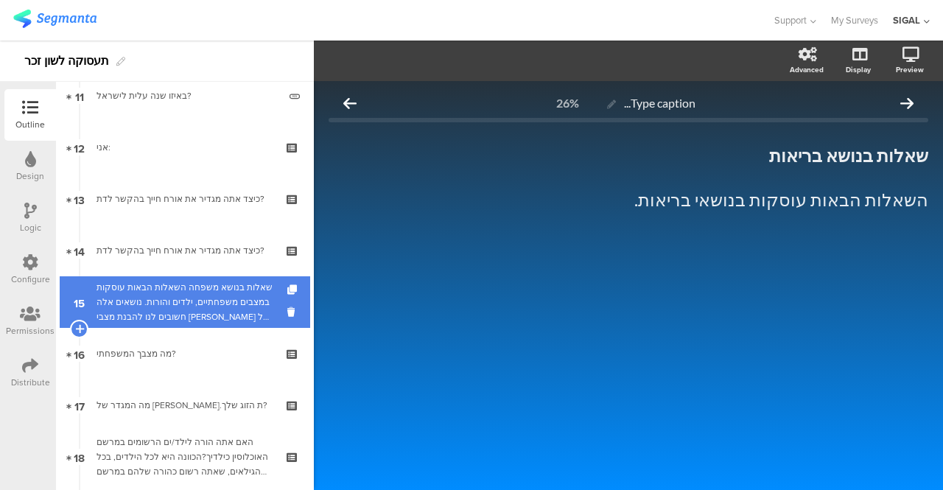
click at [207, 285] on div "שאלות בנושא משפחה השאלות הבאות עוסקות במצבים משפחתיים, ילדים והורות. נושאים אלה…" at bounding box center [184, 302] width 176 height 44
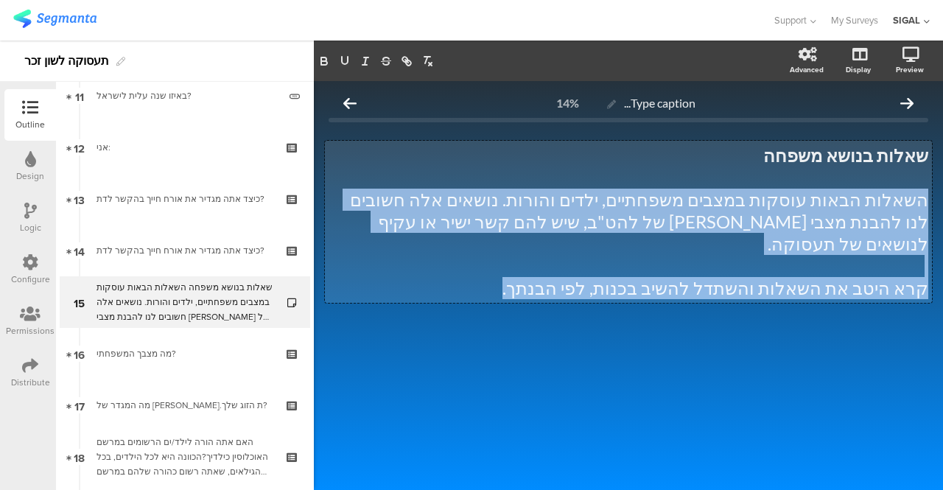
drag, startPoint x: 925, startPoint y: 198, endPoint x: 554, endPoint y: 260, distance: 376.4
click at [554, 260] on div "שאלות בנושא משפחה השאלות הבאות עוסקות במצבים משפחתיים, ילדים והורות. נושאים אלה…" at bounding box center [628, 222] width 607 height 162
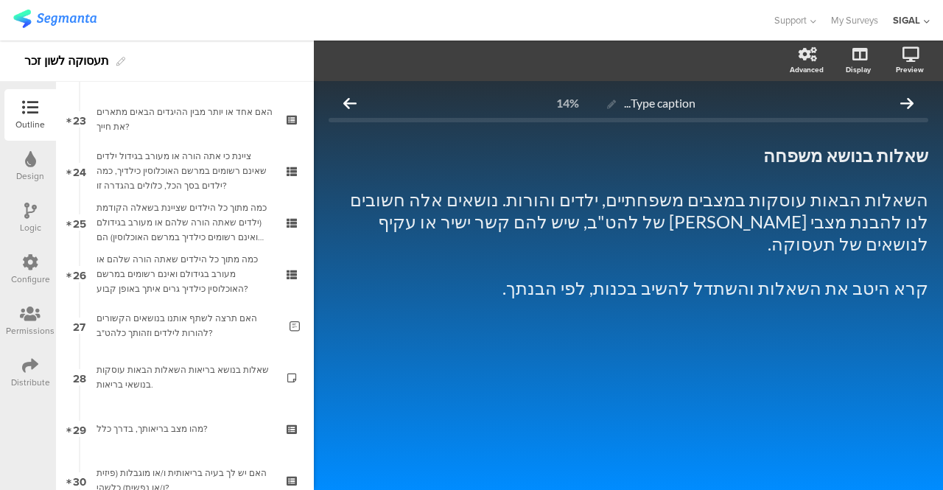
scroll to position [1211, 0]
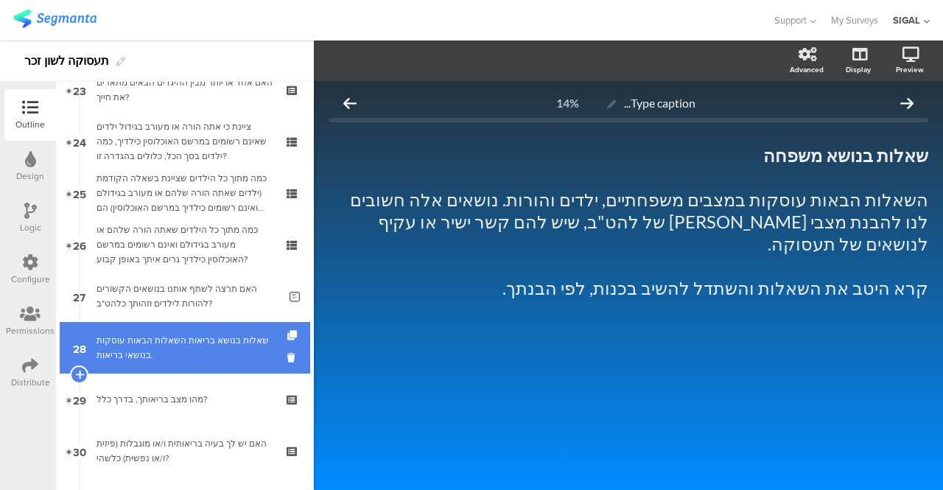
click at [203, 337] on div "שאלות בנושא בריאות השאלות הבאות עוסקות בנושאי בריאות." at bounding box center [184, 347] width 176 height 29
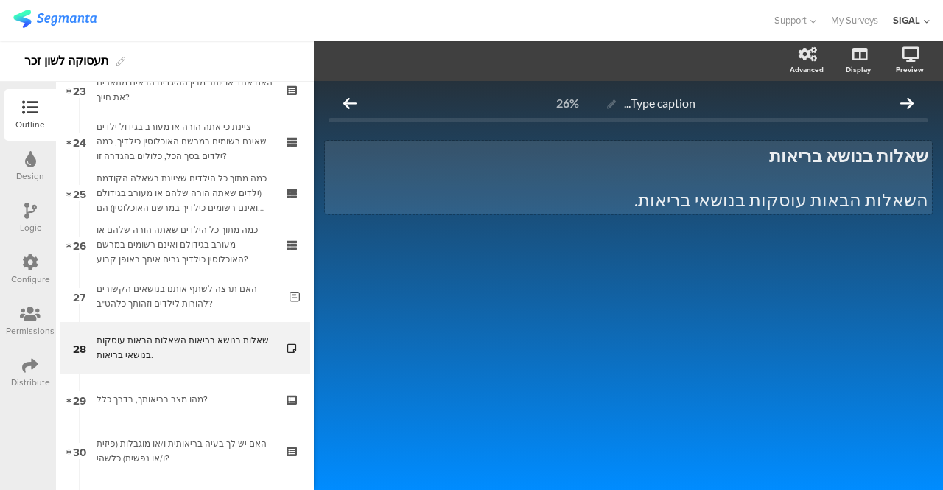
click at [647, 198] on div "שאלות בנושא בריאות השאלות הבאות עוסקות בנושאי בריאות. שאלות בנושא בריאות השאלות…" at bounding box center [628, 178] width 607 height 74
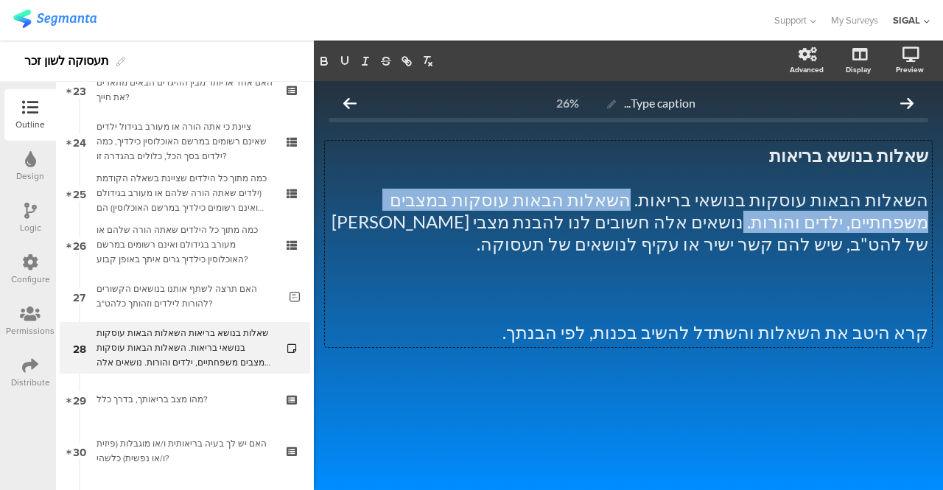
drag, startPoint x: 688, startPoint y: 197, endPoint x: 321, endPoint y: 206, distance: 366.9
click at [321, 206] on div "Type caption... 26% שאלות בנושא בריאות השאלות הבאות עוסקות בנושאי בריאות. השאלו…" at bounding box center [628, 256] width 629 height 351
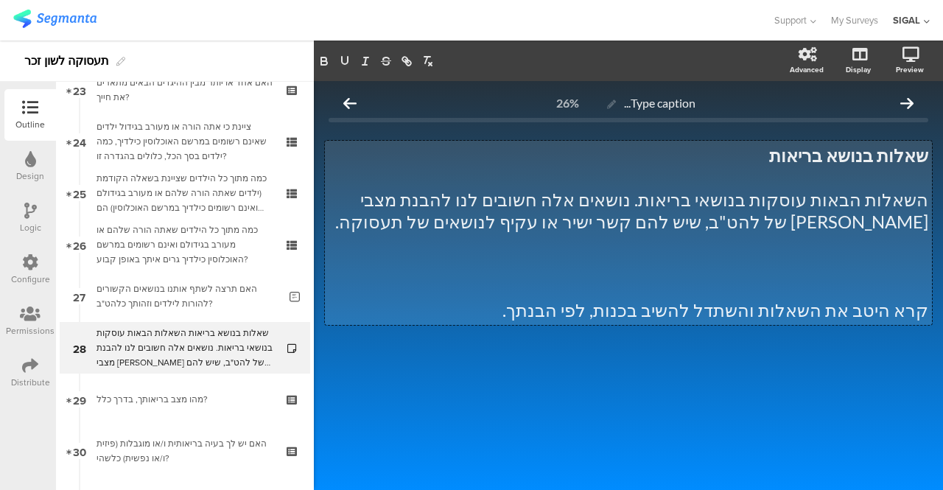
click at [805, 275] on p at bounding box center [629, 266] width 600 height 22
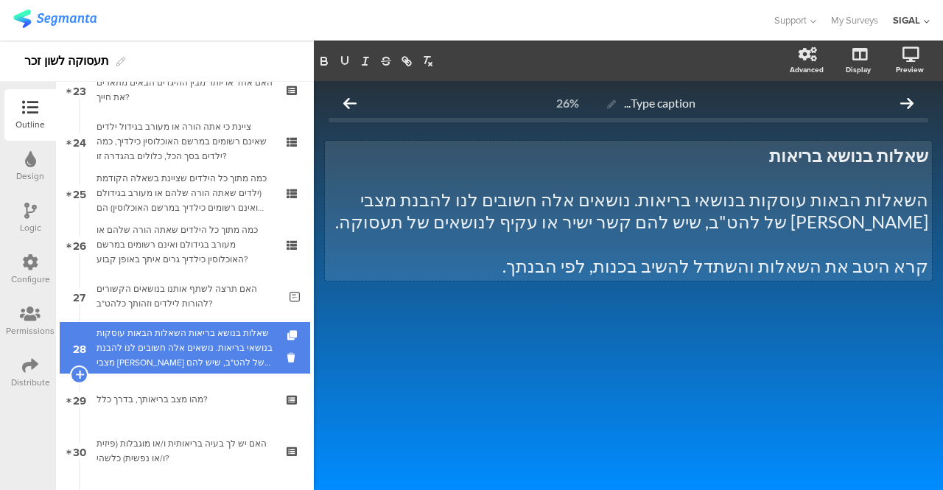
click at [200, 354] on div "שאלות בנושא בריאות השאלות הבאות עוסקות בנושאי בריאות. נושאים אלה חשובים לנו להב…" at bounding box center [184, 348] width 176 height 44
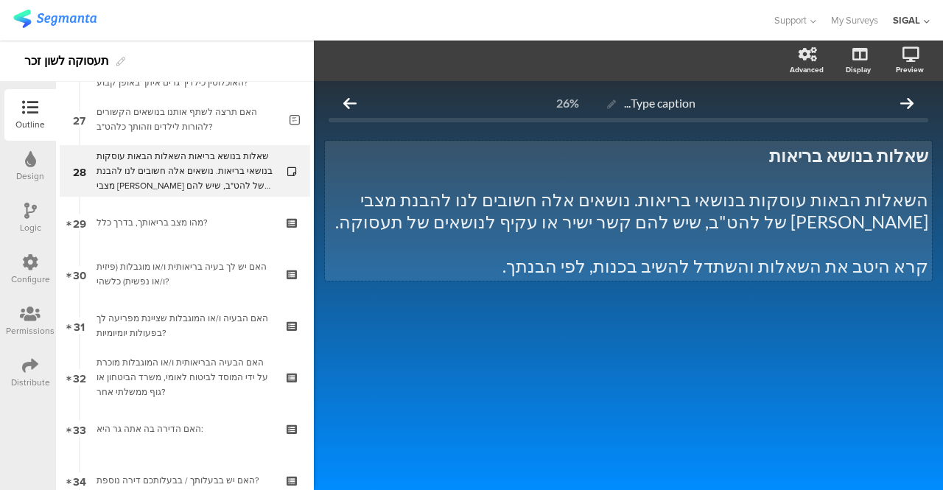
scroll to position [1282, 0]
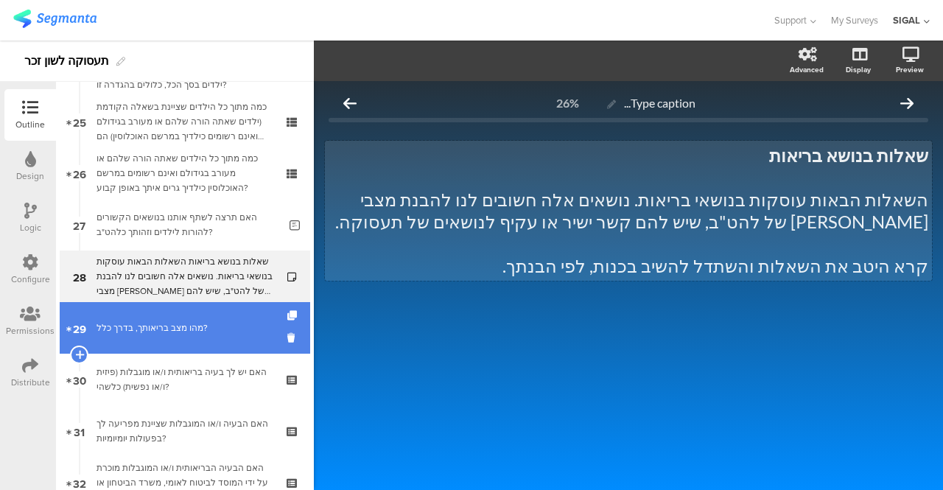
click at [163, 334] on div "מהו מצב בריאותך, בדרך כלל?" at bounding box center [184, 327] width 176 height 15
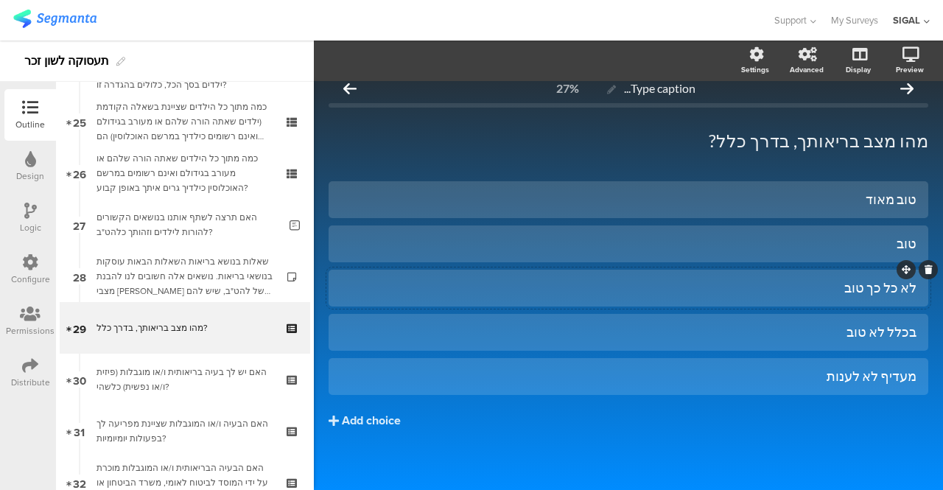
scroll to position [22, 0]
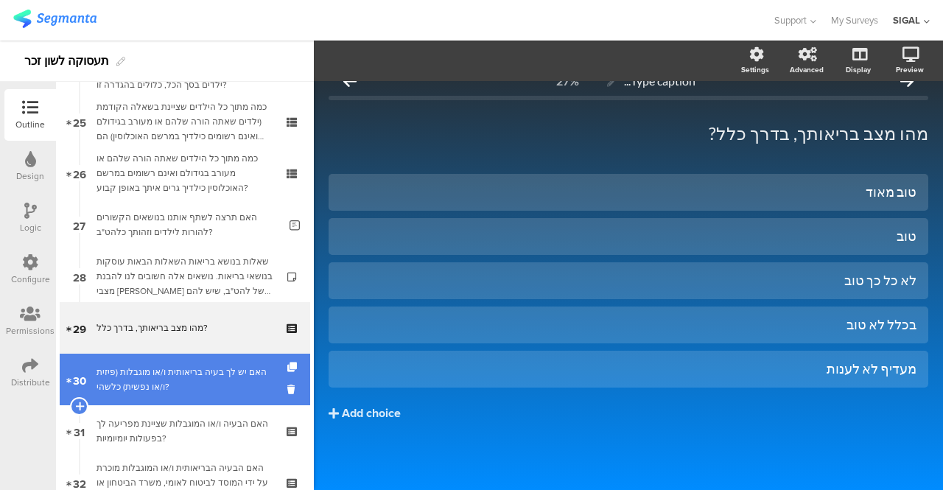
click at [186, 373] on div "האם יש לך בעיה בריאותית ו/או מוגבלות (פיזית ו/או נפשית) כלשהי?" at bounding box center [184, 379] width 176 height 29
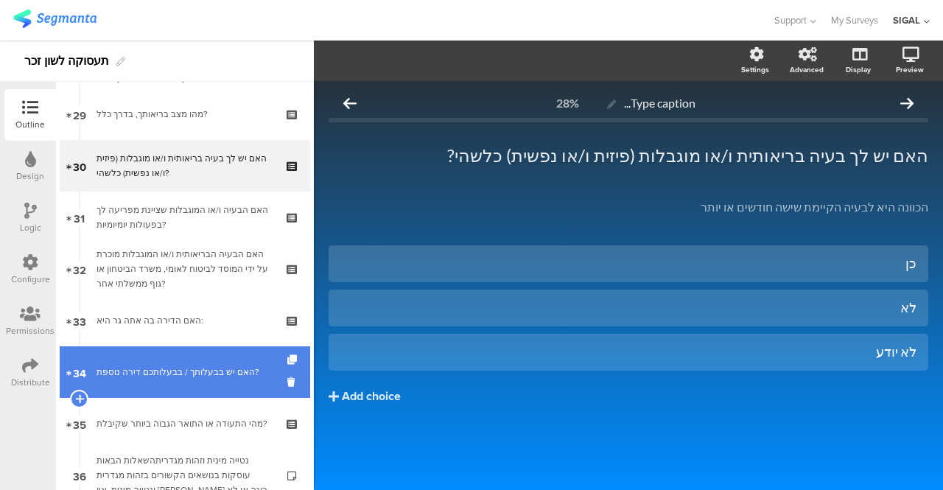
scroll to position [1518, 0]
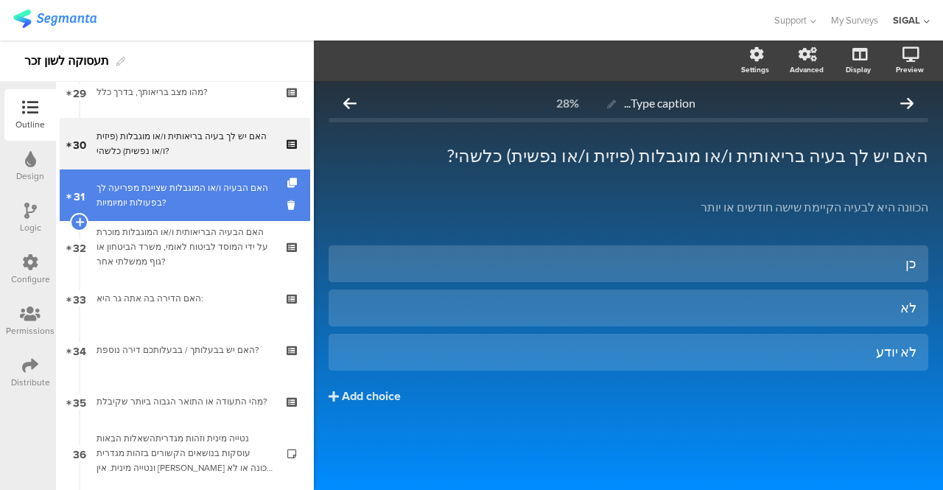
click at [178, 208] on div "האם הבעיה ו/או המוגבלות שציינת מפריעה לך בפעולות יומיומיות?" at bounding box center [184, 194] width 176 height 29
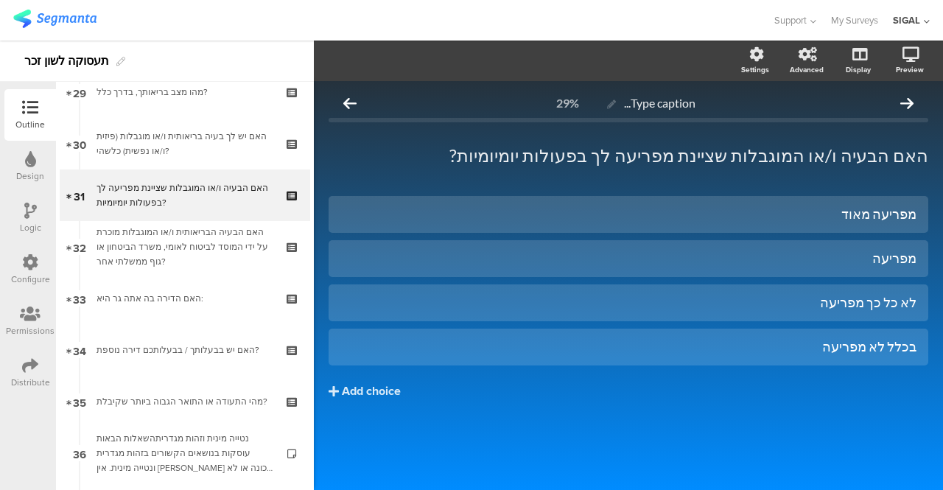
click at [28, 210] on icon at bounding box center [30, 211] width 13 height 16
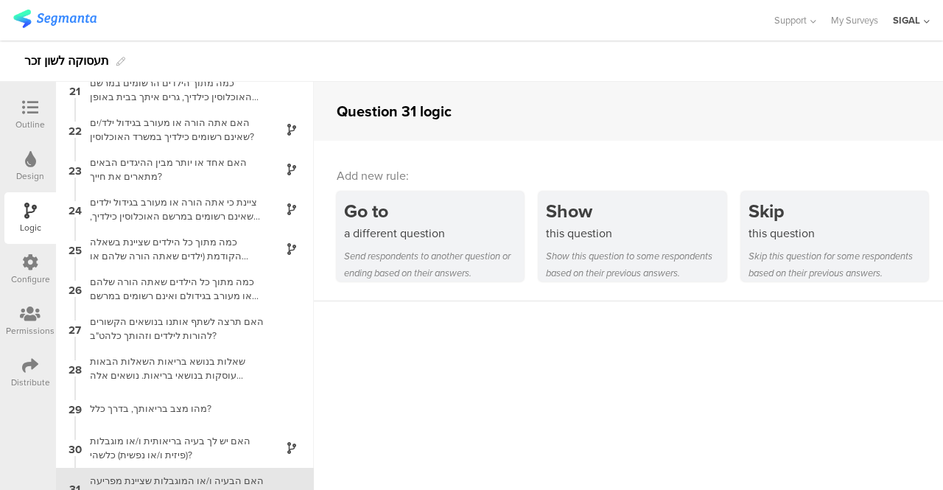
scroll to position [1009, 0]
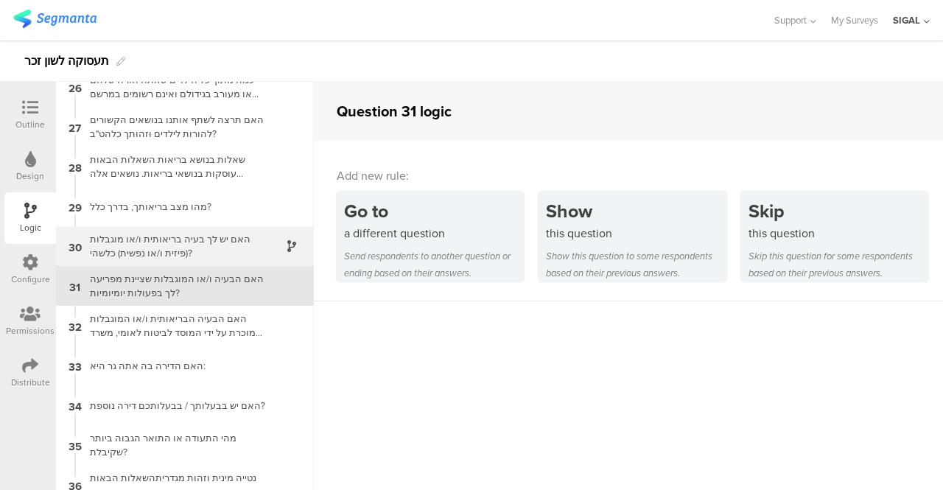
click at [162, 237] on div "האם יש לך בעיה בריאותית ו/או מוגבלות (פיזית ו/או נפשית) כלשהי?" at bounding box center [173, 246] width 184 height 28
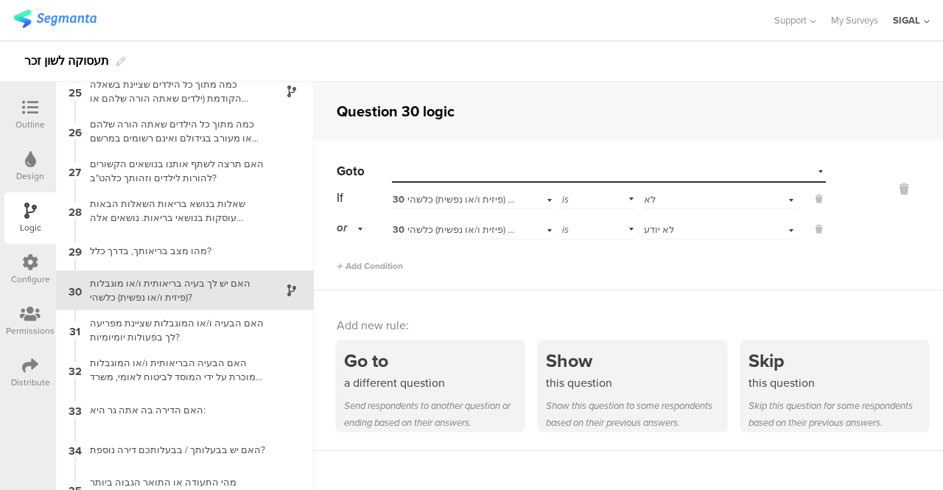
scroll to position [969, 0]
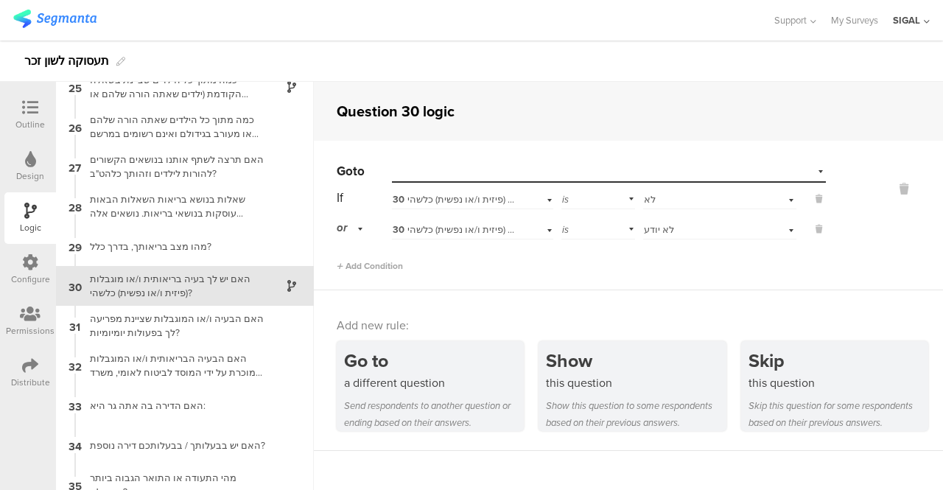
click at [811, 173] on div "Select destination..." at bounding box center [609, 171] width 434 height 23
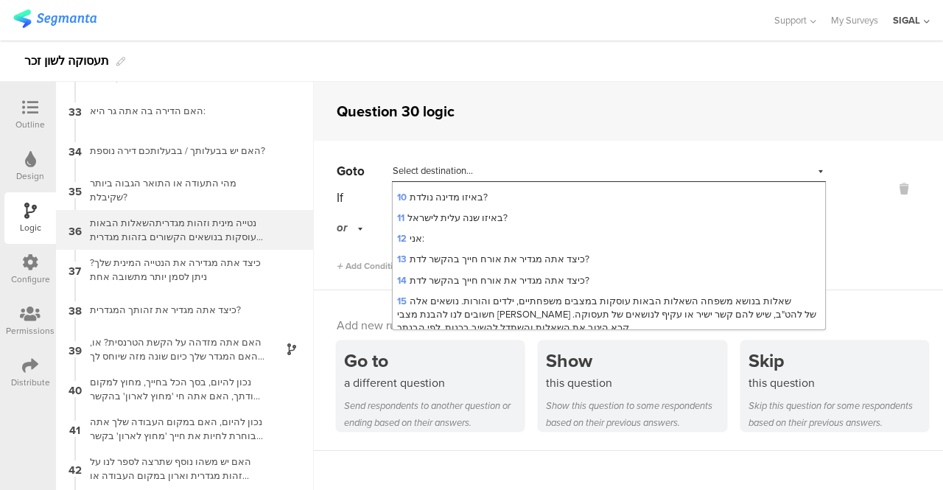
scroll to position [1190, 0]
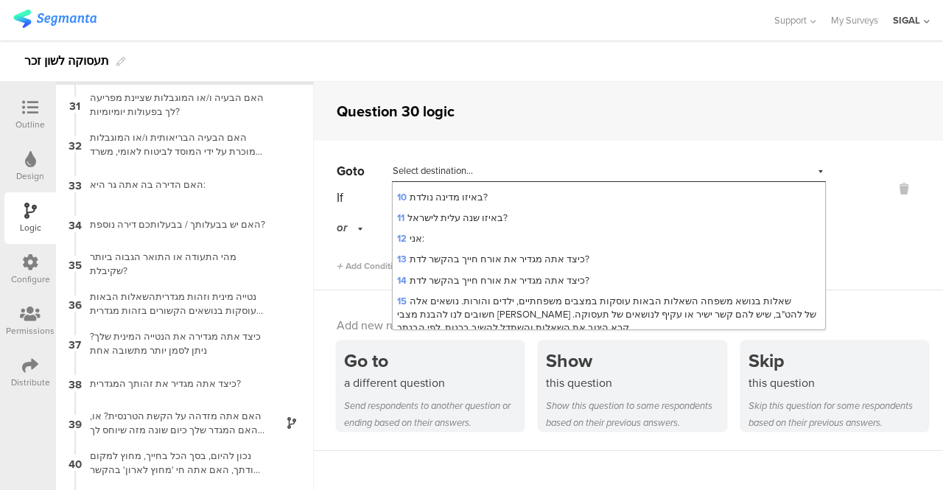
click at [27, 111] on icon at bounding box center [30, 107] width 16 height 16
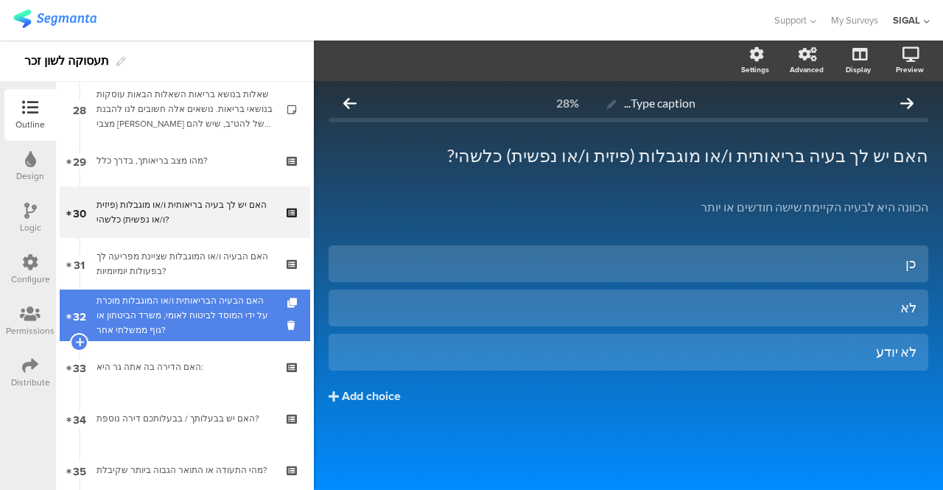
scroll to position [1523, 0]
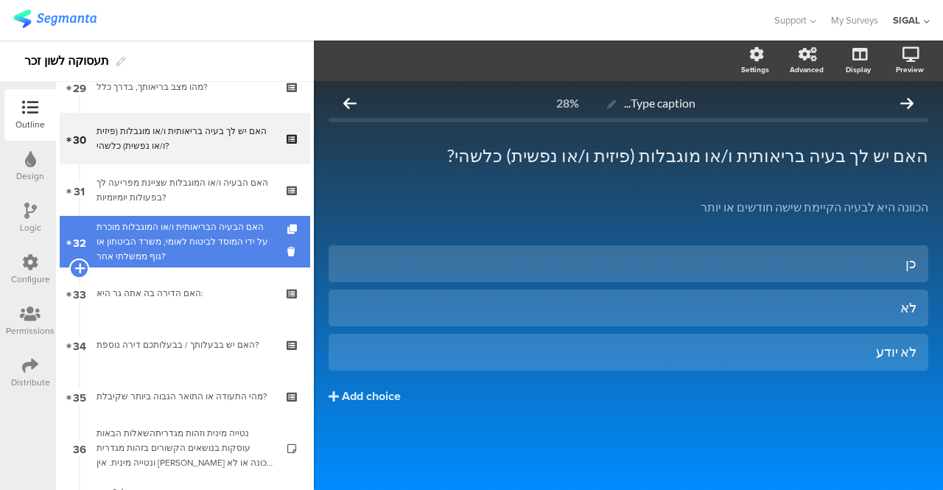
click at [77, 267] on icon at bounding box center [79, 267] width 10 height 13
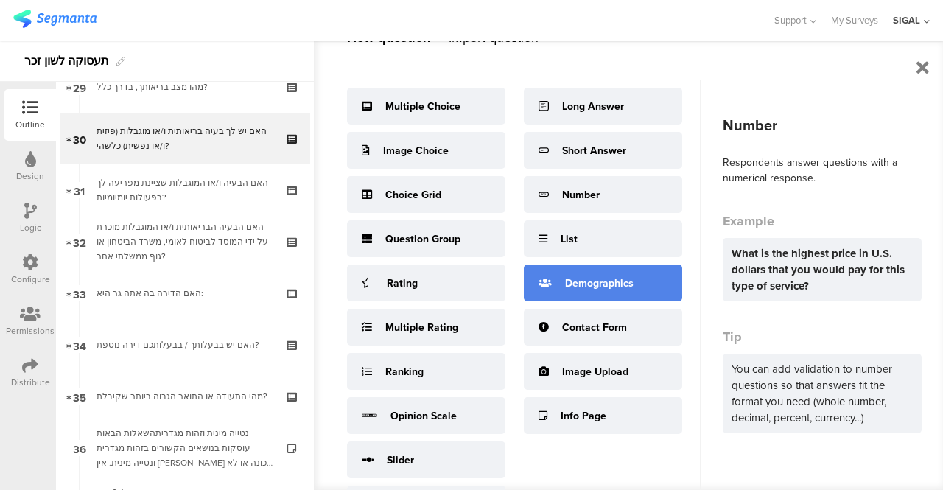
scroll to position [78, 0]
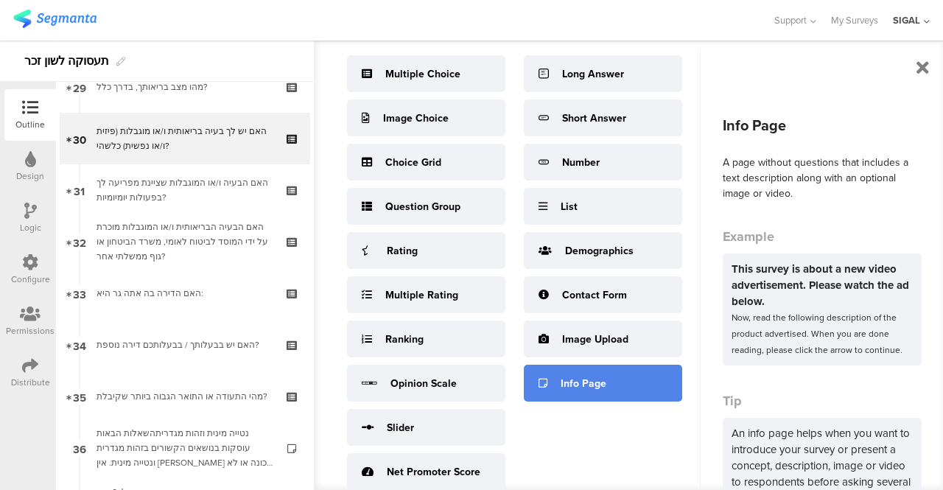
click at [578, 384] on div "Info Page" at bounding box center [584, 383] width 46 height 15
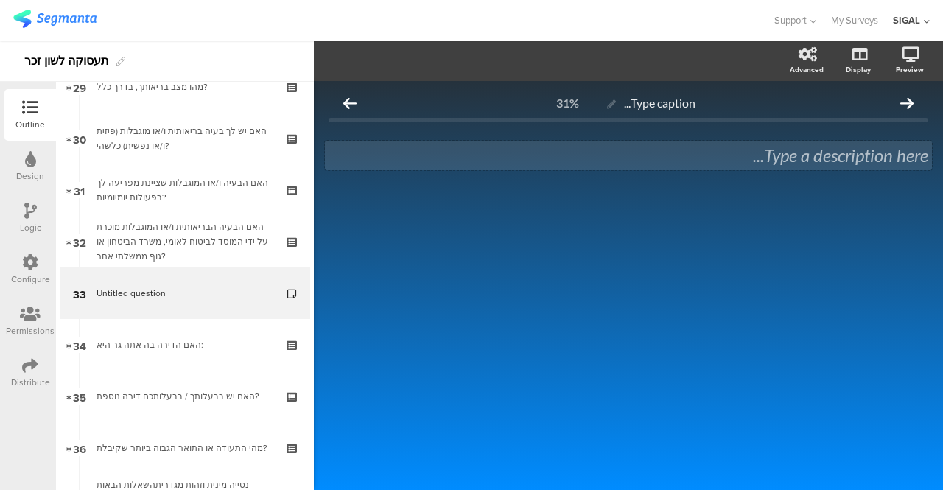
click at [751, 162] on div "Type a description here..." at bounding box center [628, 155] width 607 height 29
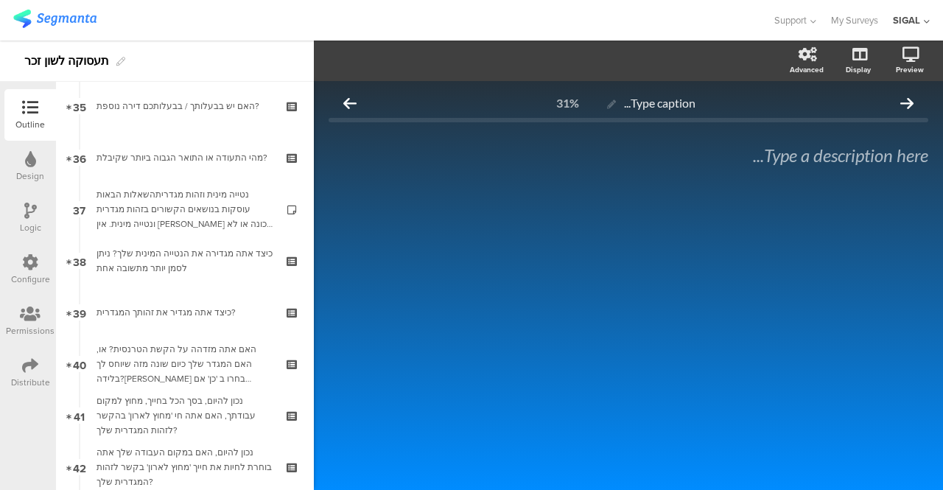
scroll to position [1859, 0]
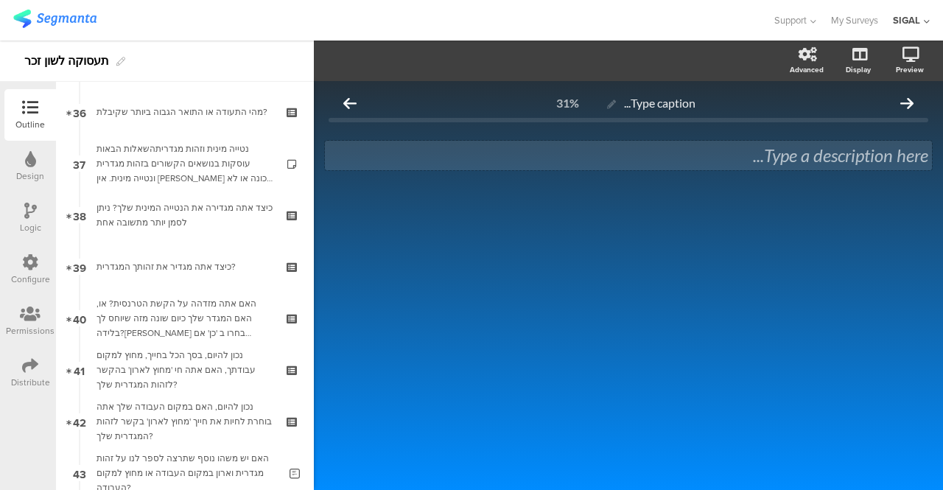
click at [787, 163] on div "Type a description here..." at bounding box center [629, 155] width 600 height 22
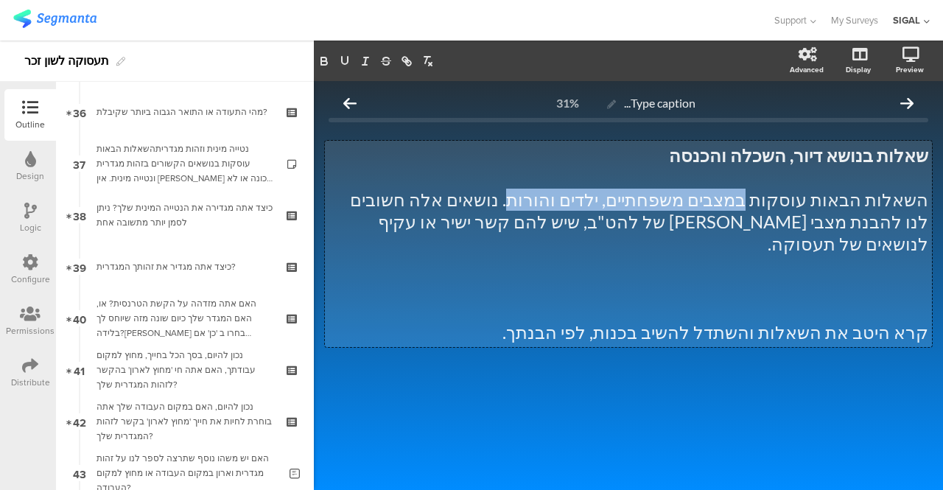
drag, startPoint x: 787, startPoint y: 197, endPoint x: 589, endPoint y: 197, distance: 197.4
click at [589, 197] on p "השאלות הבאות עוסקות במצבים משפחתיים, ילדים והורות. נושאים אלה חשובים לנו להבנת …" at bounding box center [629, 222] width 600 height 66
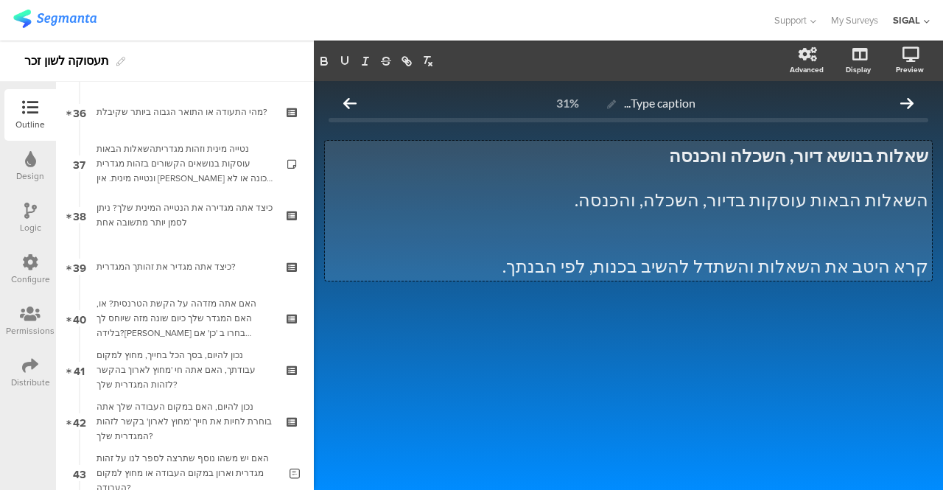
click at [378, 335] on div at bounding box center [629, 332] width 600 height 52
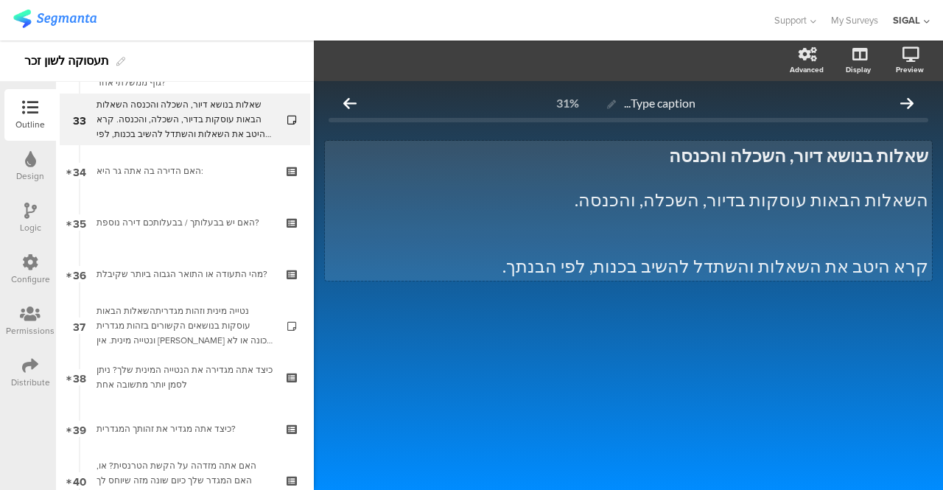
scroll to position [1508, 0]
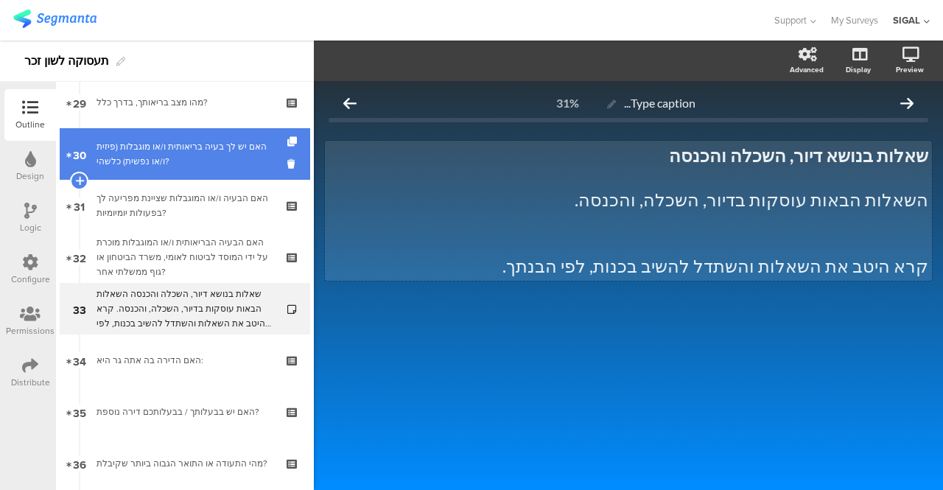
click at [136, 163] on div "האם יש לך בעיה בריאותית ו/או מוגבלות (פיזית ו/או נפשית) כלשהי?" at bounding box center [184, 153] width 176 height 29
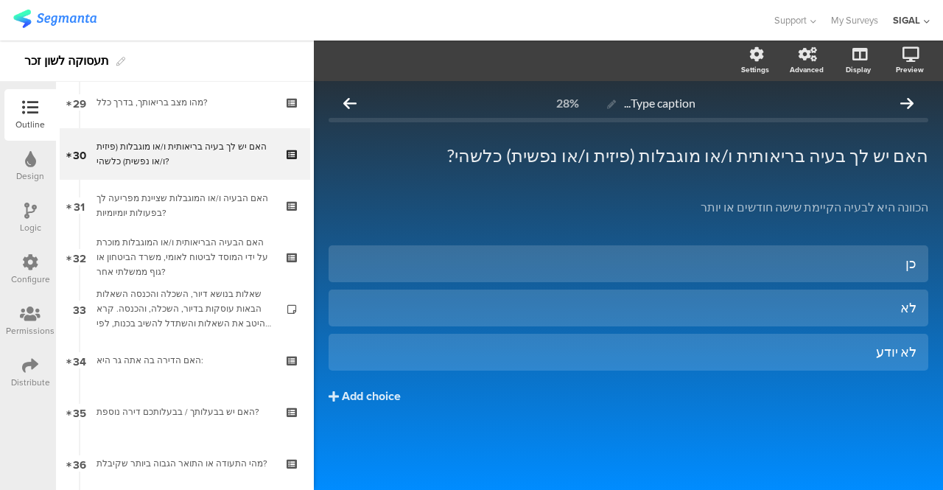
click at [29, 214] on icon at bounding box center [30, 211] width 13 height 16
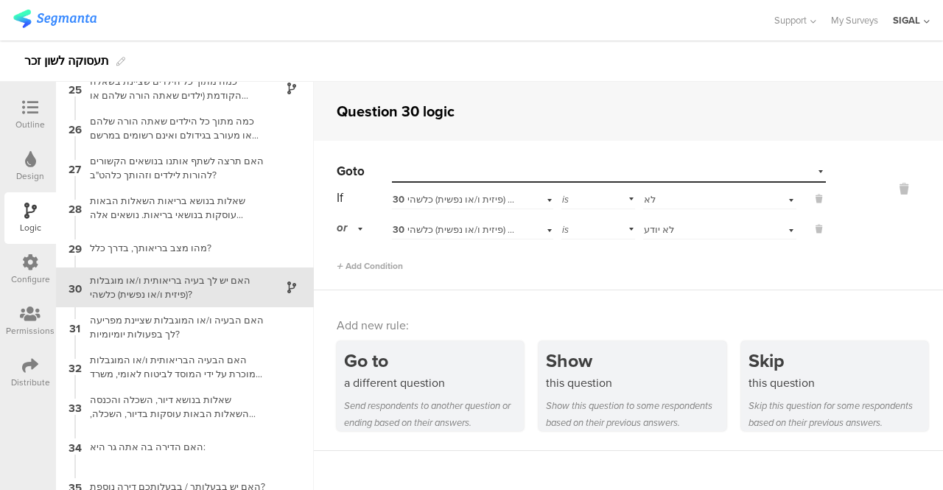
scroll to position [969, 0]
click at [804, 170] on div "Select destination..." at bounding box center [609, 171] width 434 height 23
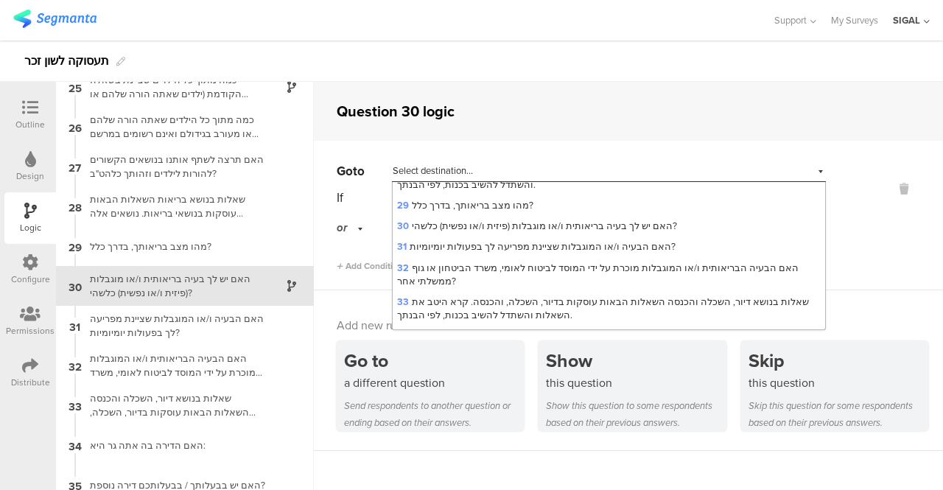
scroll to position [794, 0]
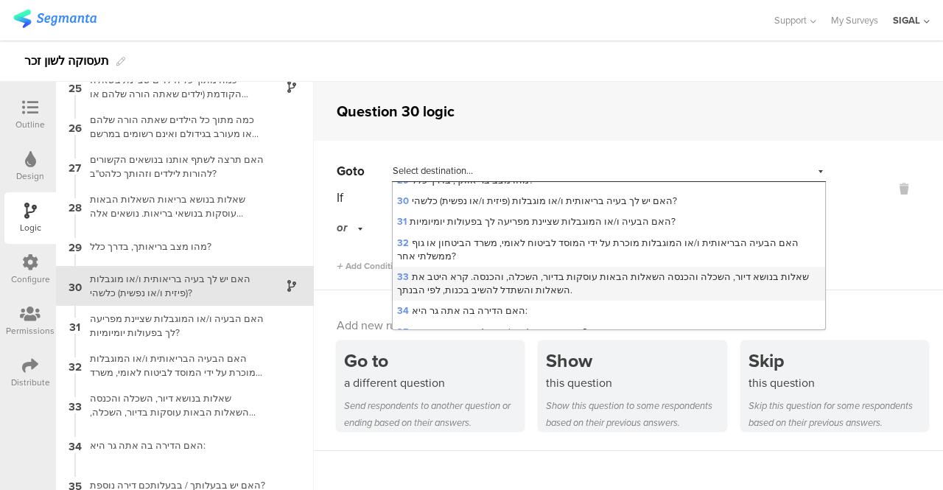
click at [591, 270] on span "33 שאלות בנושא דיור, השכלה והכנסה השאלות הבאות עוסקות בדיור, השכלה, והכנסה. קרא…" at bounding box center [603, 283] width 412 height 27
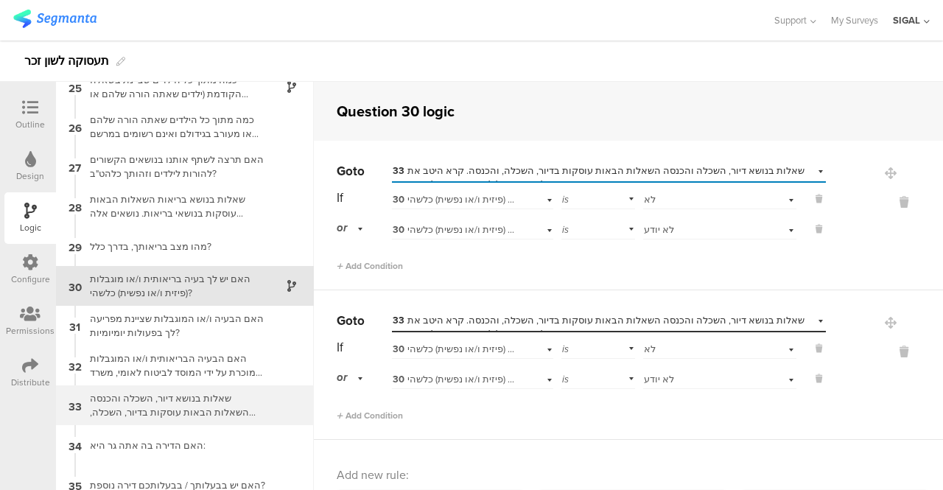
click at [171, 393] on div "שאלות בנושא דיור, השכלה והכנסה השאלות הבאות עוסקות בדיור, השכלה, והכנסה. קרא הי…" at bounding box center [173, 405] width 184 height 28
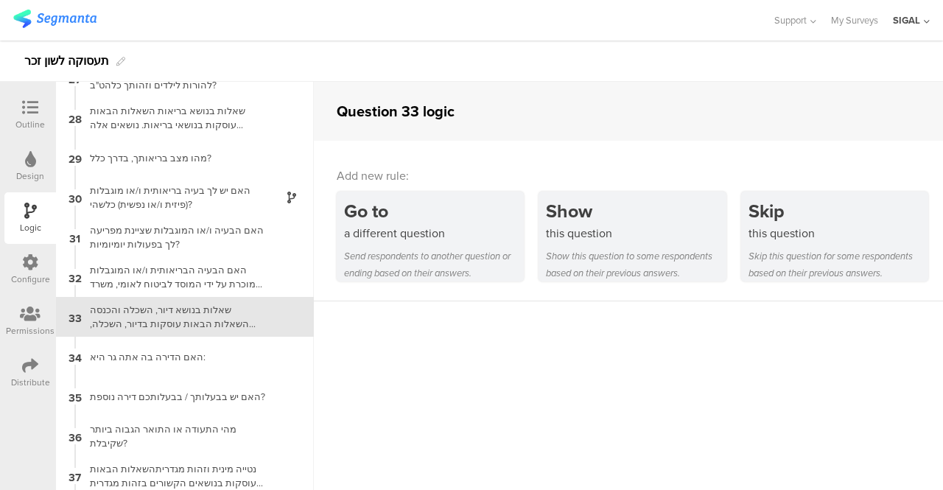
scroll to position [1089, 0]
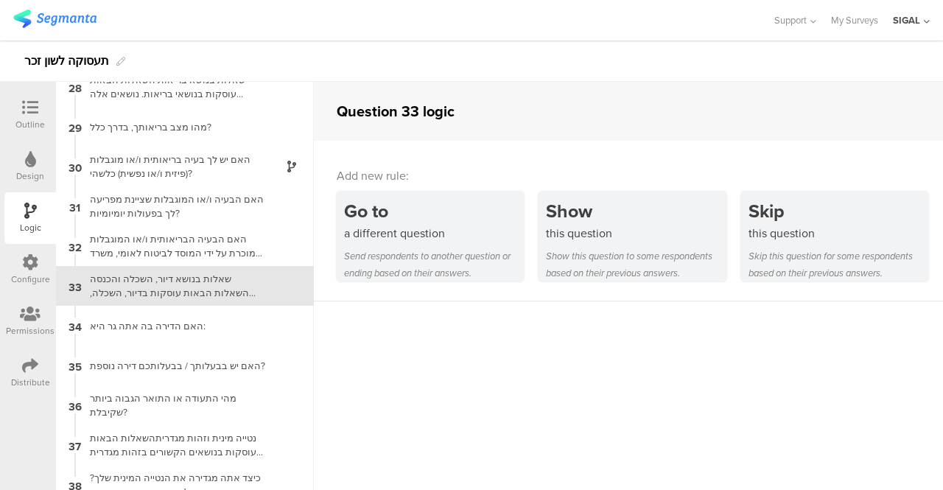
click at [29, 117] on div at bounding box center [29, 108] width 29 height 18
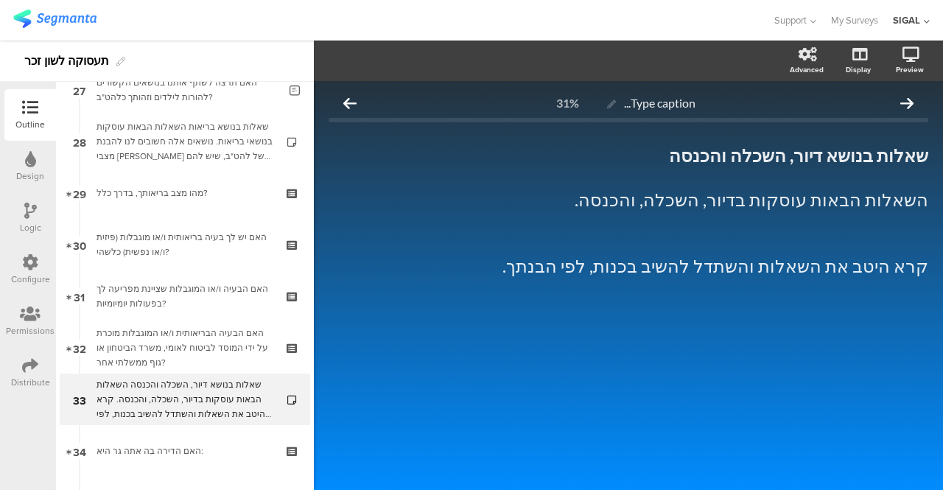
scroll to position [1531, 0]
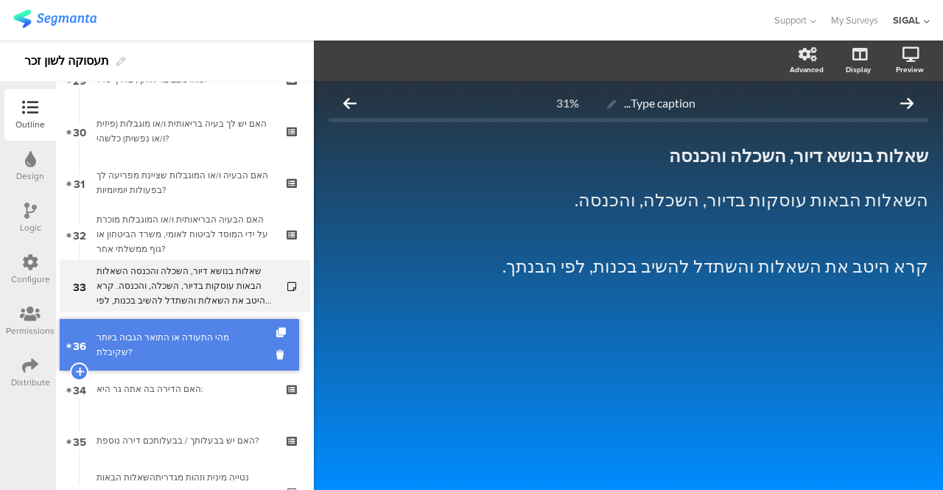
drag, startPoint x: 187, startPoint y: 443, endPoint x: 214, endPoint y: 347, distance: 99.6
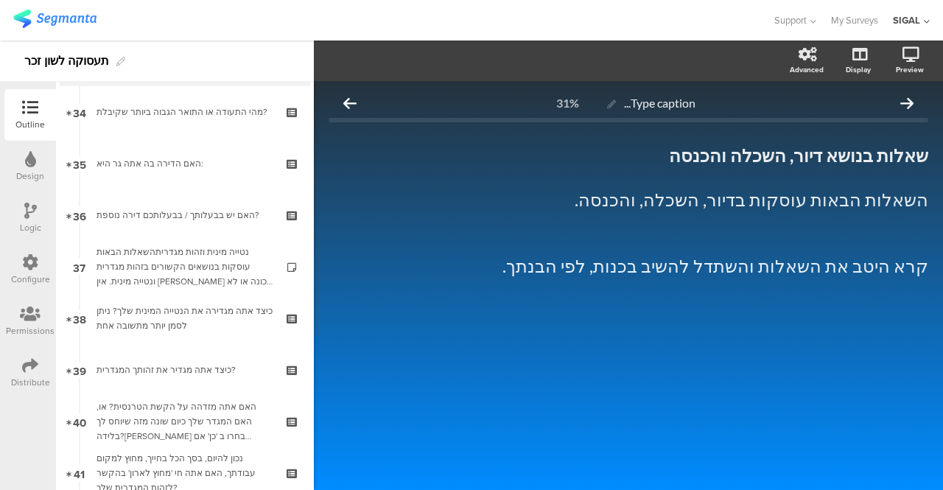
scroll to position [1752, 0]
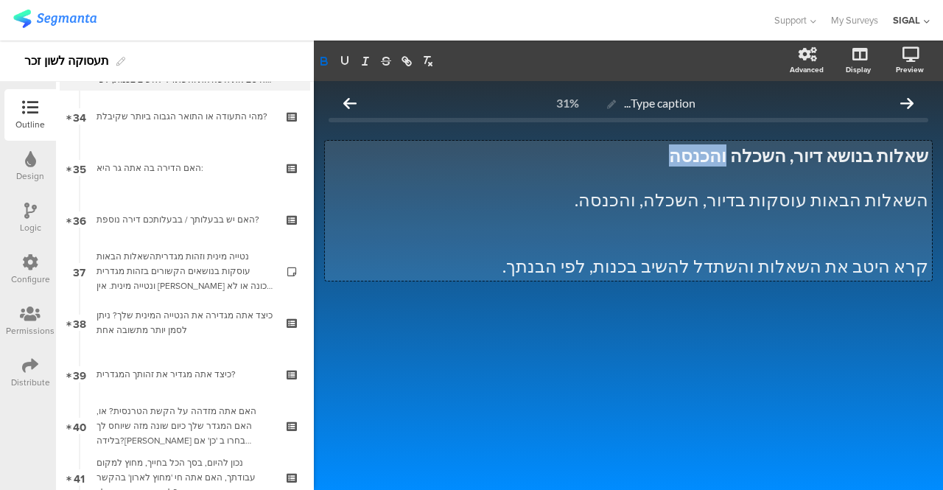
drag, startPoint x: 709, startPoint y: 159, endPoint x: 754, endPoint y: 159, distance: 44.9
click at [754, 159] on div "שאלות בנושא דיור, השכלה והכנסה השאלות הבאות עוסקות בדיור, השכלה, והכנסה. קרא הי…" at bounding box center [628, 211] width 607 height 140
click at [813, 161] on strong "שאלות בנושא דיור, השכלה" at bounding box center [829, 154] width 198 height 21
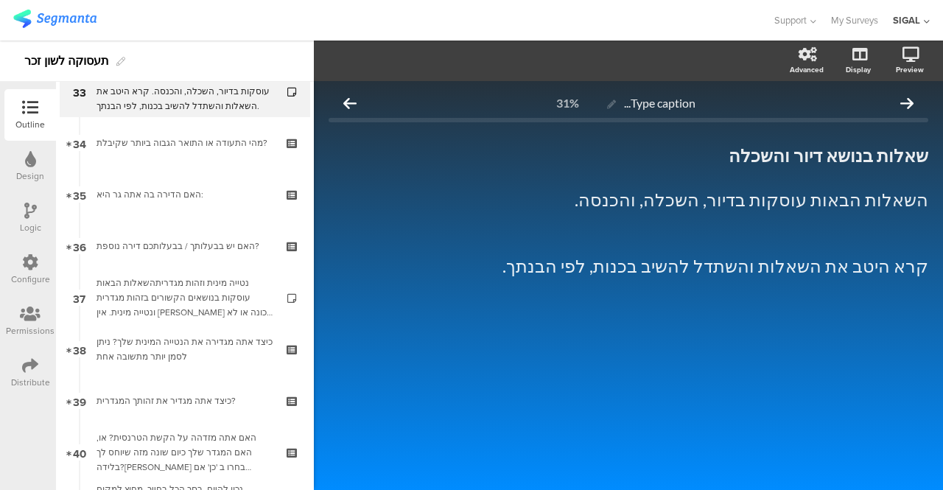
scroll to position [1649, 0]
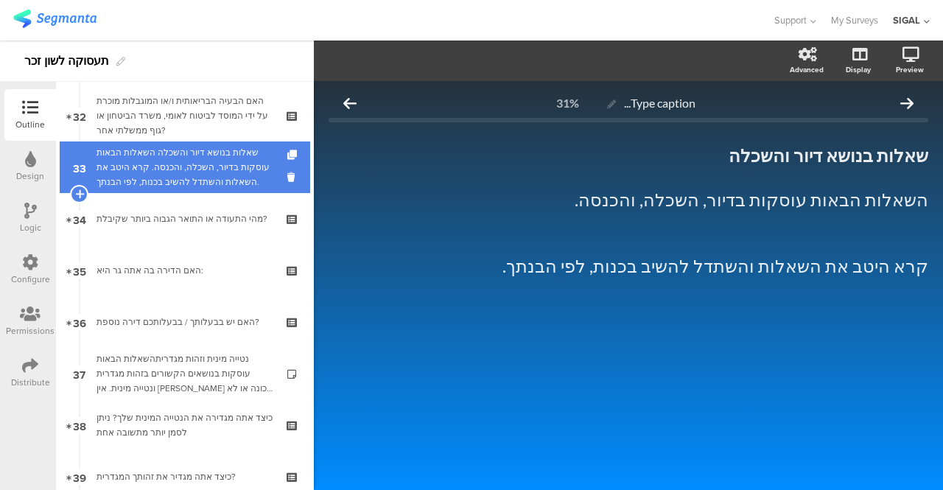
click at [160, 152] on div "שאלות בנושא דיור והשכלה השאלות הבאות עוסקות בדיור, השכלה, והכנסה. קרא היטב את ה…" at bounding box center [184, 167] width 176 height 44
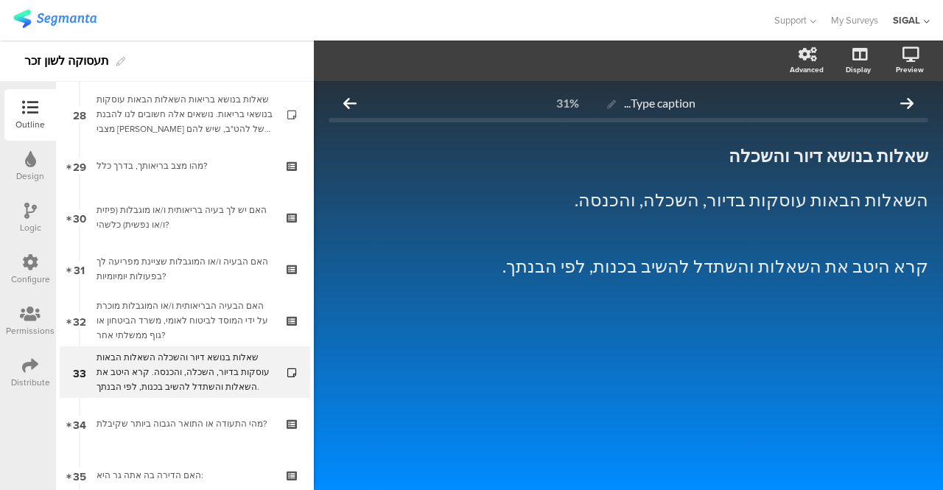
scroll to position [1531, 0]
